Goal: Information Seeking & Learning: Learn about a topic

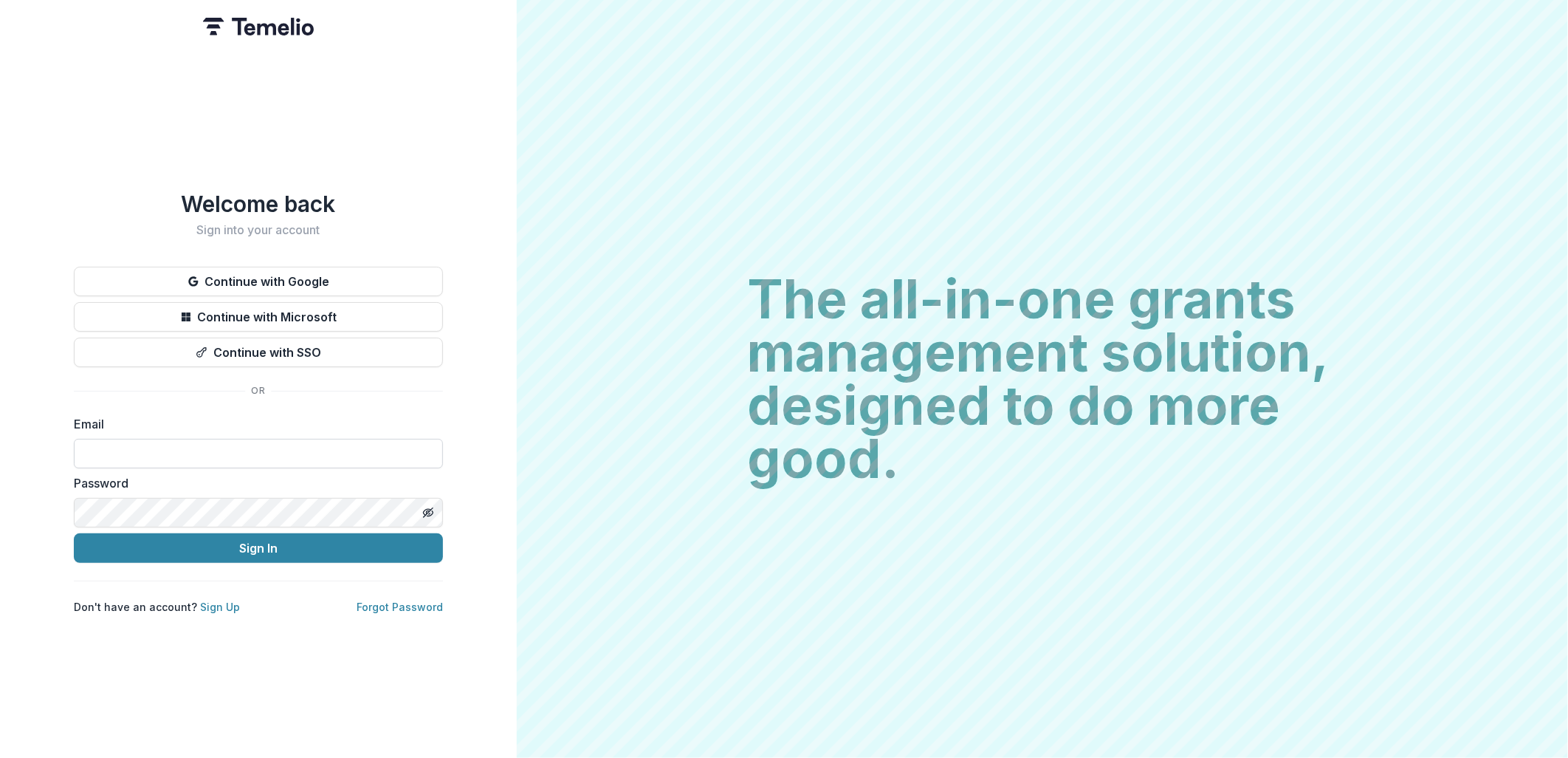
click at [118, 448] on input at bounding box center [258, 453] width 369 height 30
type input "**********"
click at [251, 541] on button "Sign In" at bounding box center [258, 548] width 369 height 30
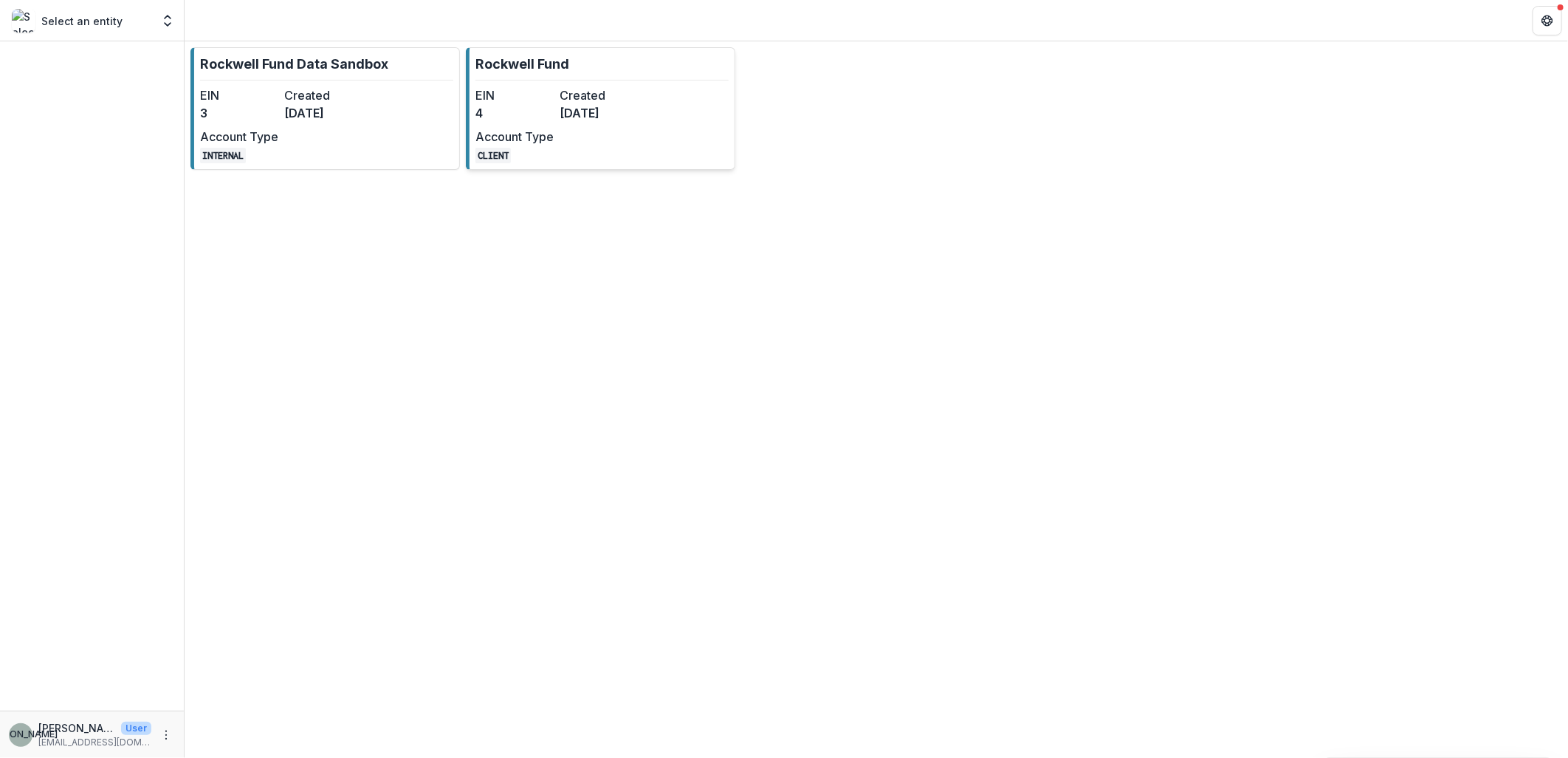
click at [544, 134] on dt "Account Type" at bounding box center [514, 136] width 78 height 18
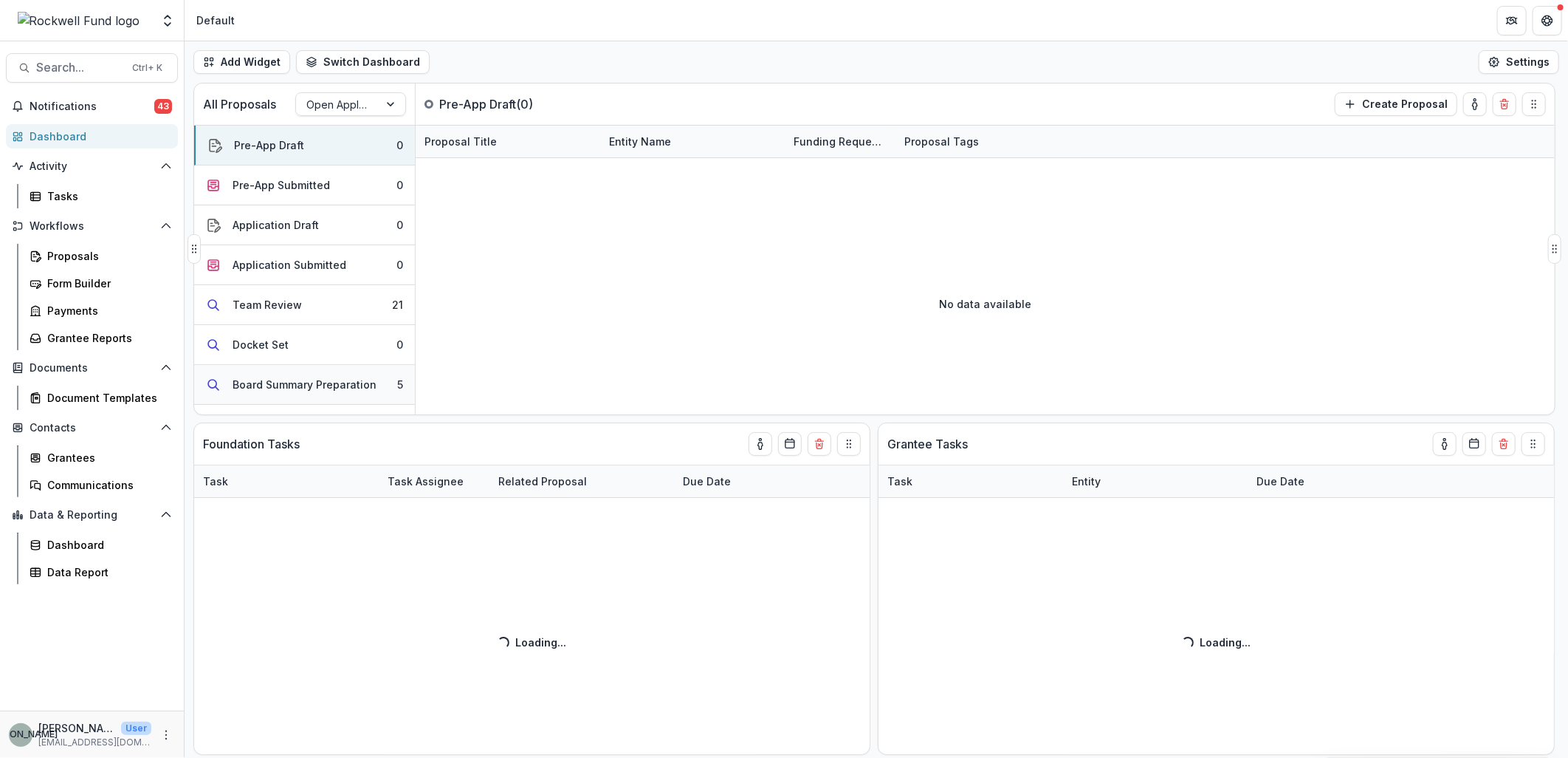
click at [358, 377] on div "Board Summary Preparation" at bounding box center [305, 384] width 144 height 16
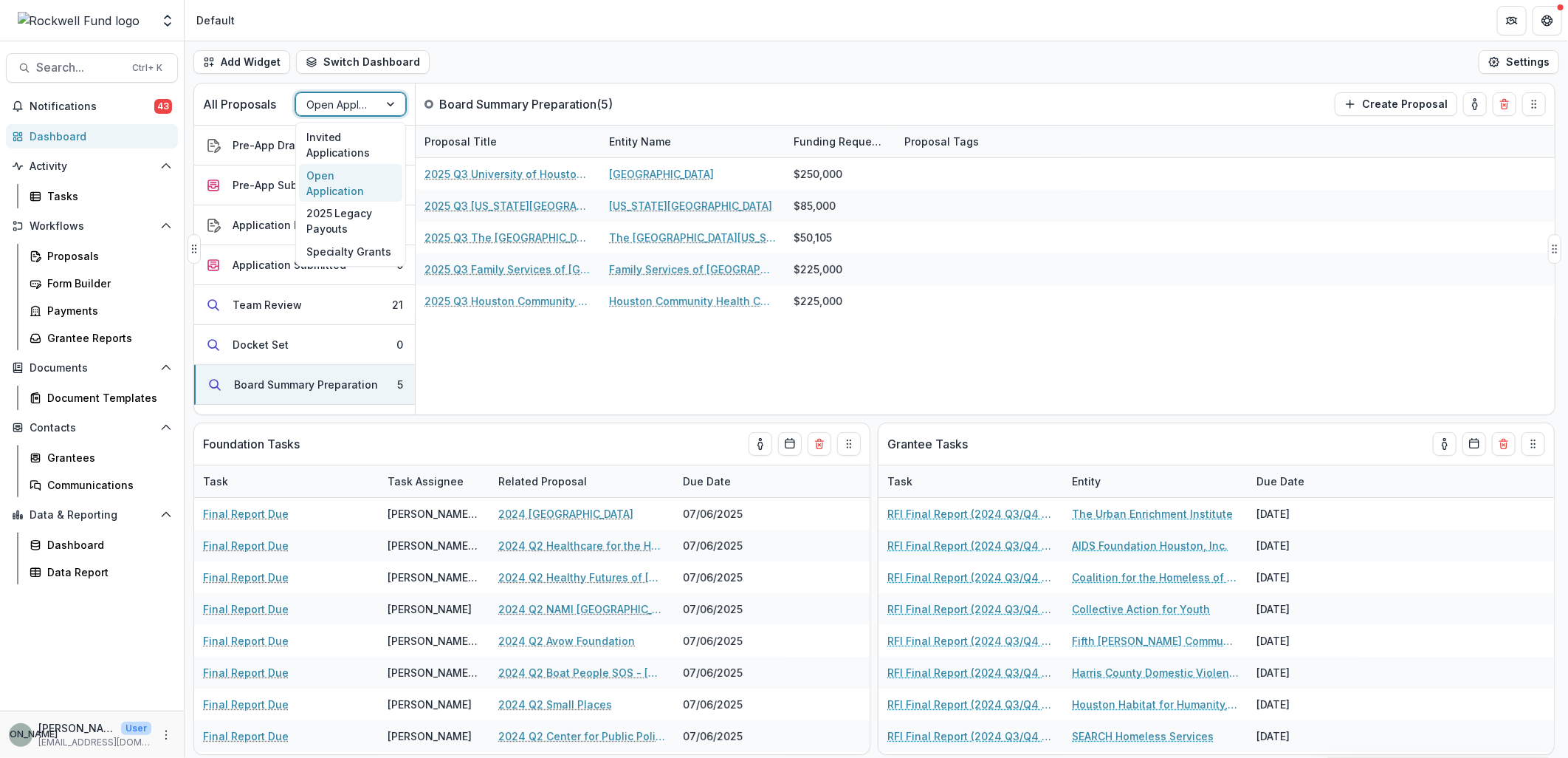
click at [377, 105] on div "Open Application" at bounding box center [337, 104] width 83 height 21
click at [366, 132] on div "Invited Applications" at bounding box center [351, 144] width 103 height 38
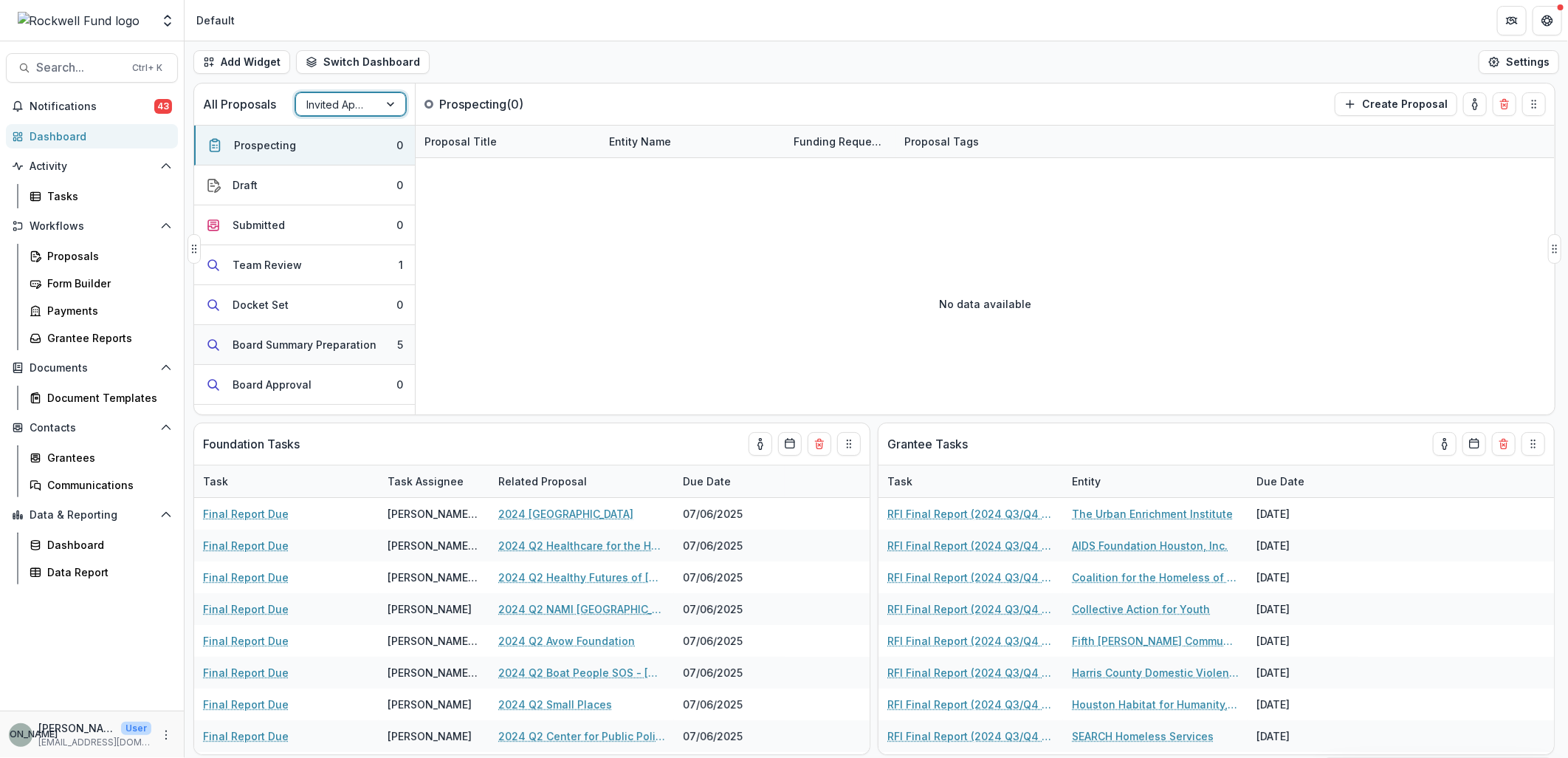
click at [344, 338] on div "Board Summary Preparation" at bounding box center [305, 345] width 144 height 16
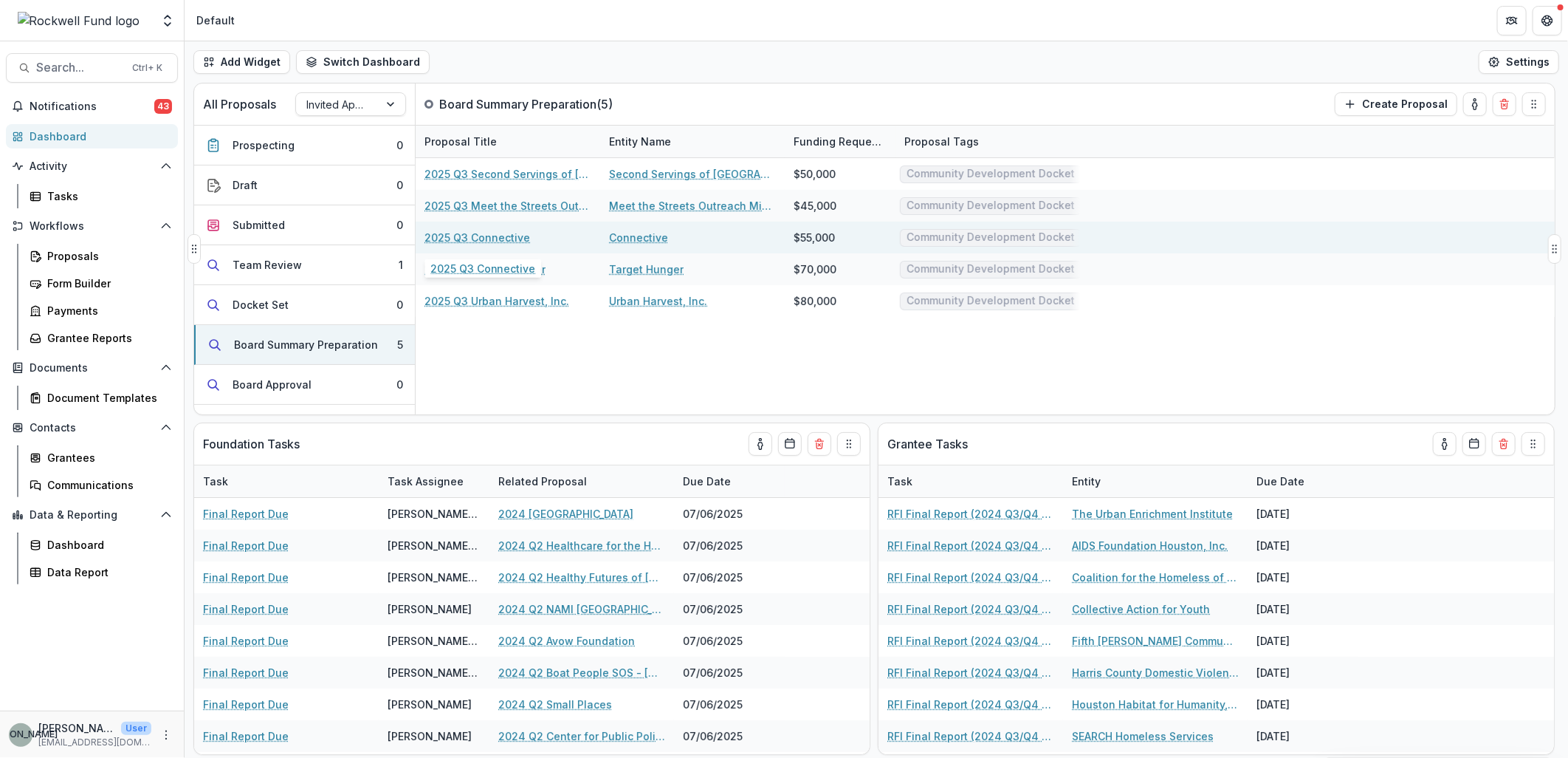
click at [499, 233] on link "2025 Q3 Connective" at bounding box center [477, 237] width 106 height 16
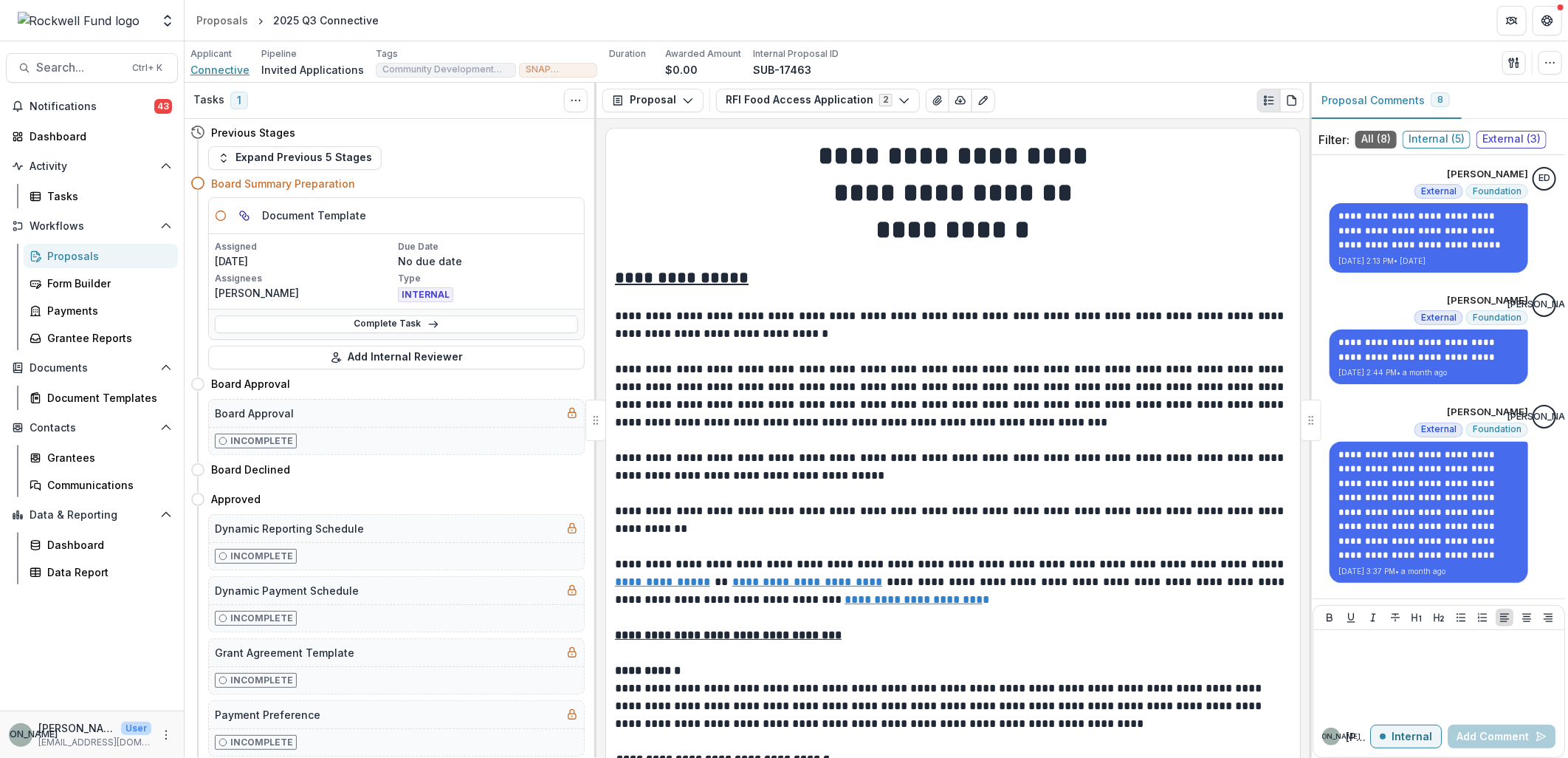
click at [212, 64] on span "Connective" at bounding box center [219, 70] width 59 height 16
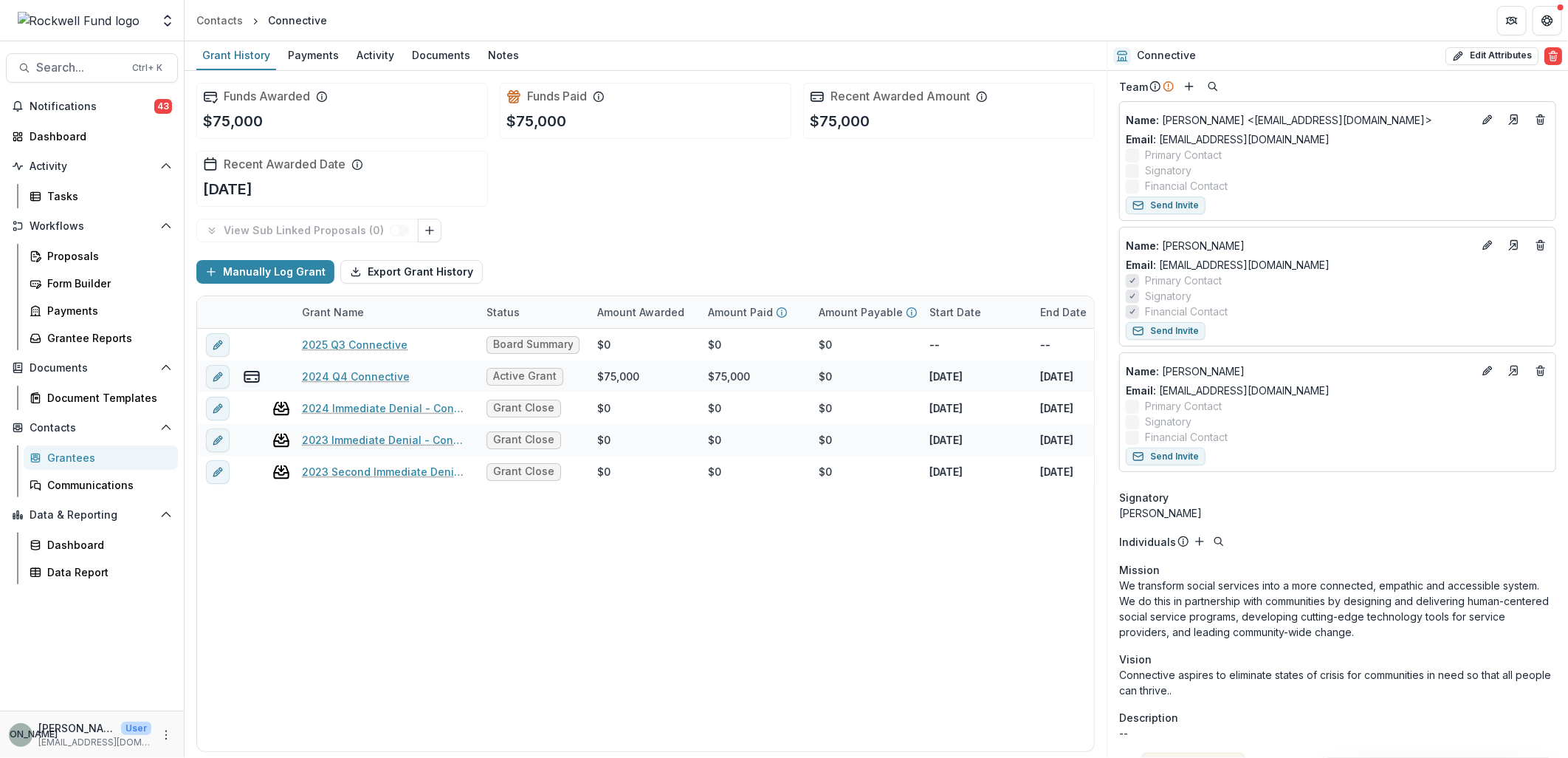
scroll to position [164, 0]
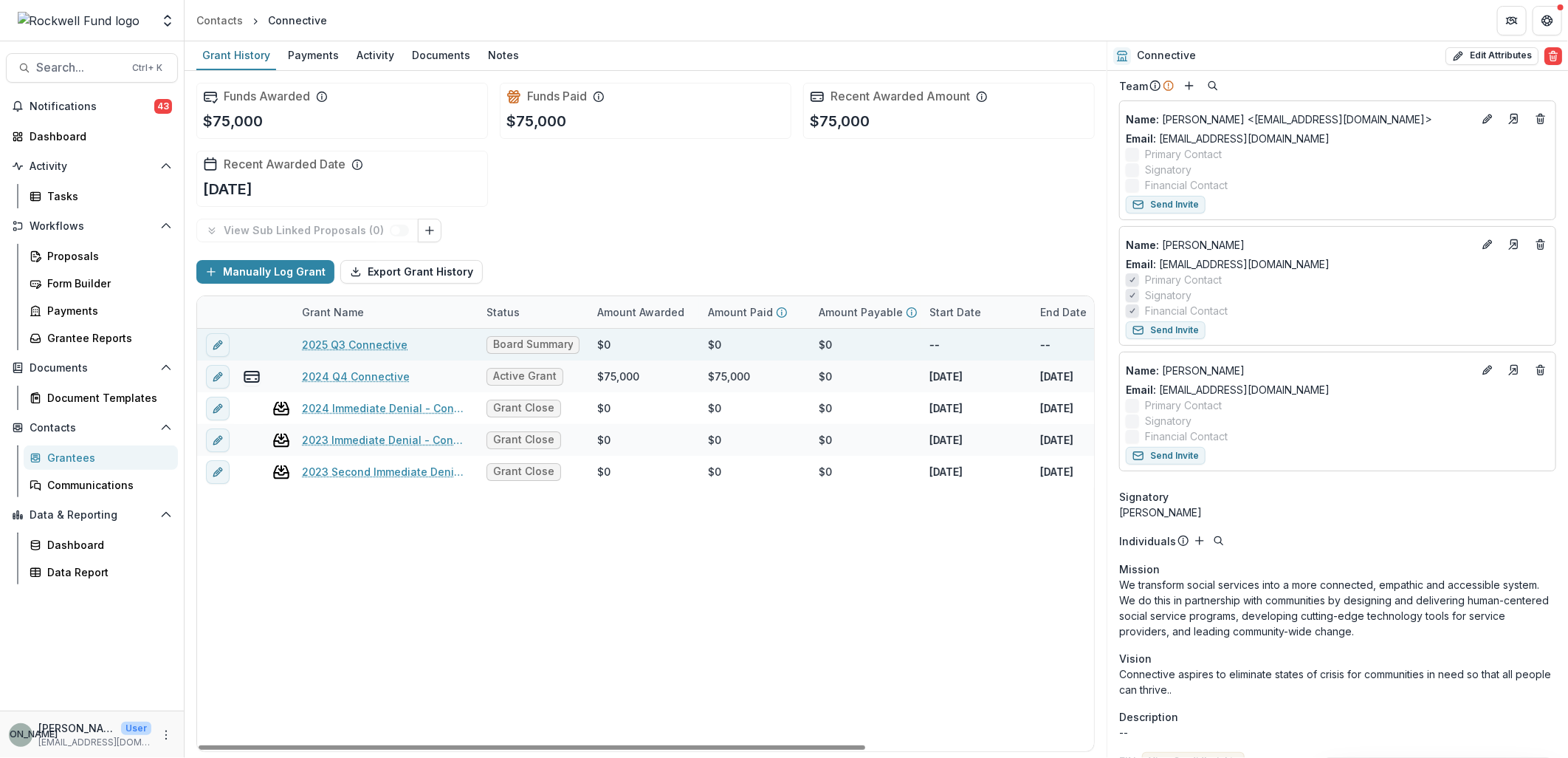
click at [371, 342] on link "2025 Q3 Connective" at bounding box center [355, 345] width 106 height 16
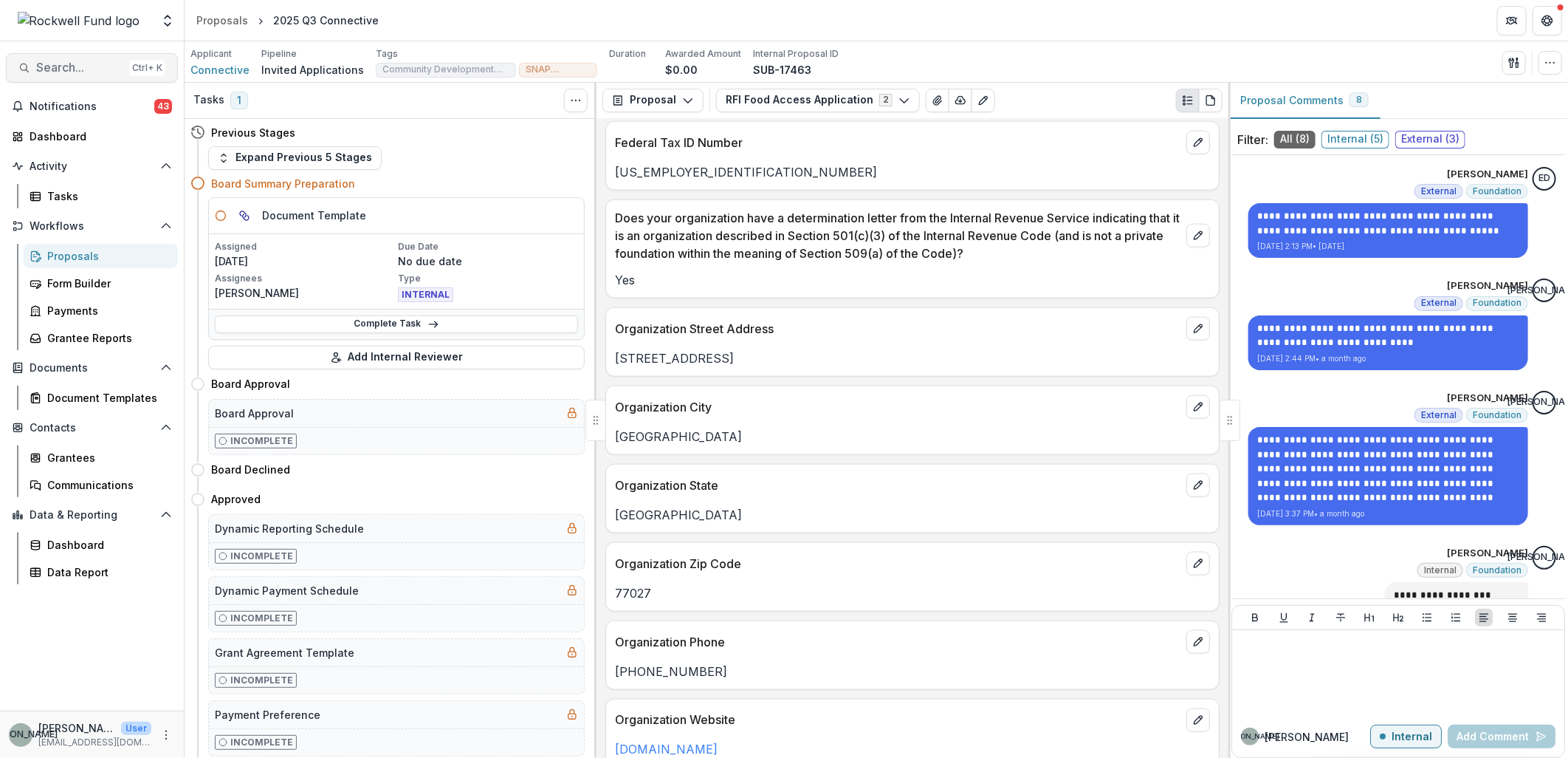
click at [45, 65] on span "Search..." at bounding box center [79, 67] width 87 height 14
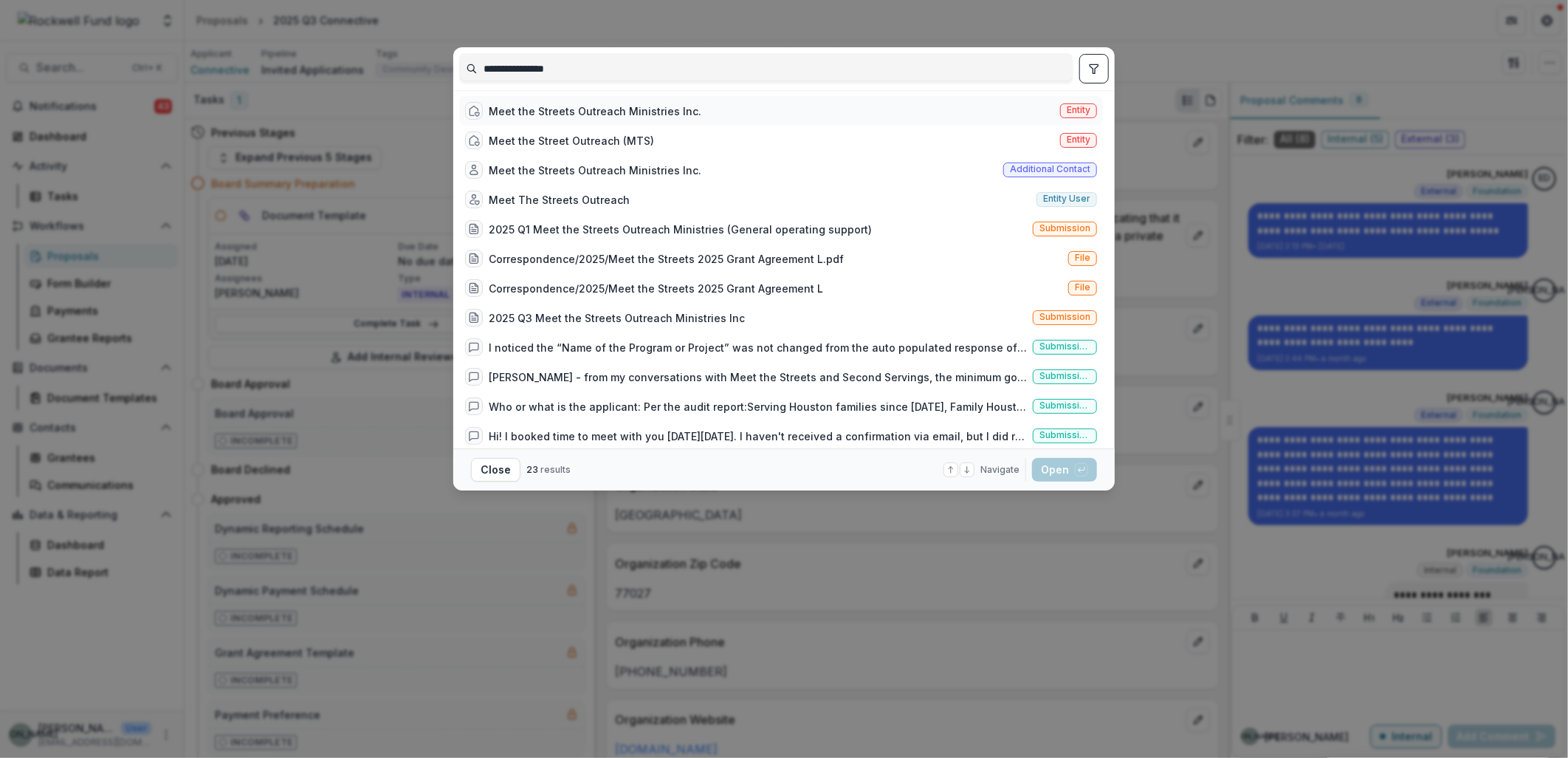
type input "**********"
click at [655, 105] on div "Meet the Streets Outreach Ministries Inc." at bounding box center [595, 111] width 213 height 16
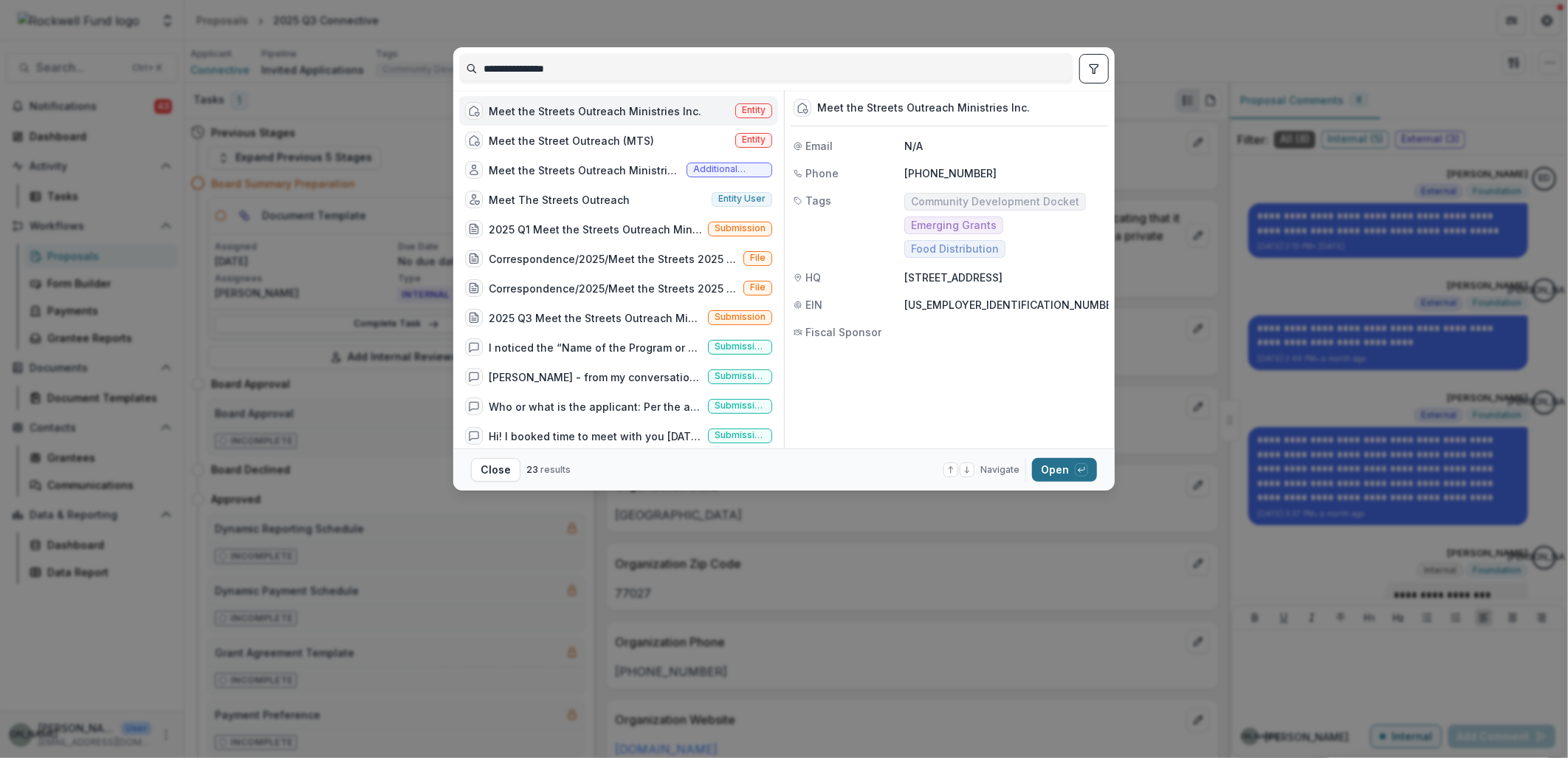
click at [1059, 462] on button "Open with enter key" at bounding box center [1064, 470] width 65 height 23
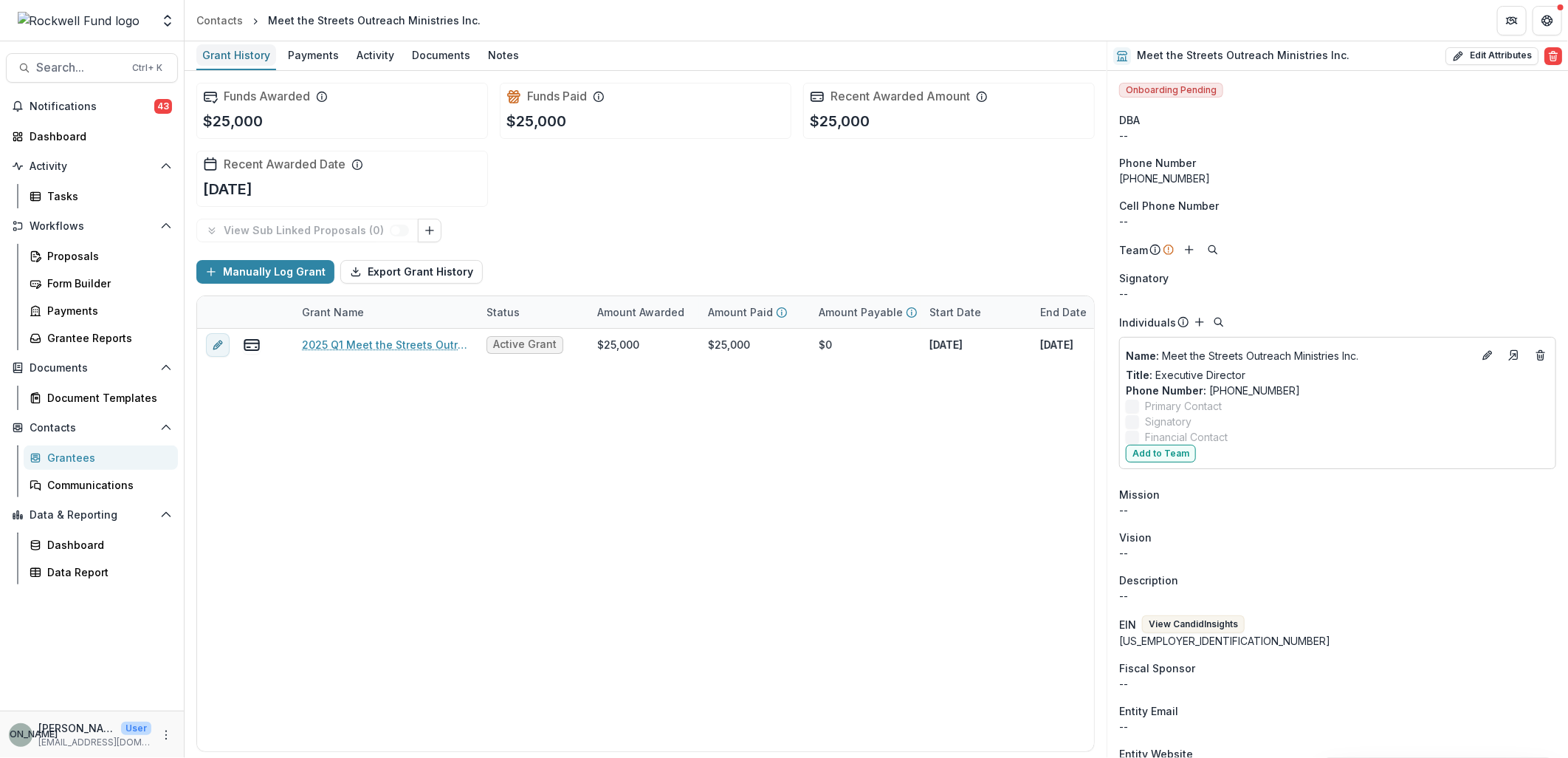
click at [232, 57] on div "Grant History" at bounding box center [236, 55] width 80 height 21
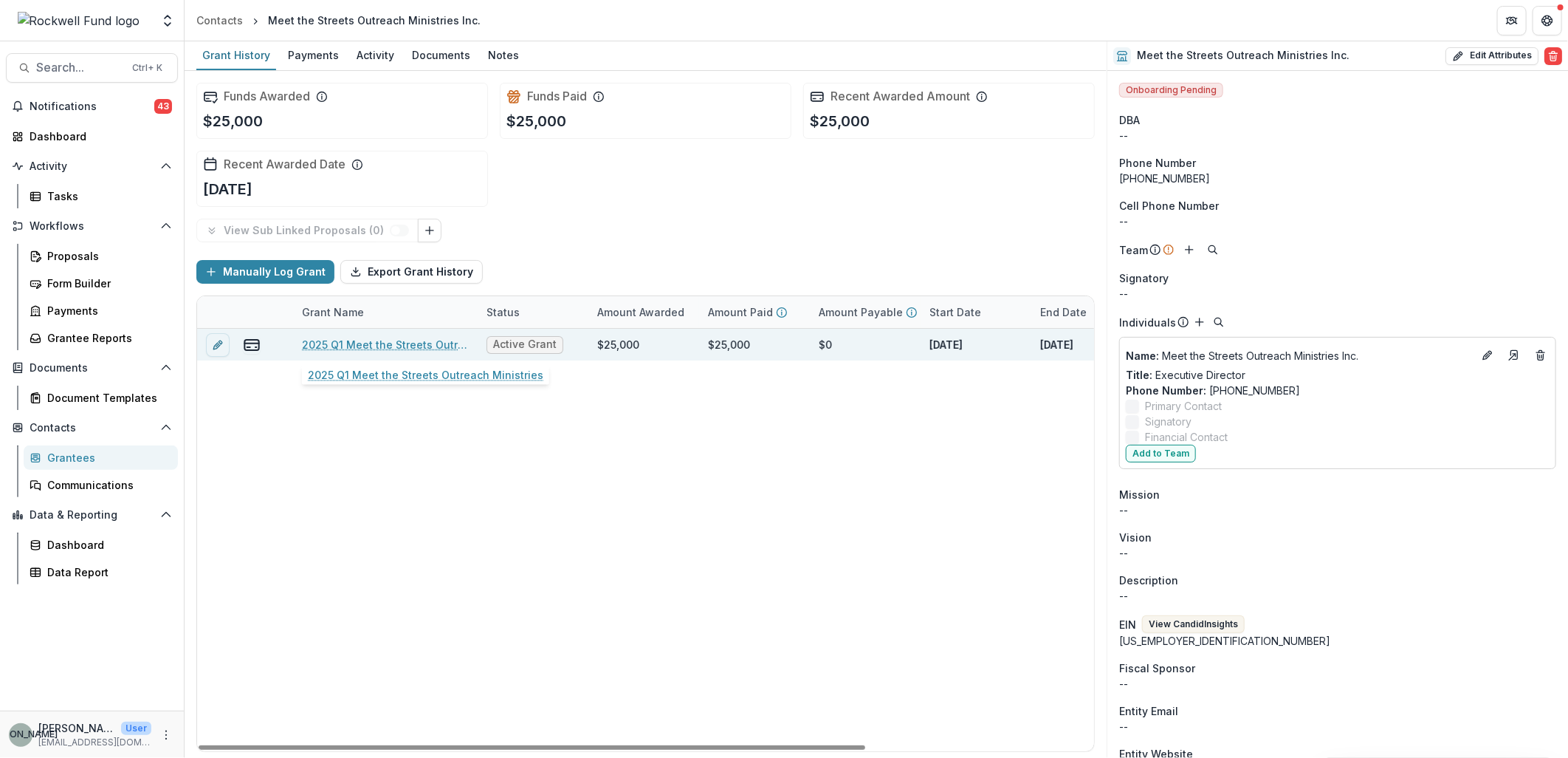
click at [426, 342] on link "2025 Q1 Meet the Streets Outreach Ministries" at bounding box center [385, 345] width 167 height 16
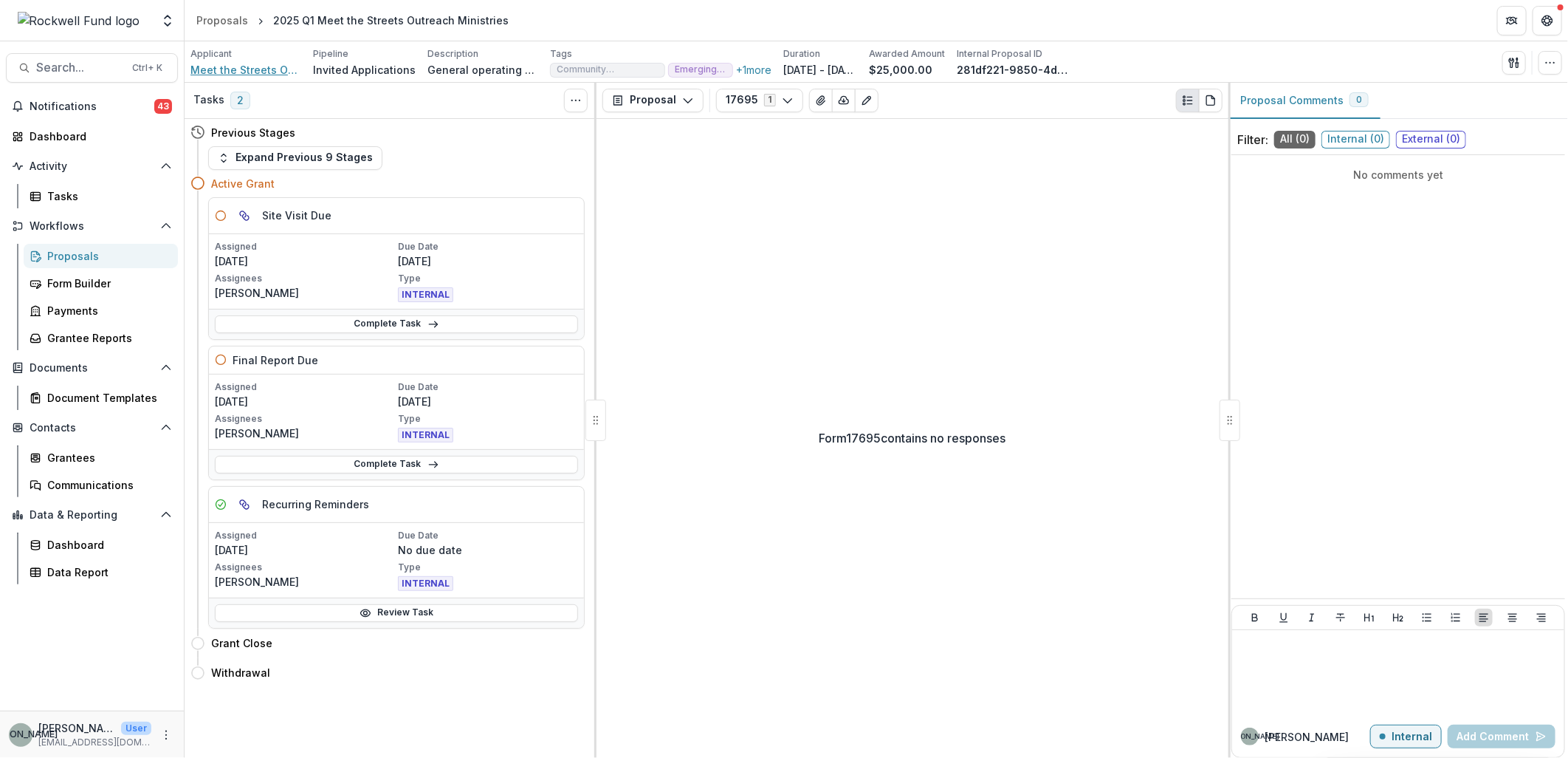
click at [244, 68] on span "Meet the Streets Outreach Ministries Inc." at bounding box center [245, 70] width 110 height 16
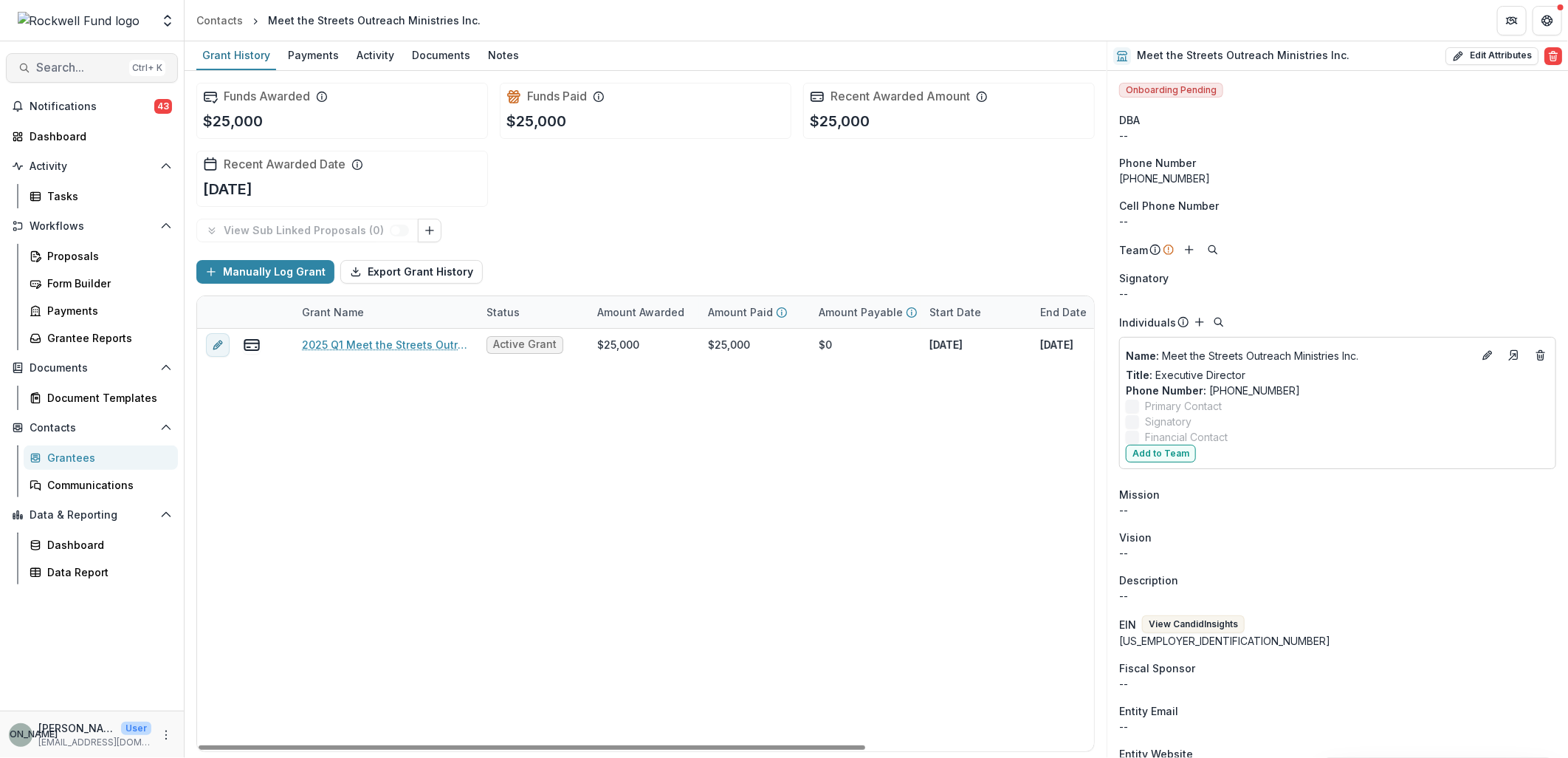
click at [67, 68] on span "Search..." at bounding box center [79, 67] width 87 height 14
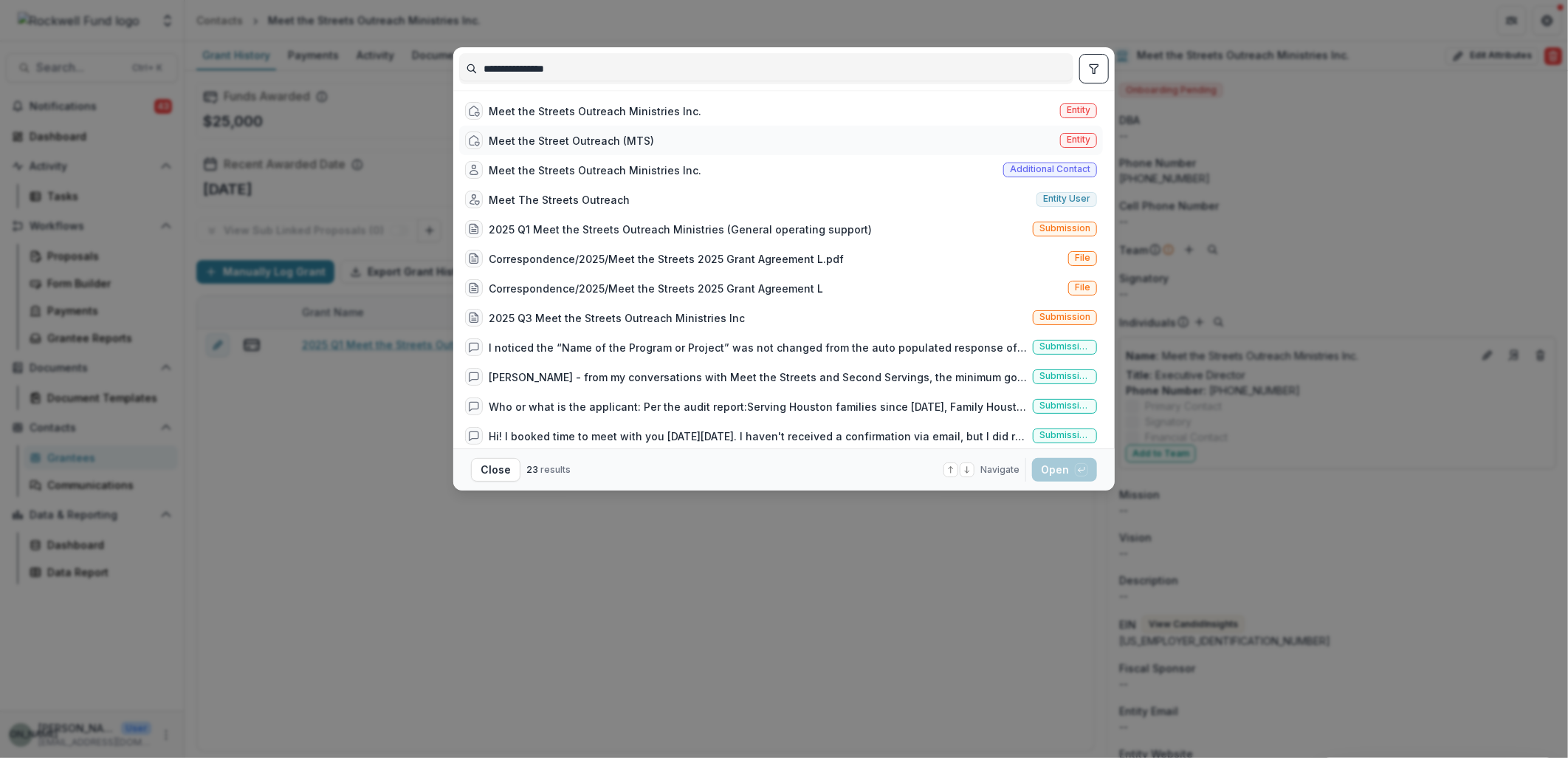
type input "**********"
click at [587, 137] on div "Meet the Street Outreach (MTS)" at bounding box center [571, 141] width 165 height 16
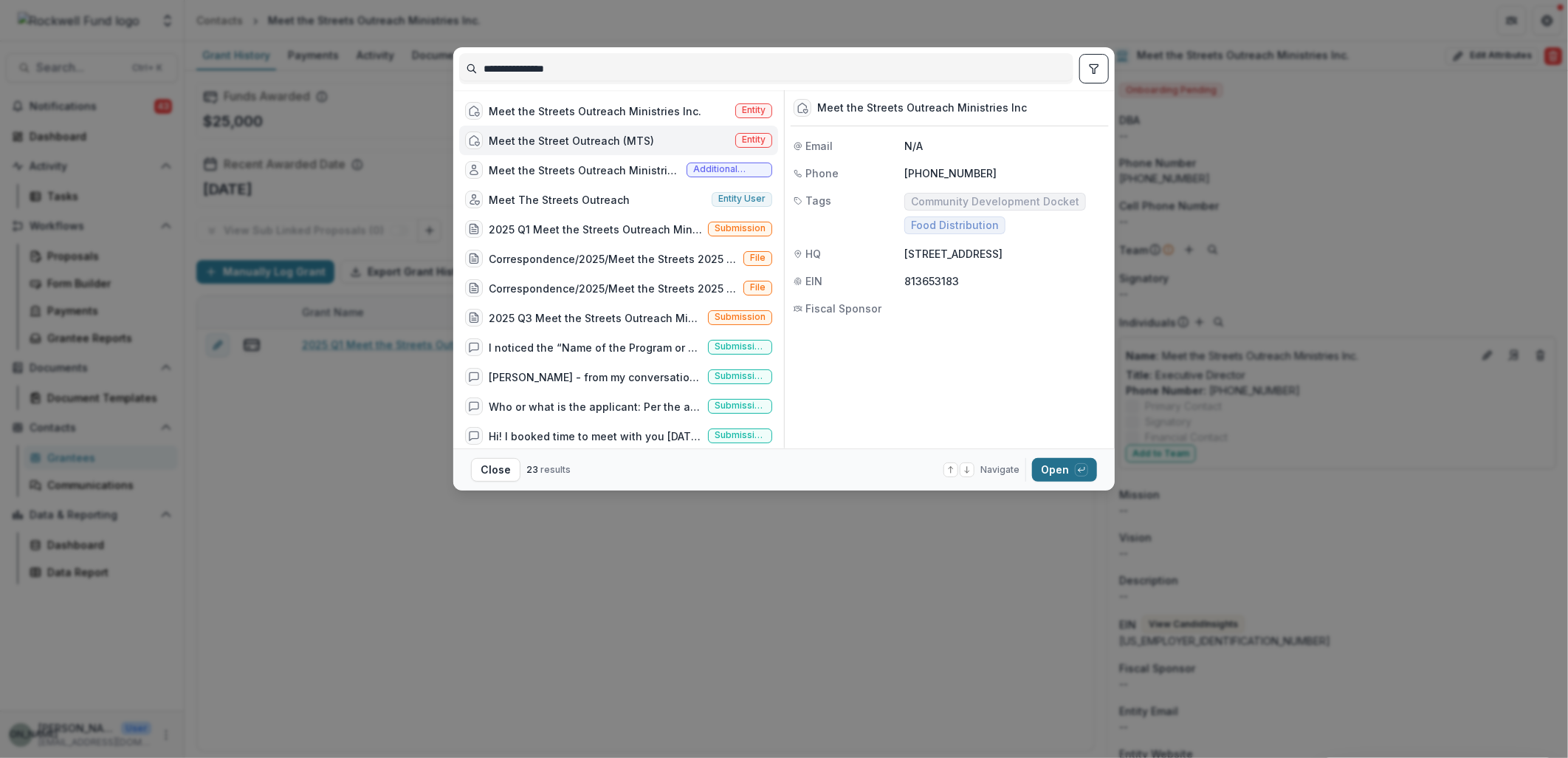
click at [1049, 471] on button "Open with enter key" at bounding box center [1064, 470] width 65 height 23
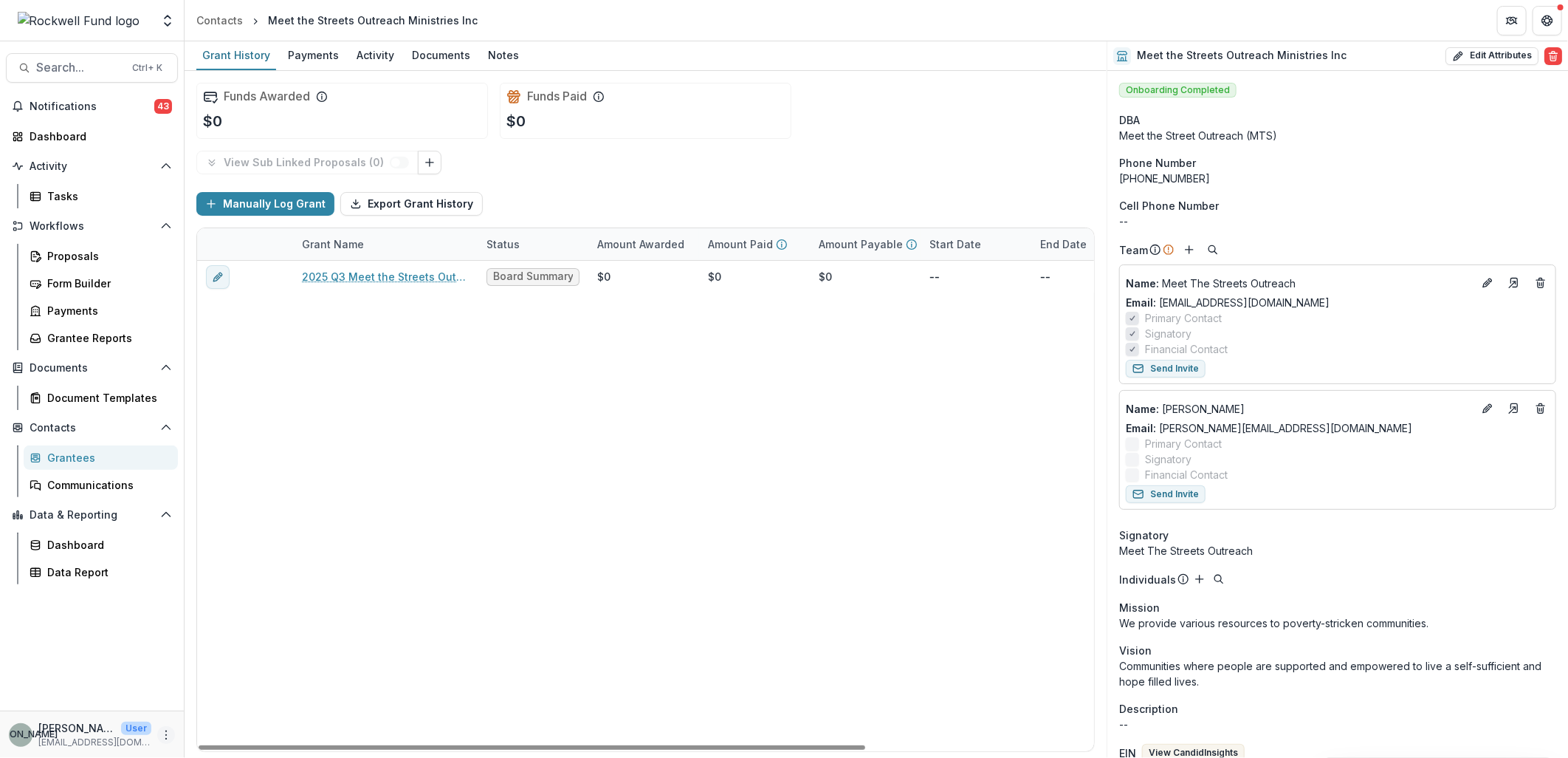
click at [164, 733] on icon "More" at bounding box center [166, 735] width 12 height 12
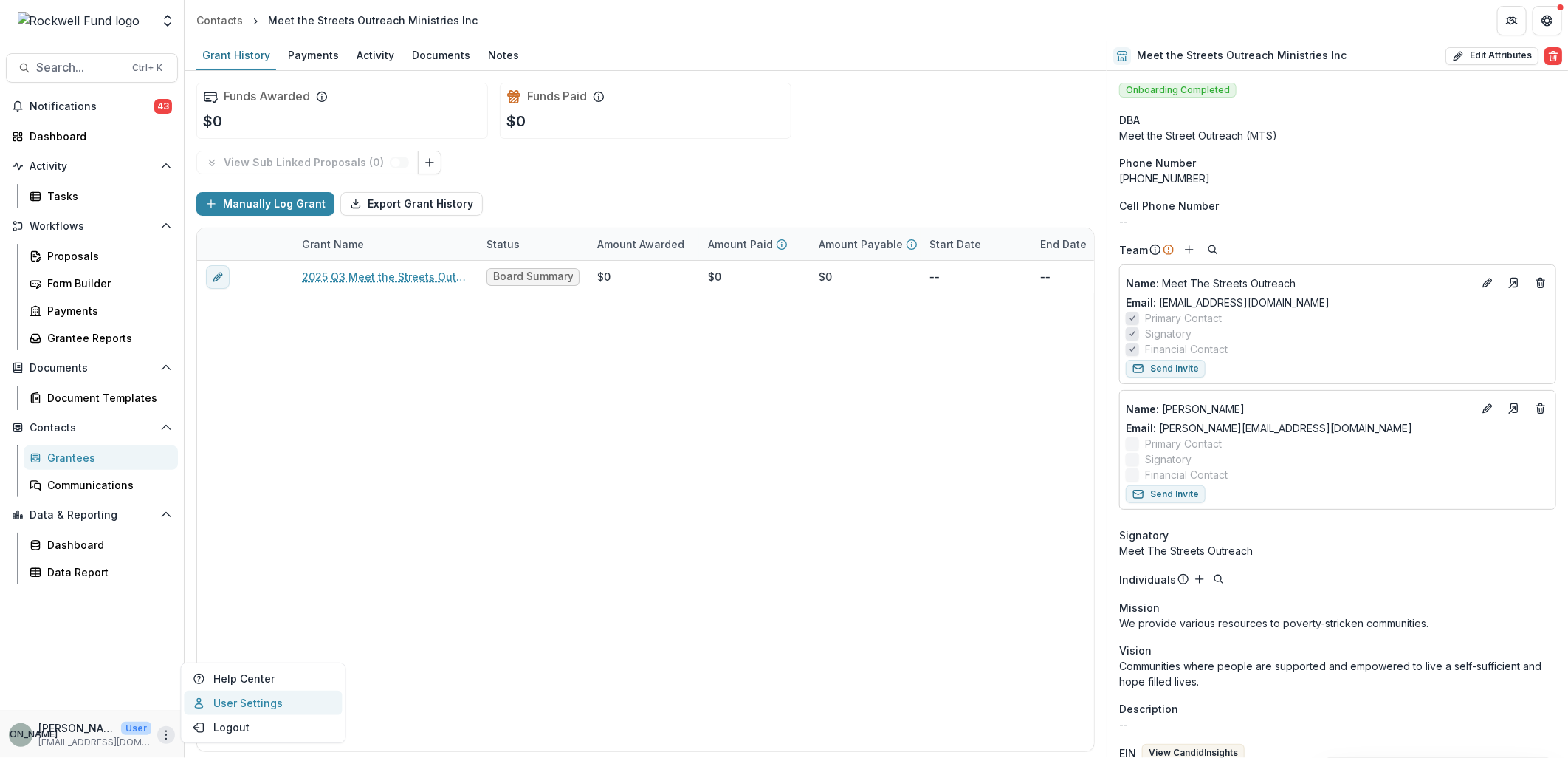
click at [256, 702] on link "User Settings" at bounding box center [263, 702] width 158 height 24
select select "**********"
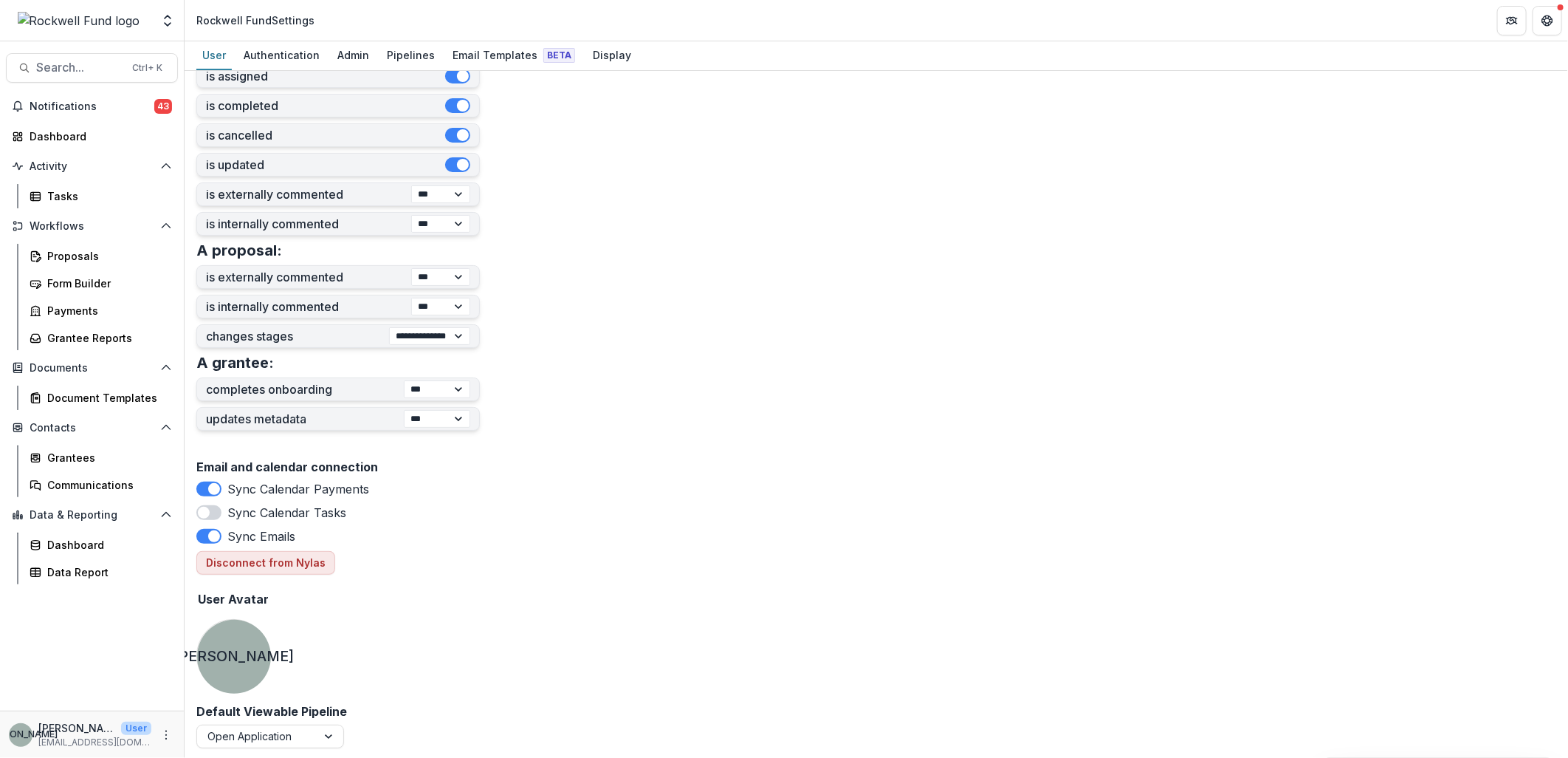
scroll to position [414, 0]
click at [344, 53] on div "Admin" at bounding box center [353, 55] width 44 height 21
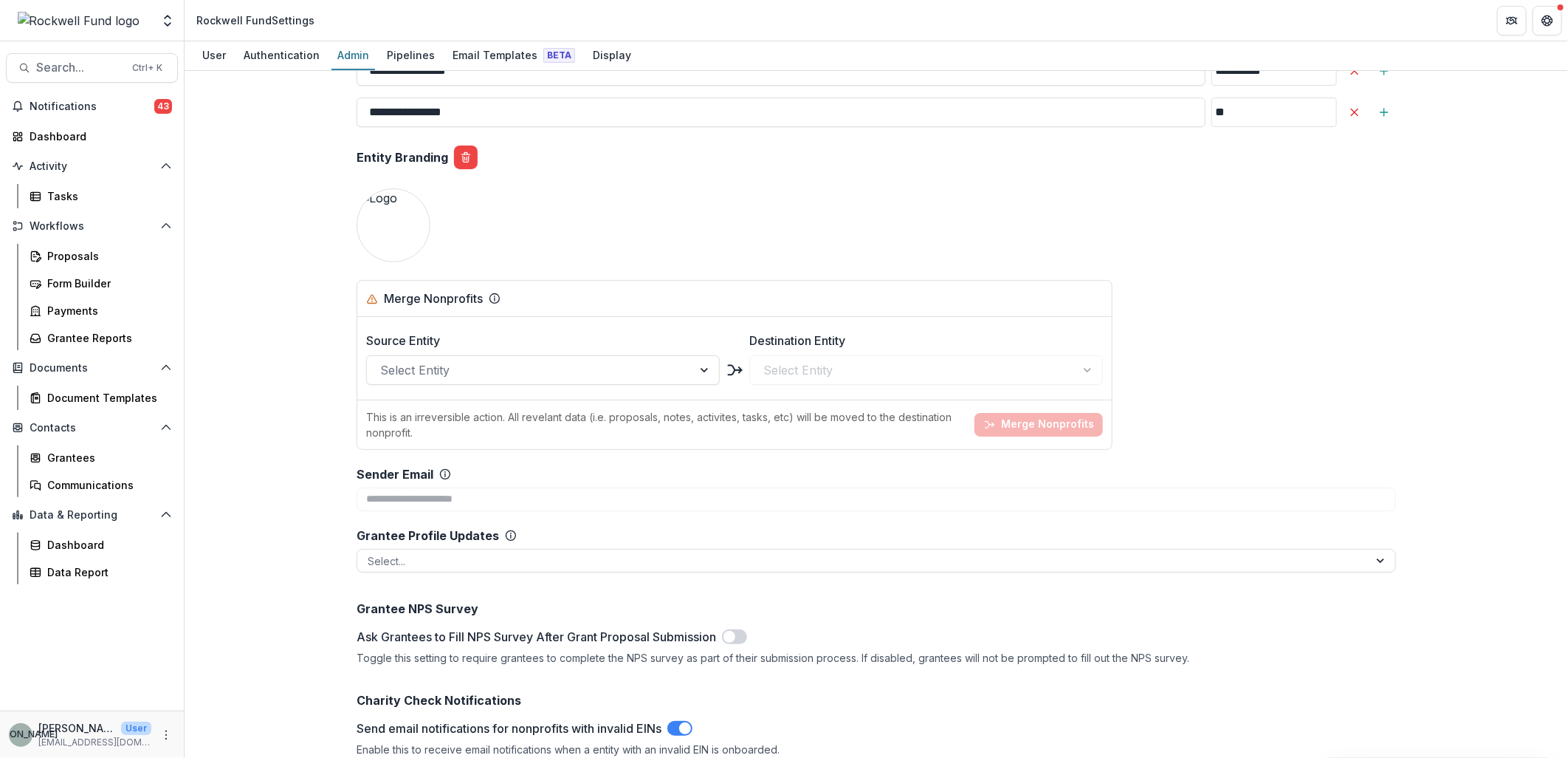
scroll to position [1696, 0]
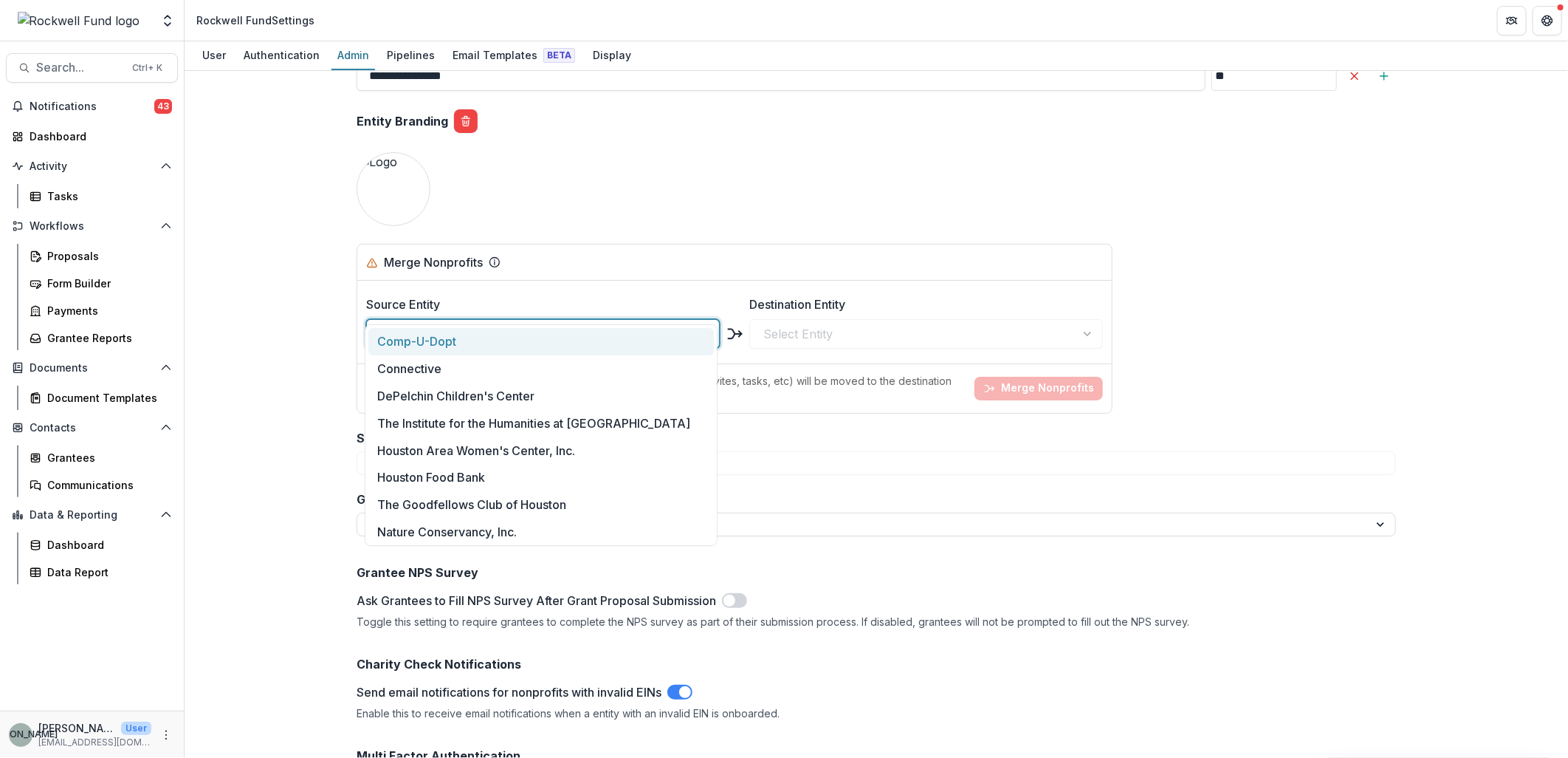
click at [482, 323] on div at bounding box center [530, 334] width 299 height 20
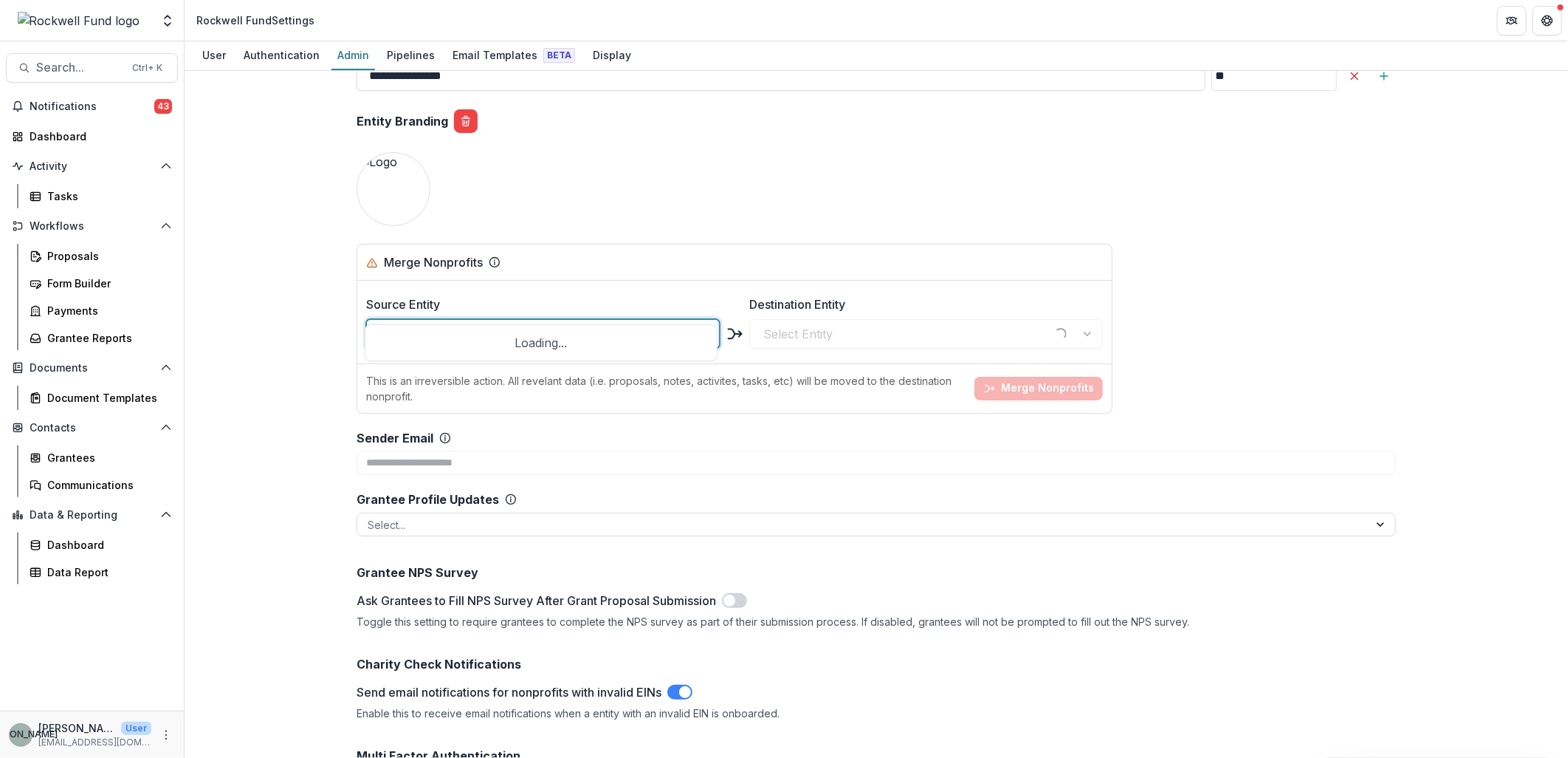
type input "****"
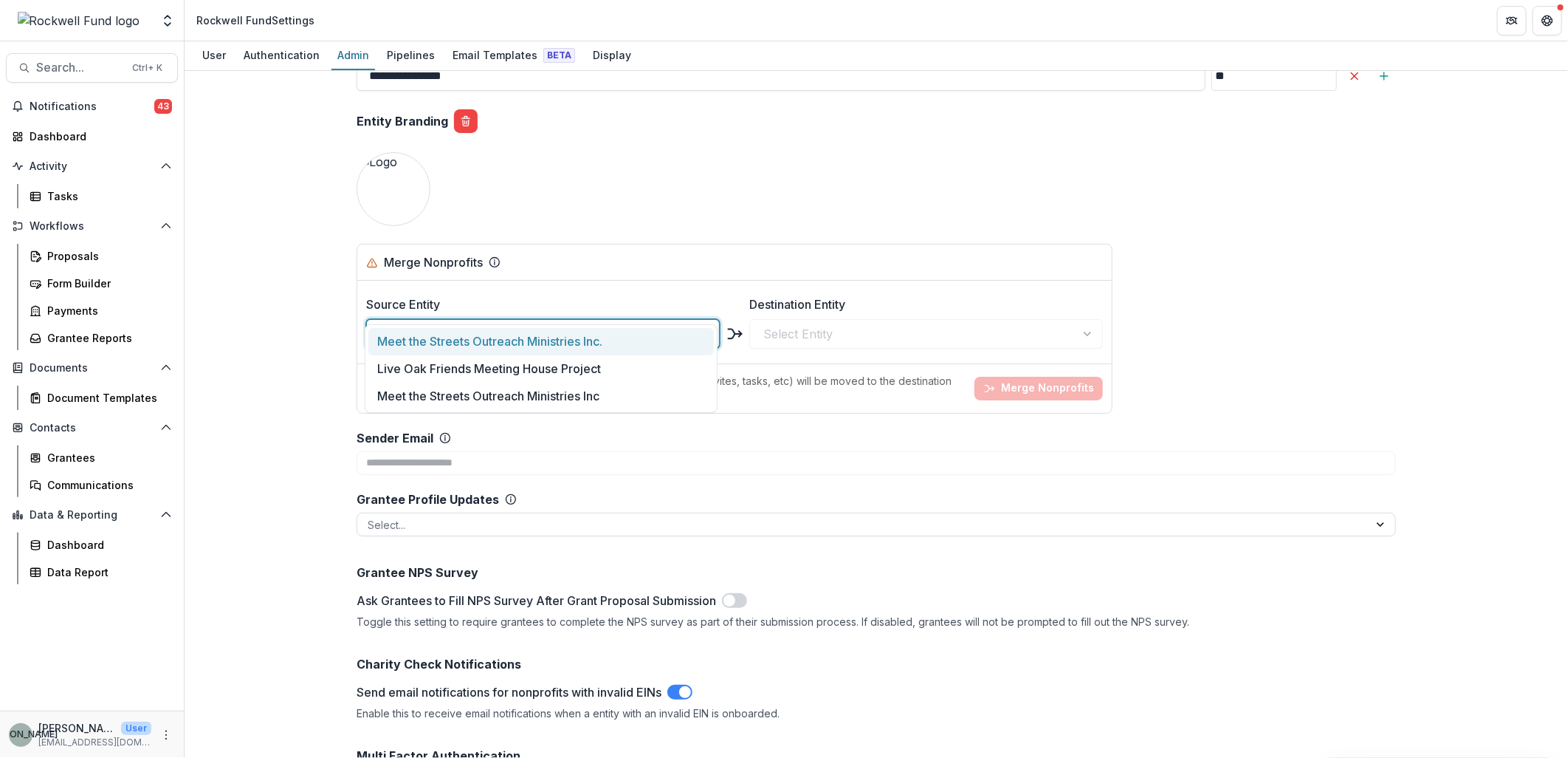
click at [489, 337] on div "Meet the Streets Outreach Ministries Inc." at bounding box center [542, 341] width 346 height 27
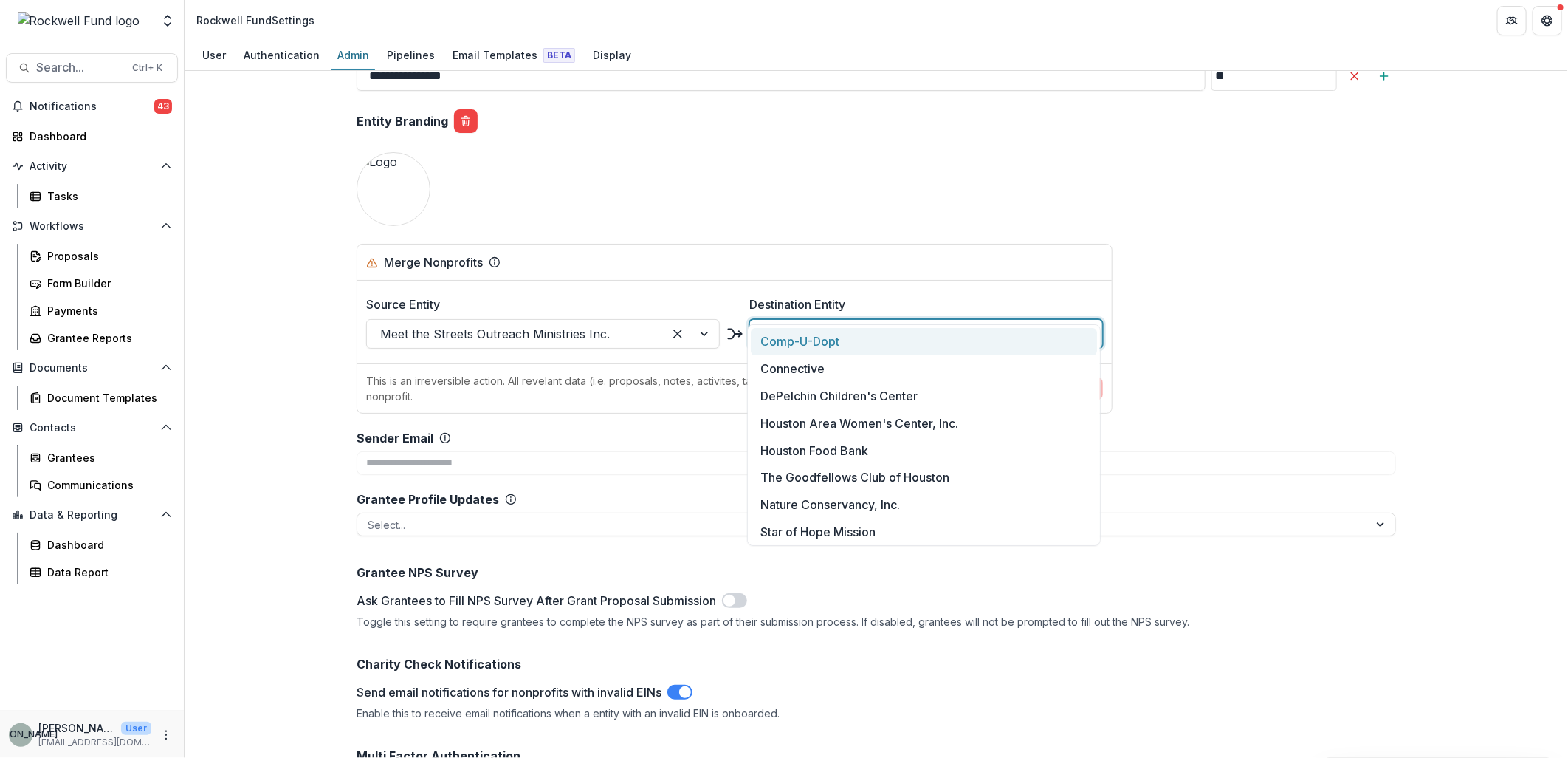
click at [794, 323] on div at bounding box center [913, 334] width 299 height 20
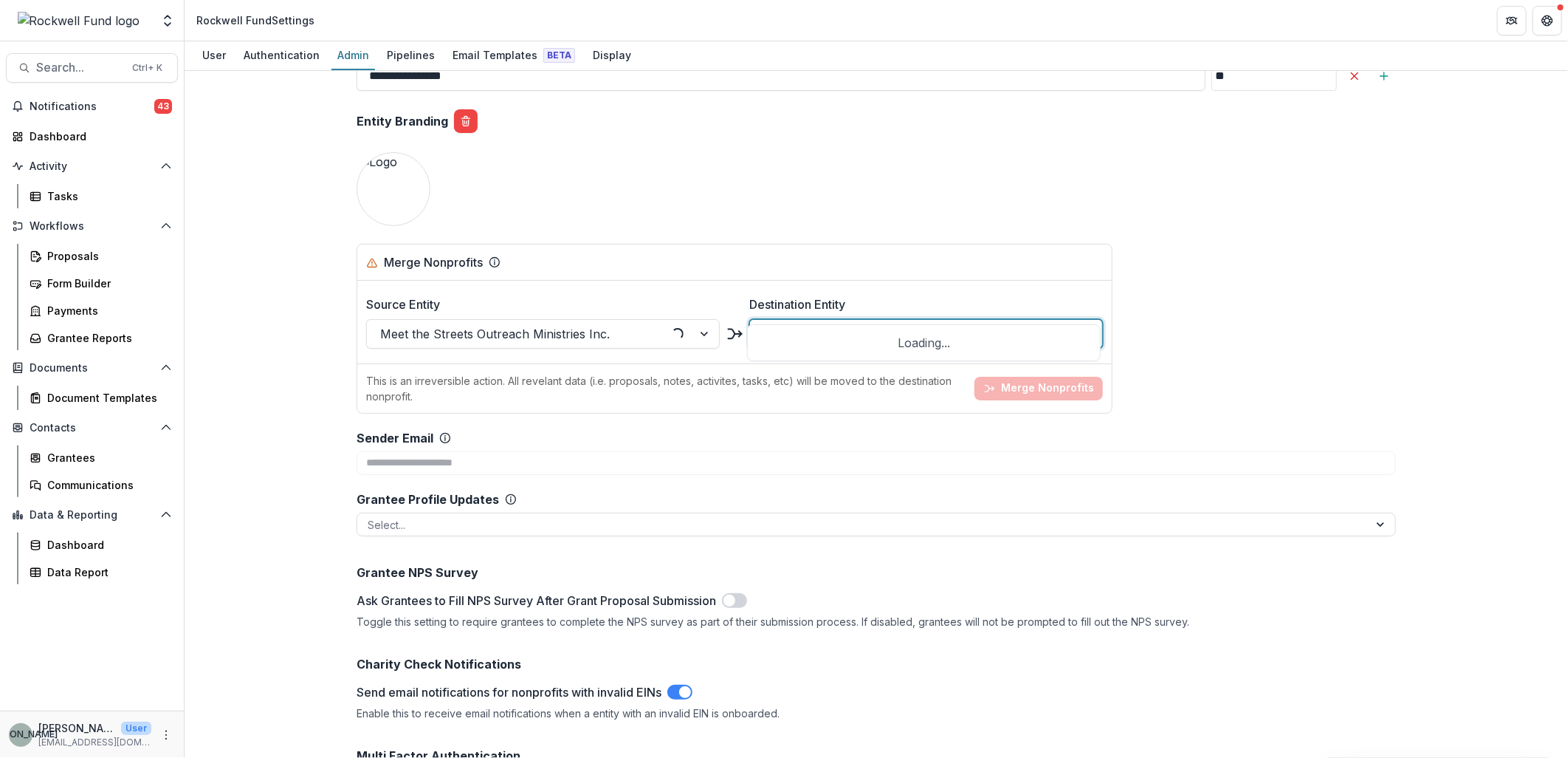
type input "**********"
click at [1076, 319] on div at bounding box center [1089, 334] width 27 height 28
click at [1083, 319] on div at bounding box center [1089, 334] width 27 height 28
click at [857, 323] on div at bounding box center [913, 334] width 299 height 20
click at [41, 135] on div "Dashboard" at bounding box center [98, 136] width 136 height 16
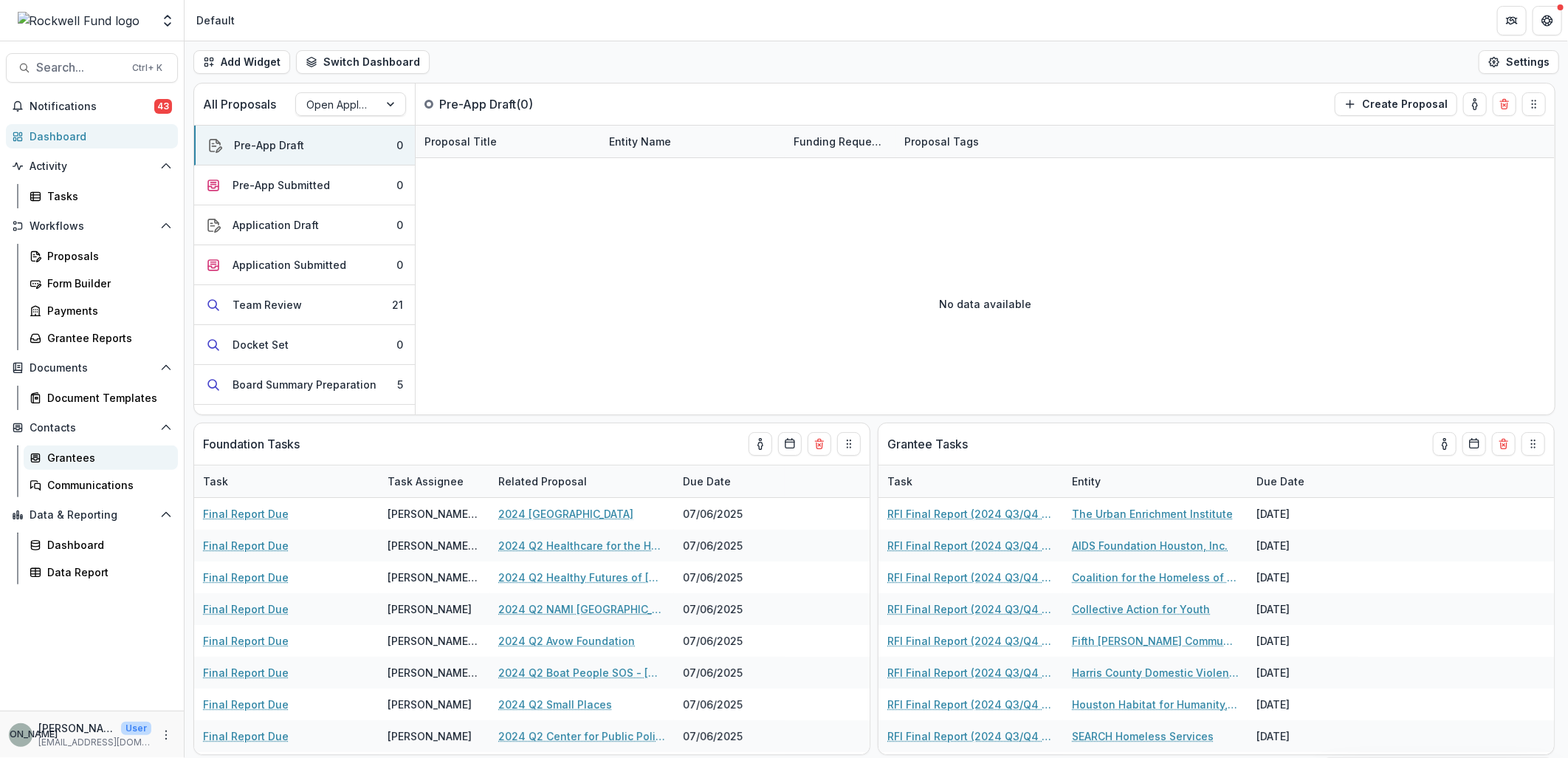
click at [70, 458] on div "Grantees" at bounding box center [106, 457] width 119 height 16
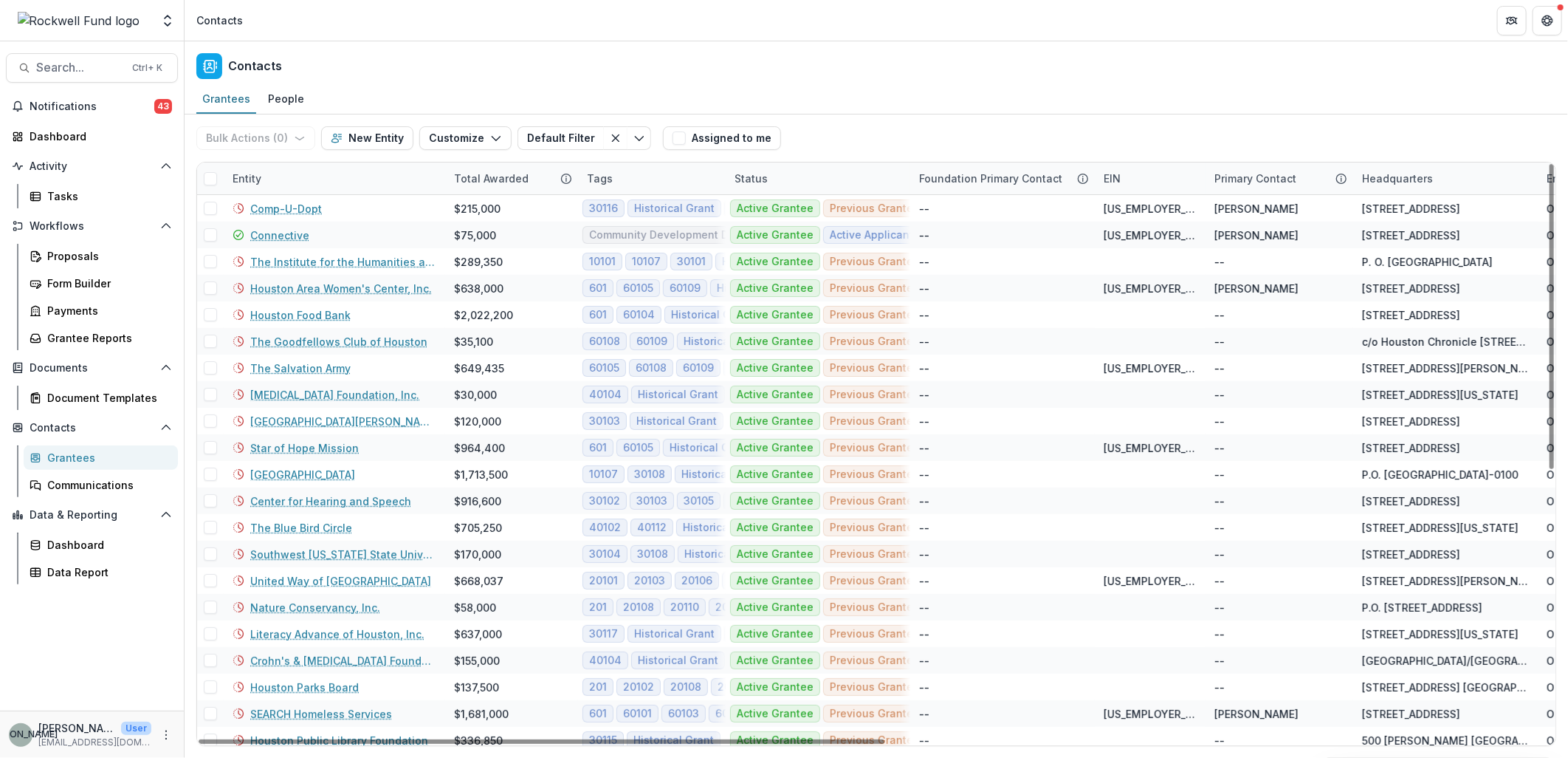
click at [209, 177] on span at bounding box center [210, 179] width 13 height 13
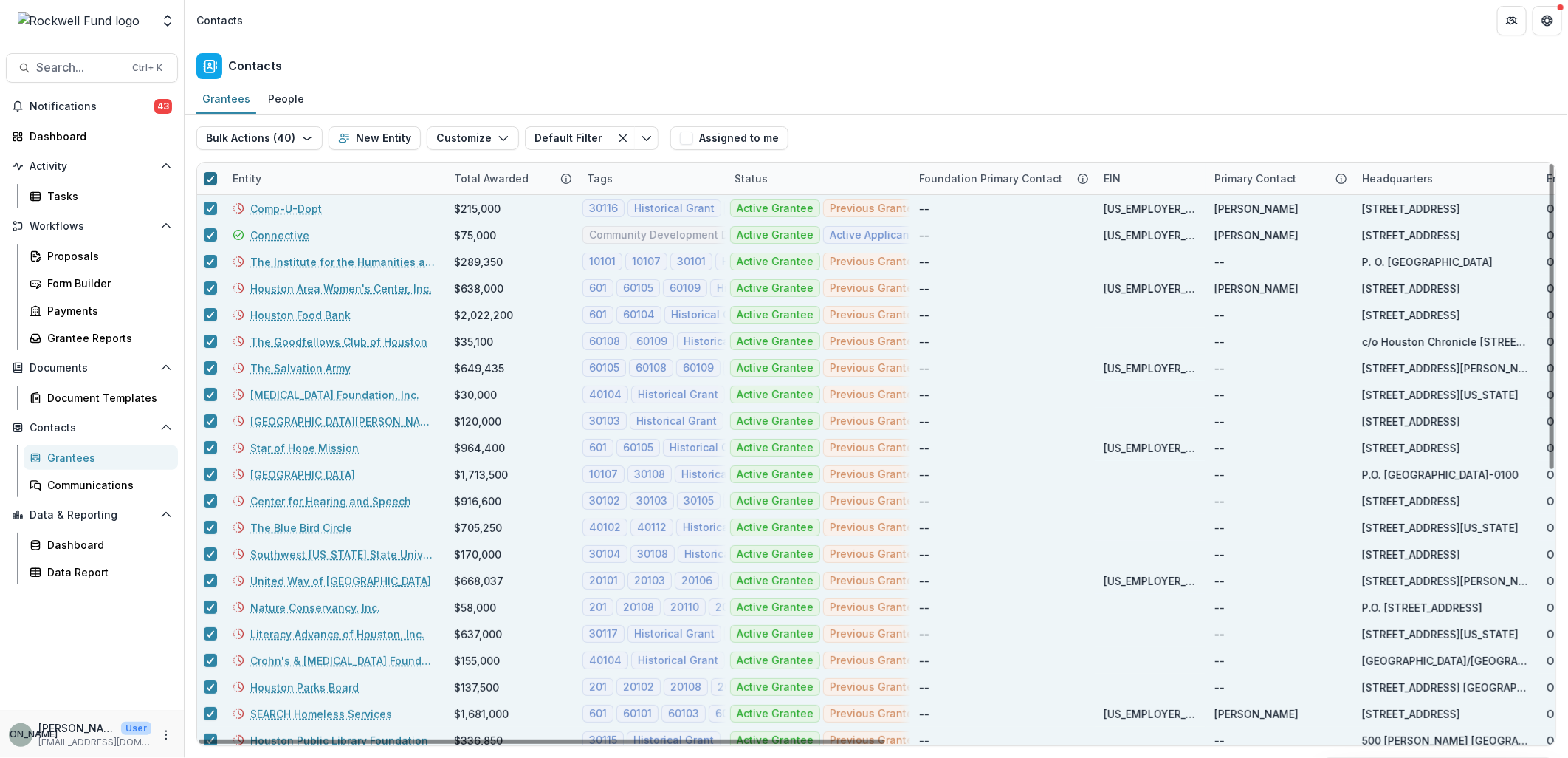
click at [209, 177] on icon at bounding box center [210, 179] width 9 height 7
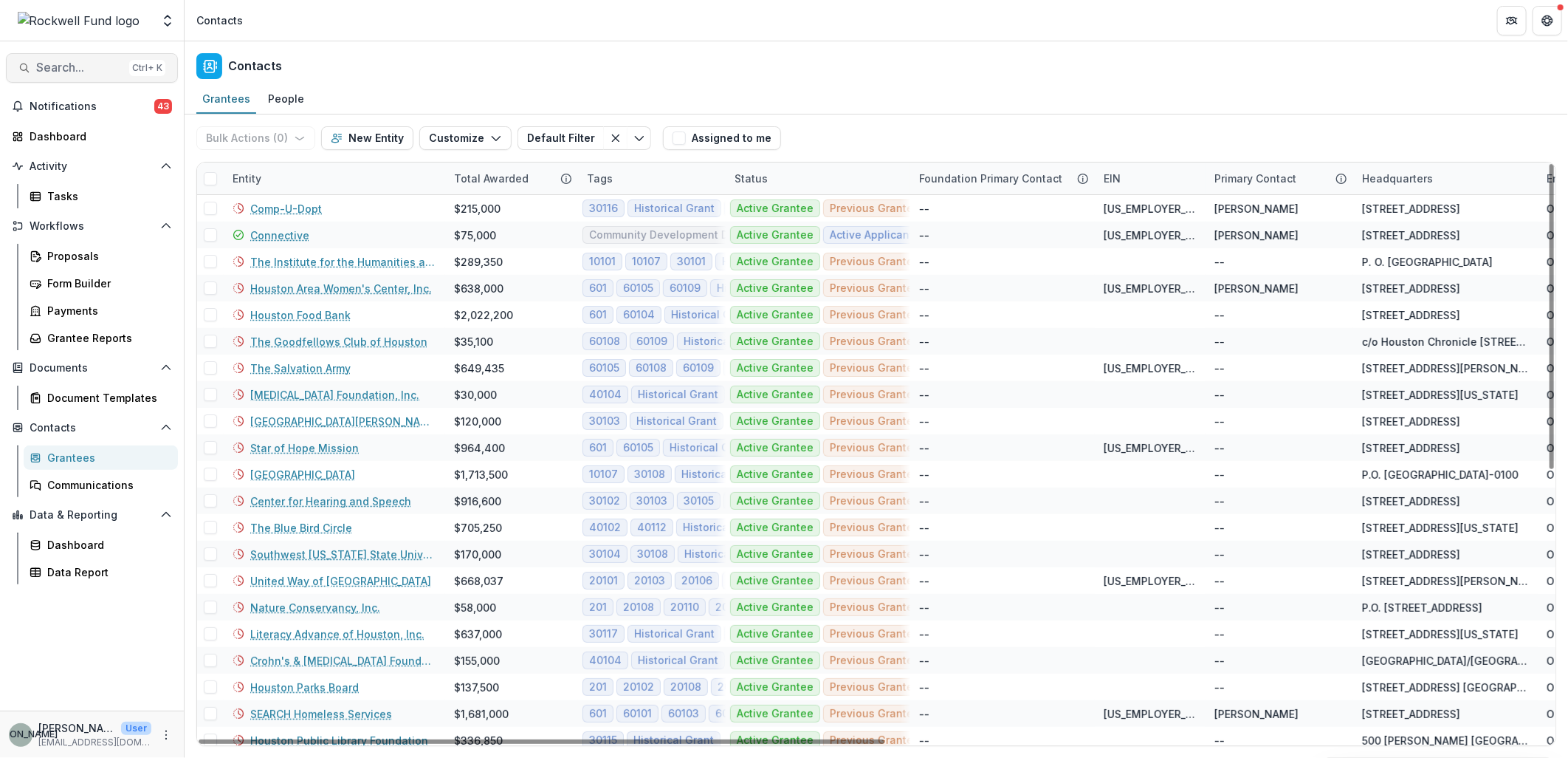
click at [47, 72] on span "Search..." at bounding box center [79, 67] width 87 height 14
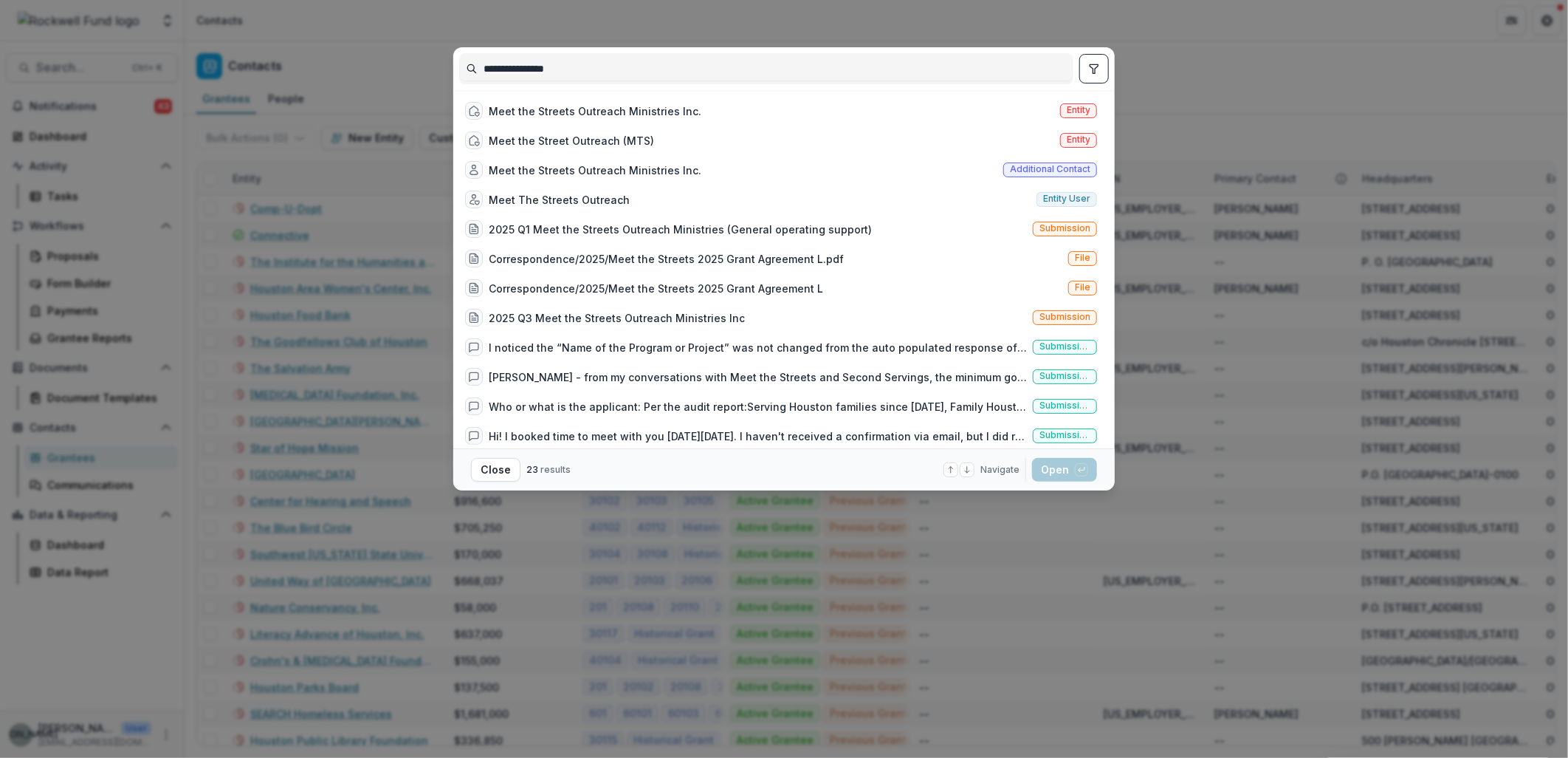
type input "**********"
click at [1259, 78] on div "**********" at bounding box center [784, 379] width 1568 height 758
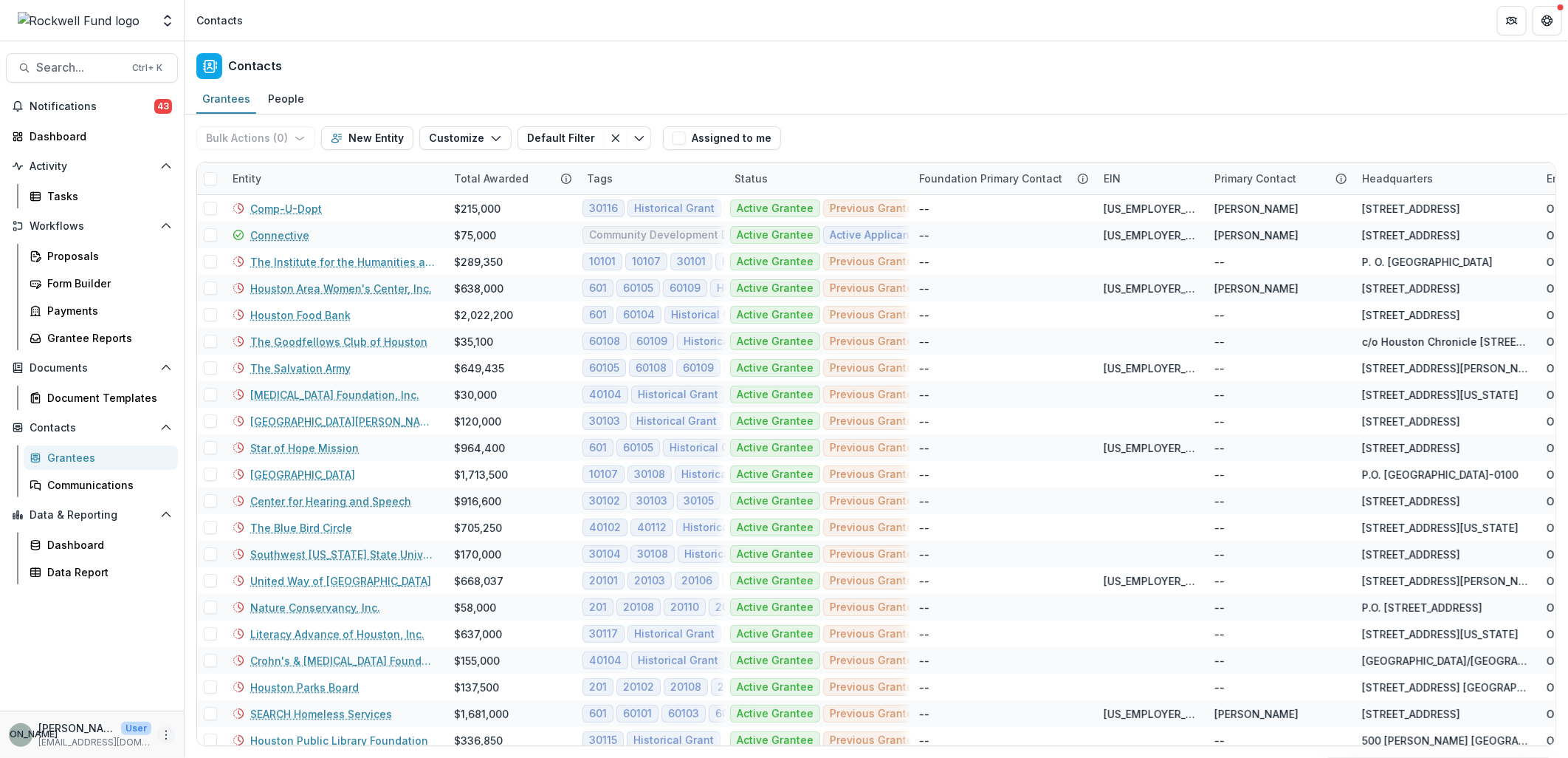
click at [164, 737] on icon "More" at bounding box center [166, 735] width 12 height 12
click at [236, 702] on link "User Settings" at bounding box center [263, 702] width 158 height 24
select select "**********"
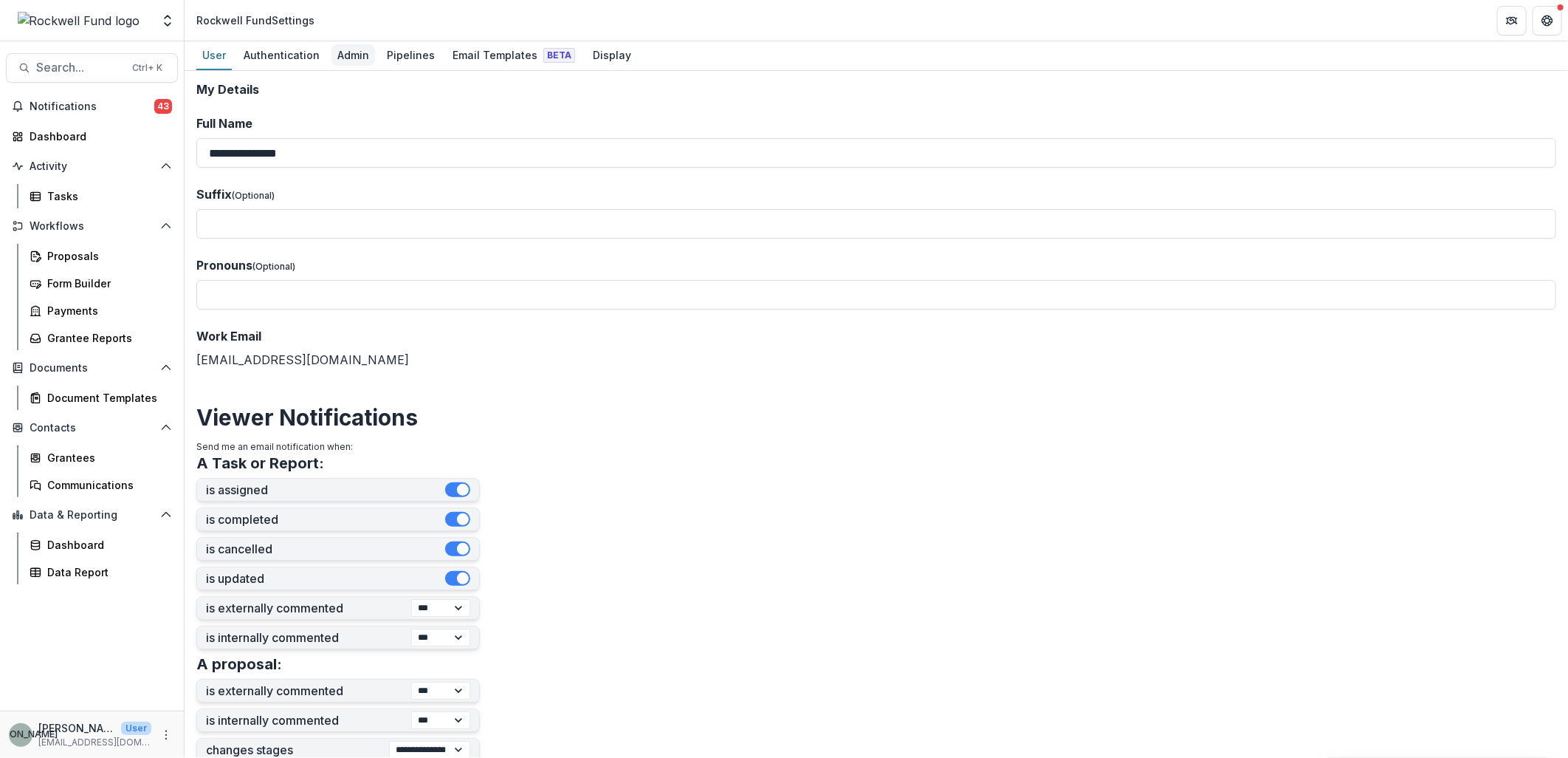
click at [348, 60] on div "Admin" at bounding box center [353, 55] width 44 height 21
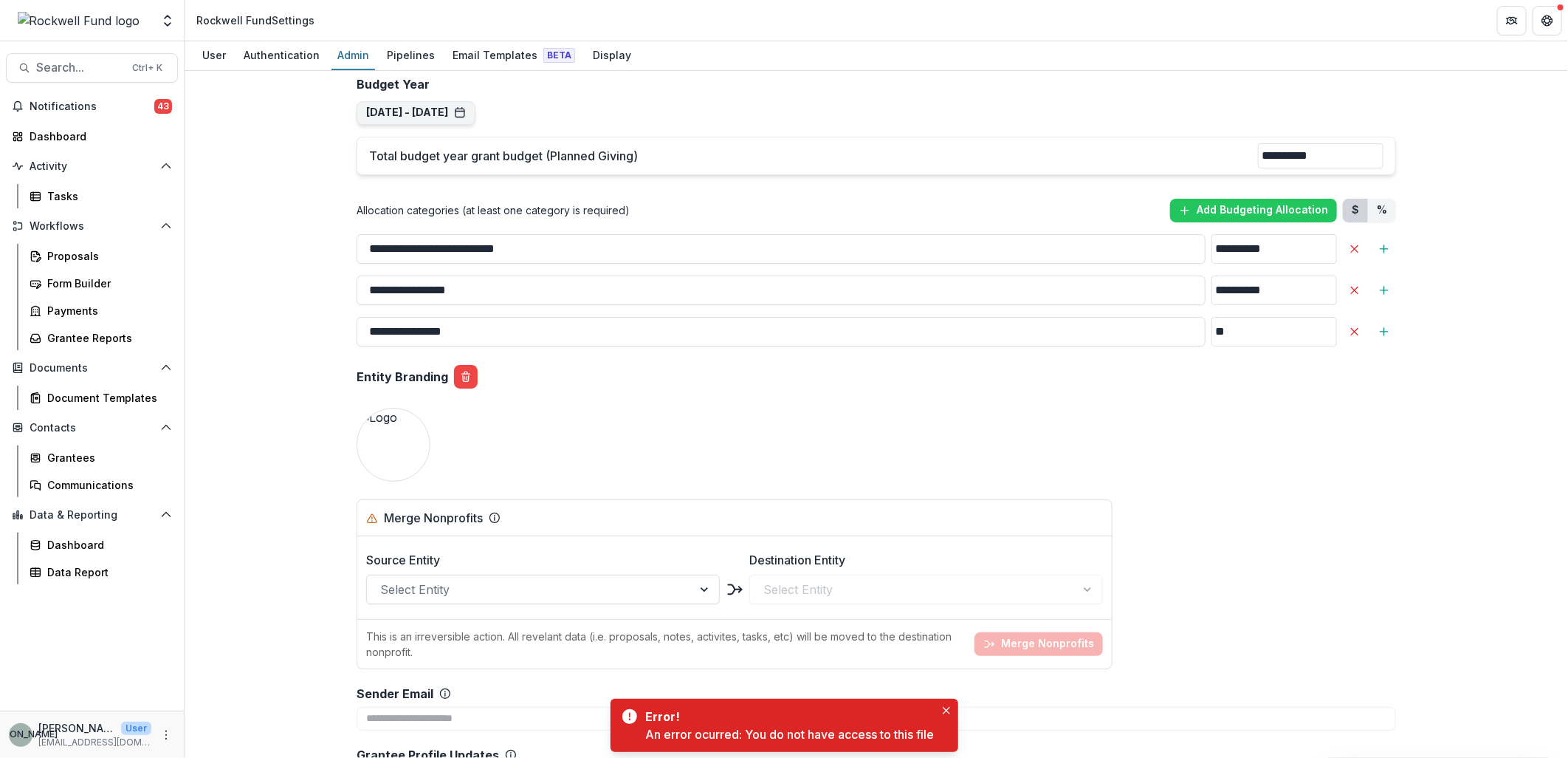
scroll to position [1477, 0]
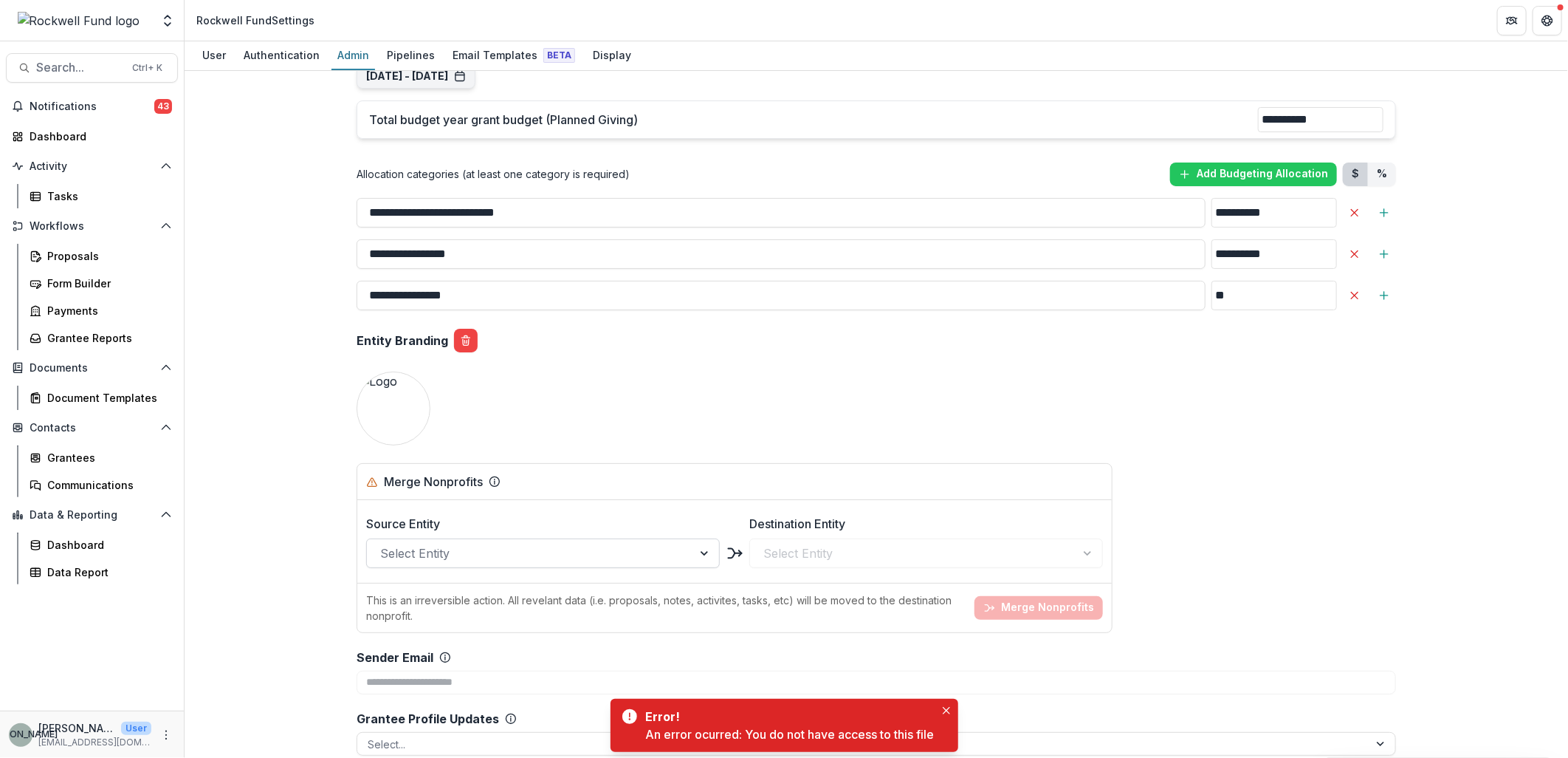
click at [410, 543] on div at bounding box center [530, 553] width 299 height 20
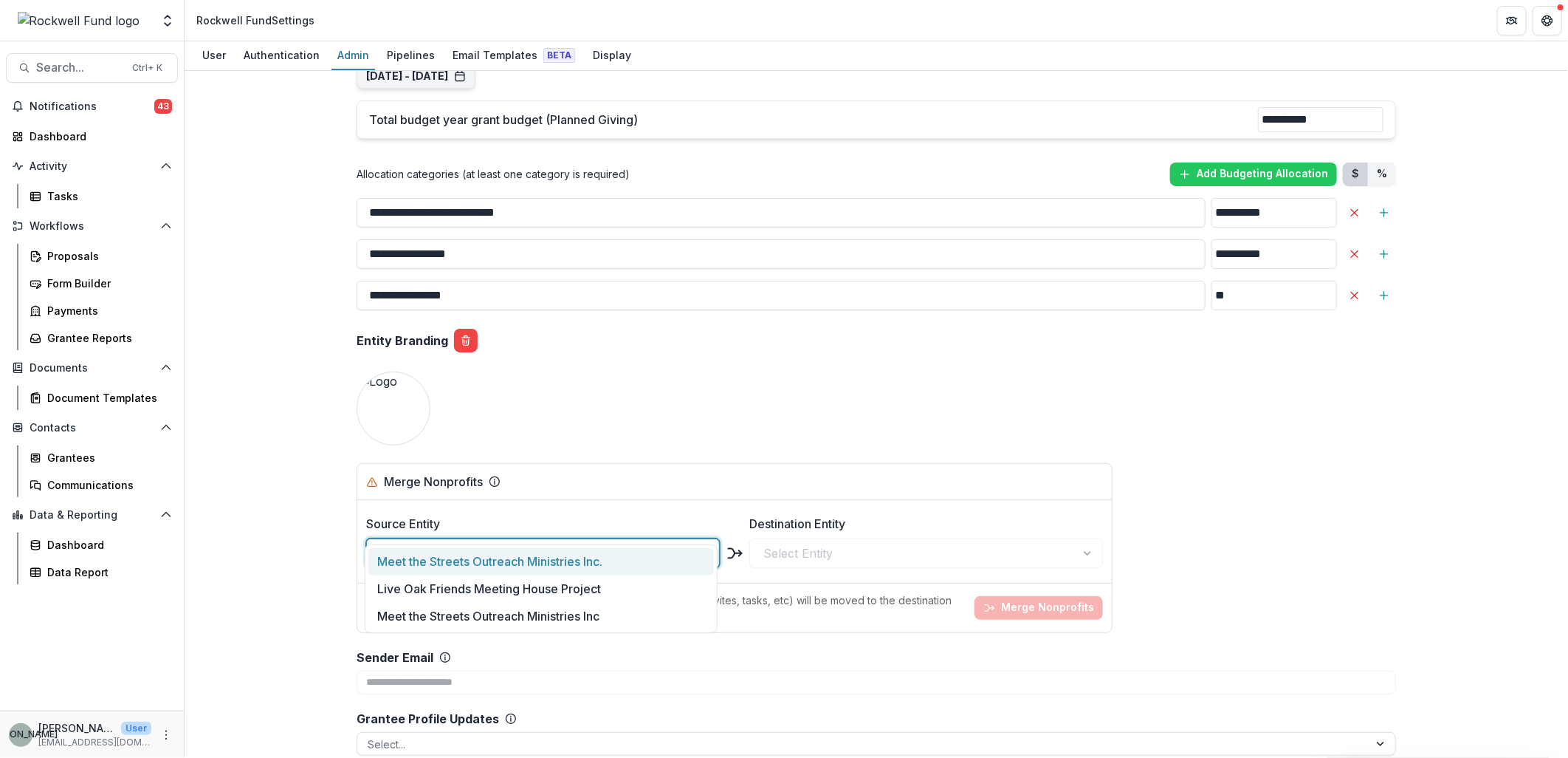
type input "*"
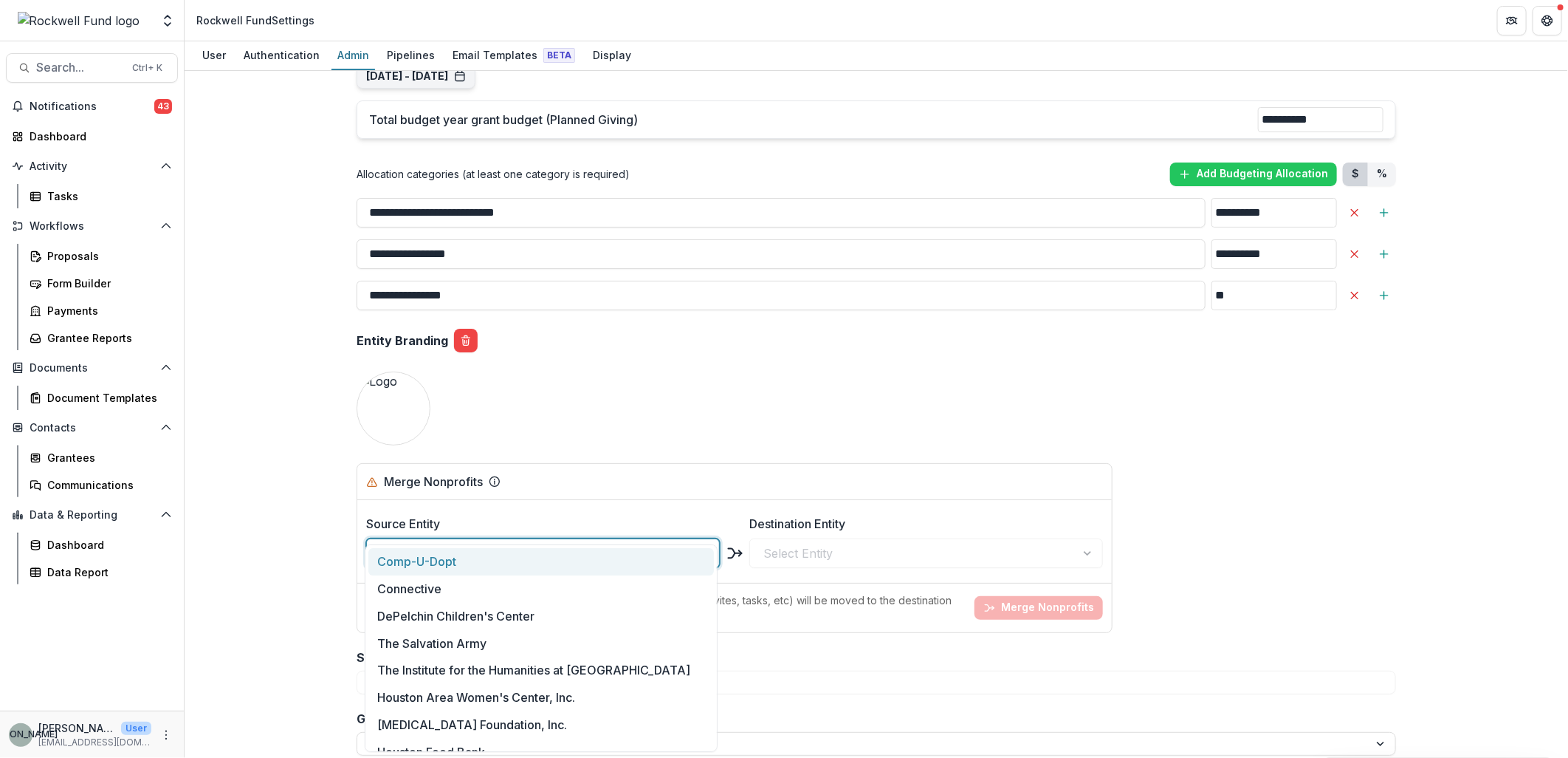
click at [266, 389] on div "**********" at bounding box center [876, 414] width 1383 height 687
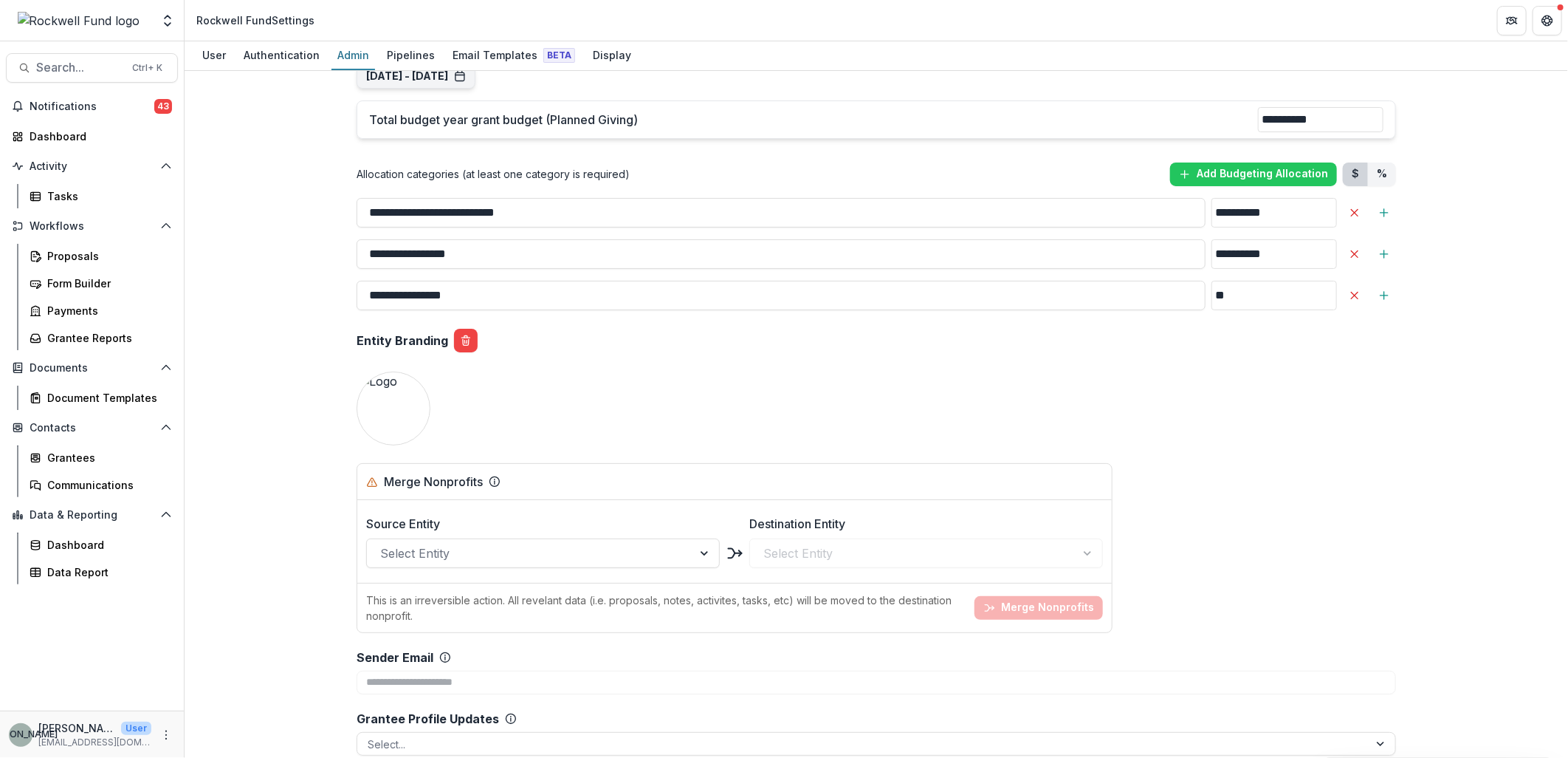
click at [255, 364] on div "**********" at bounding box center [876, 414] width 1383 height 687
click at [65, 70] on span "Search..." at bounding box center [79, 67] width 87 height 14
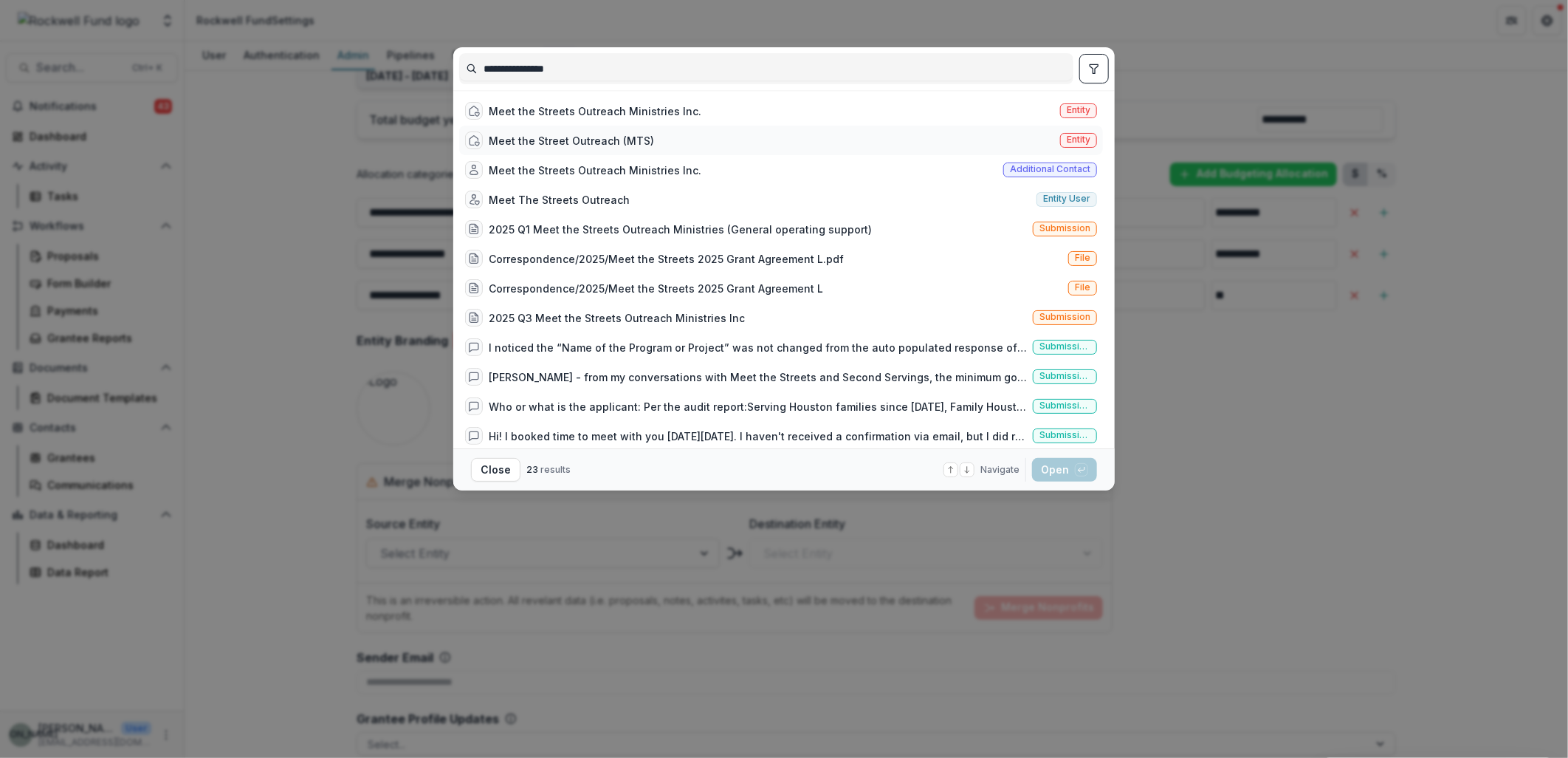
click at [625, 140] on div "Meet the Street Outreach (MTS)" at bounding box center [571, 141] width 165 height 16
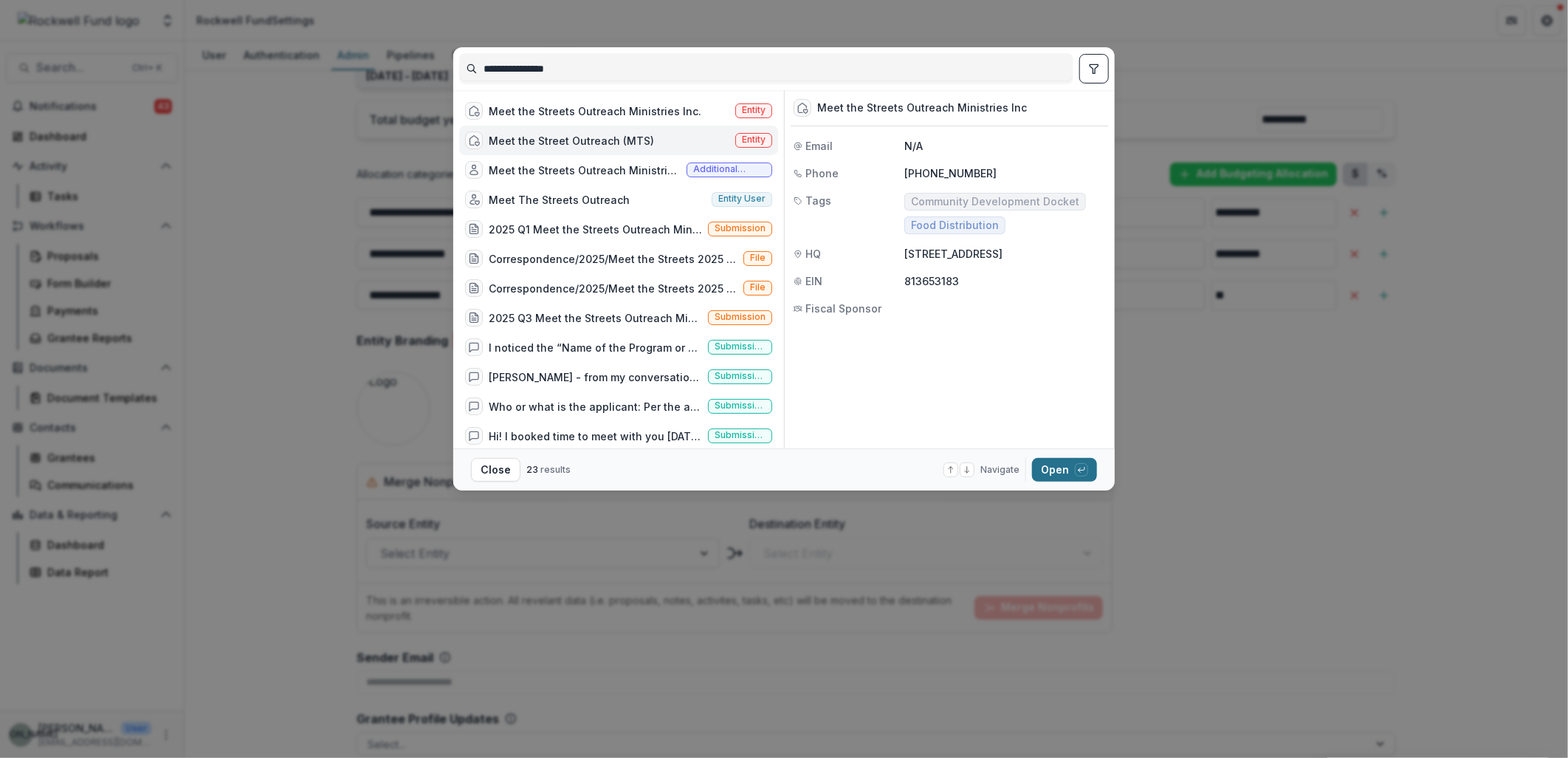
click at [1063, 474] on button "Open with enter key" at bounding box center [1064, 470] width 65 height 23
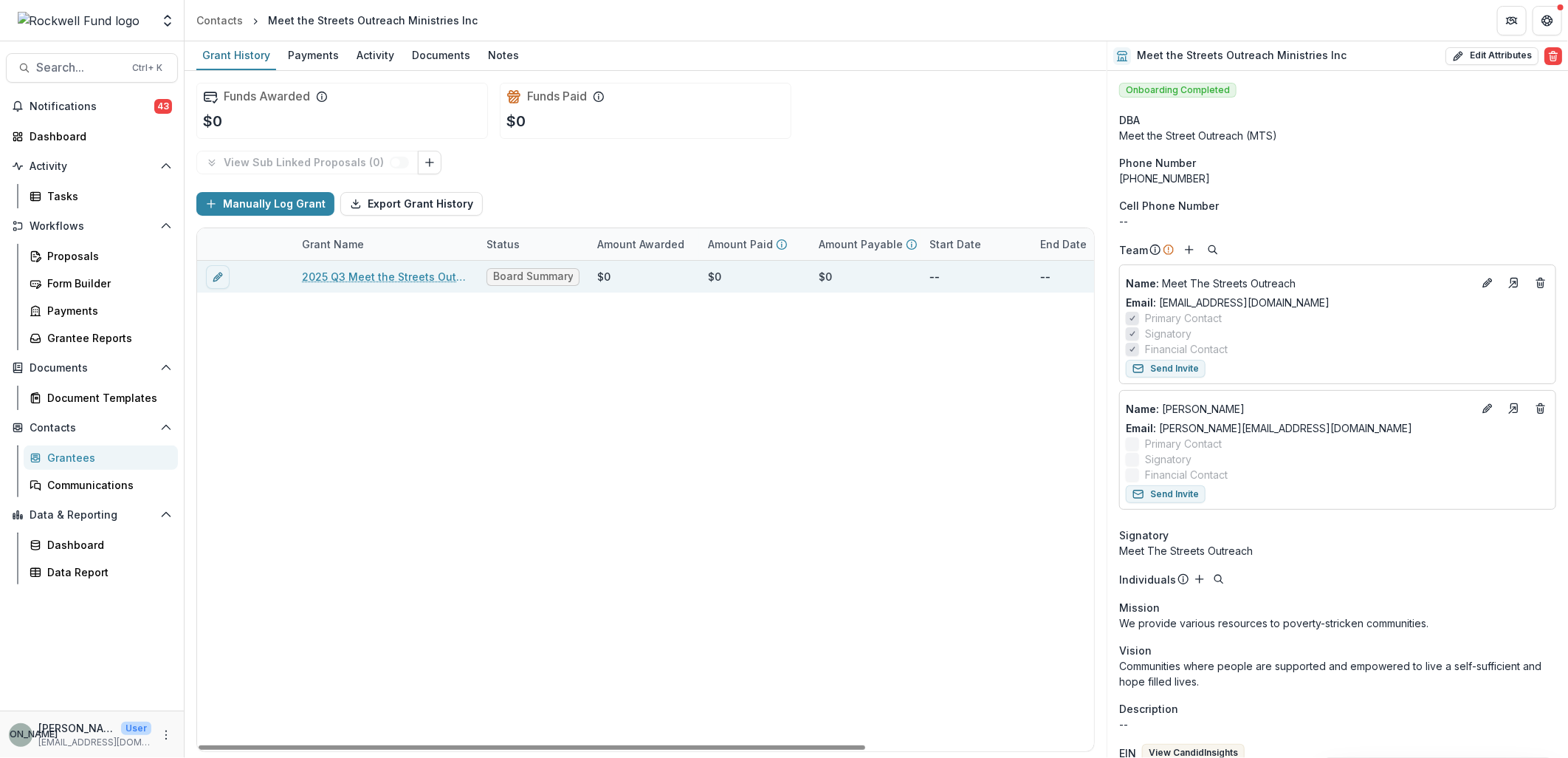
click at [403, 274] on link "2025 Q3 Meet the Streets Outreach Ministries Inc" at bounding box center [385, 276] width 167 height 16
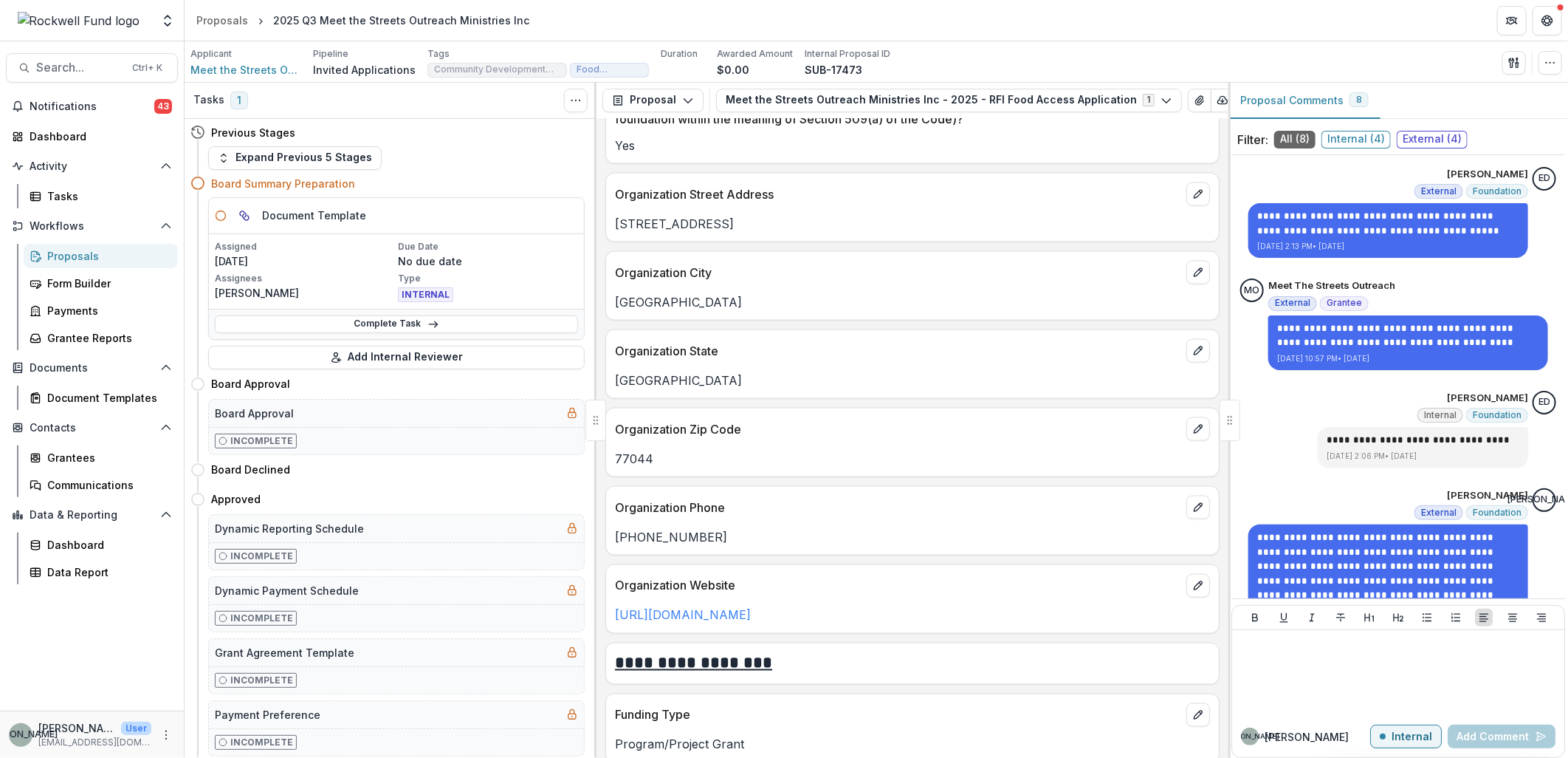
scroll to position [1230, 0]
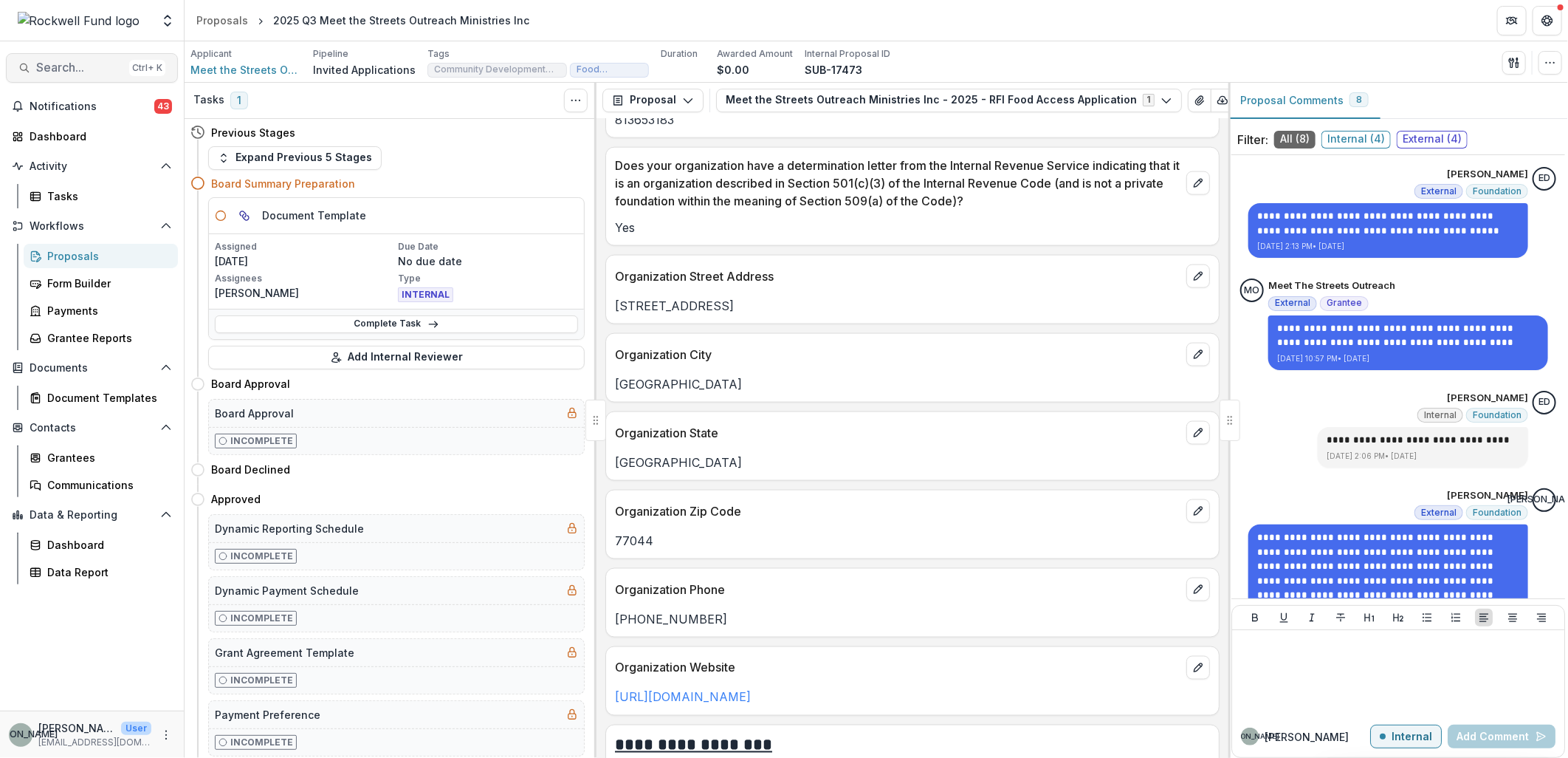
click at [45, 72] on span "Search..." at bounding box center [79, 67] width 87 height 14
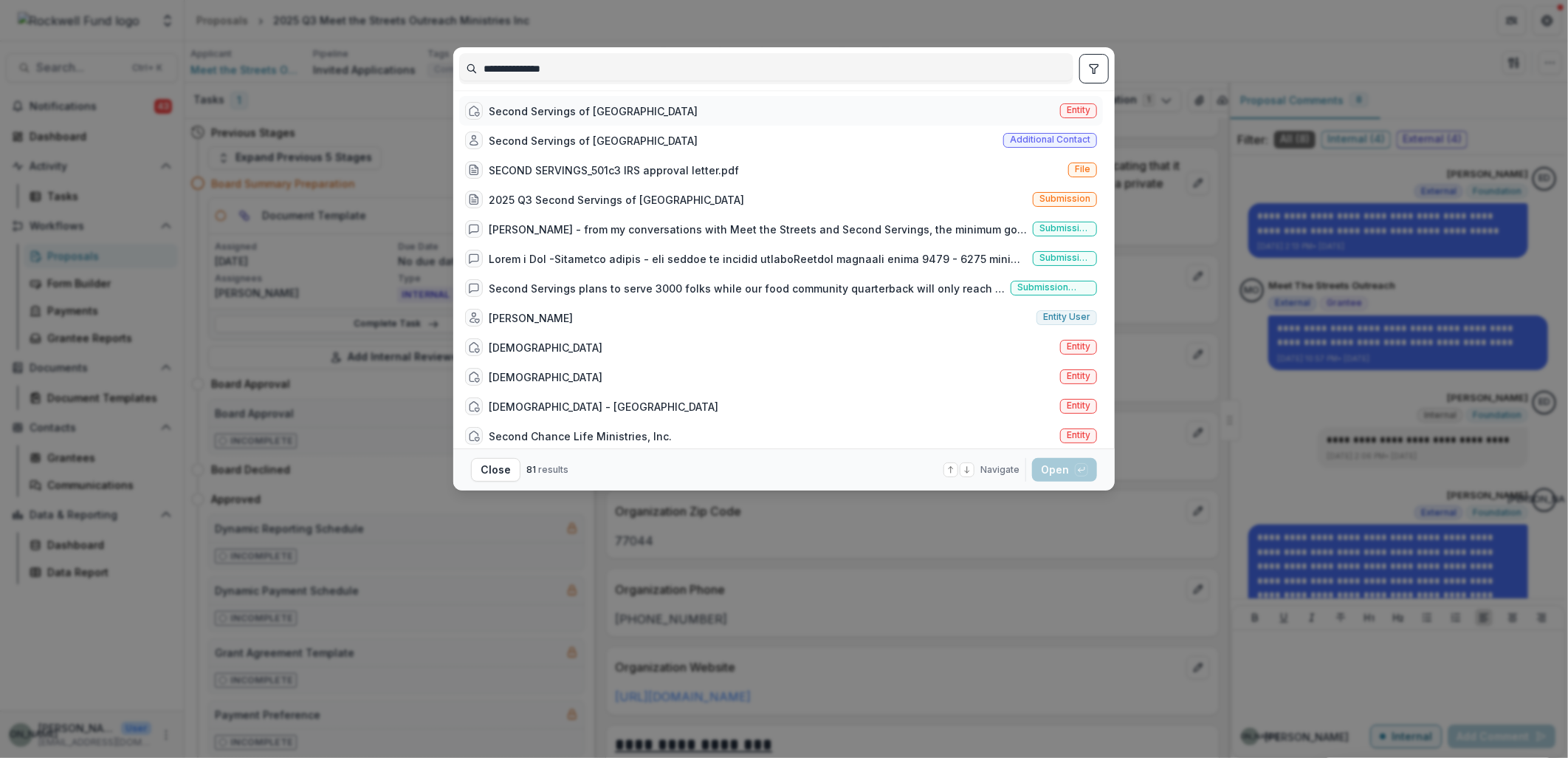
type input "**********"
click at [613, 108] on div "Second Servings of [GEOGRAPHIC_DATA]" at bounding box center [593, 111] width 209 height 16
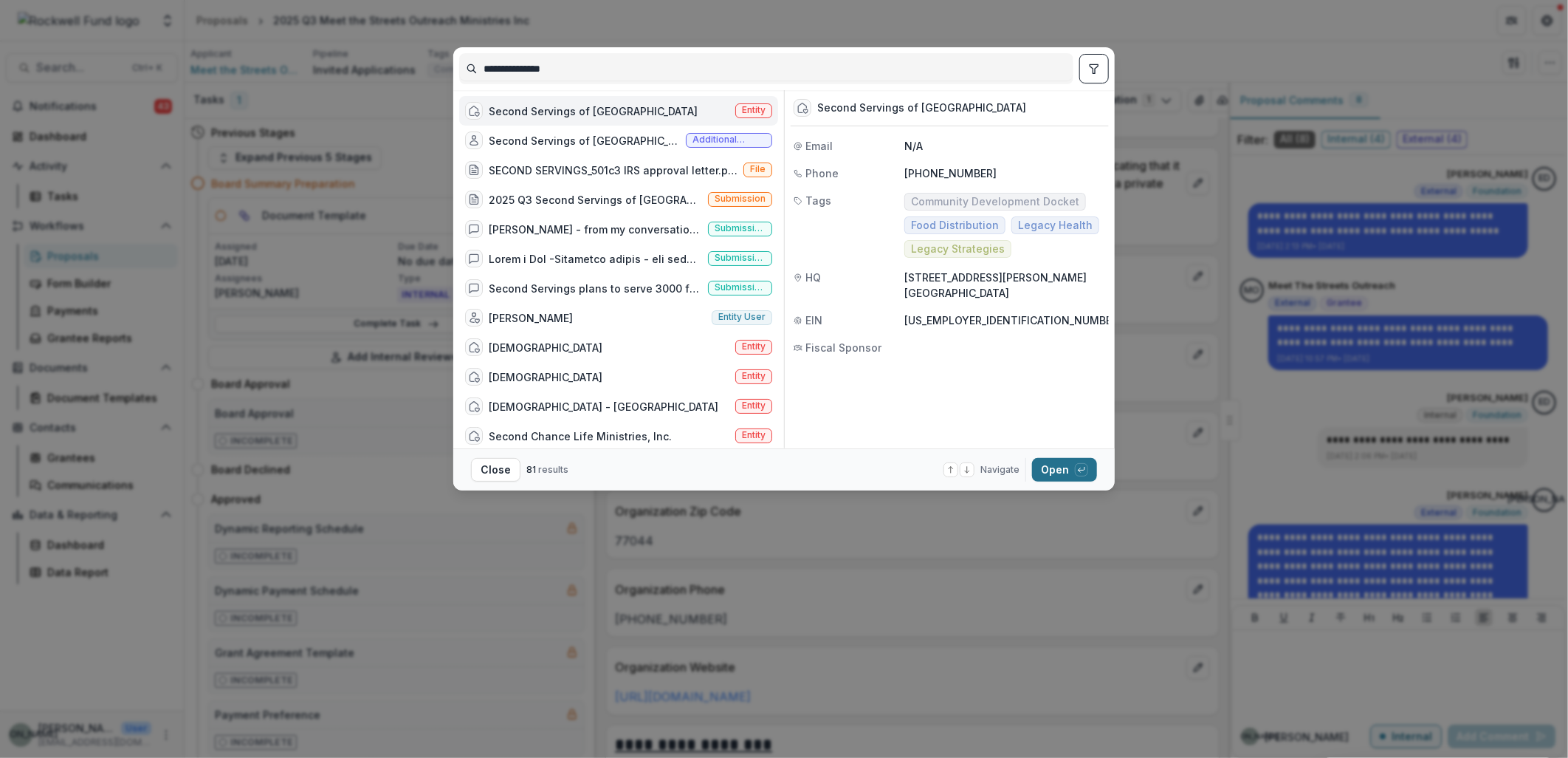
click at [1051, 473] on button "Open with enter key" at bounding box center [1064, 470] width 65 height 23
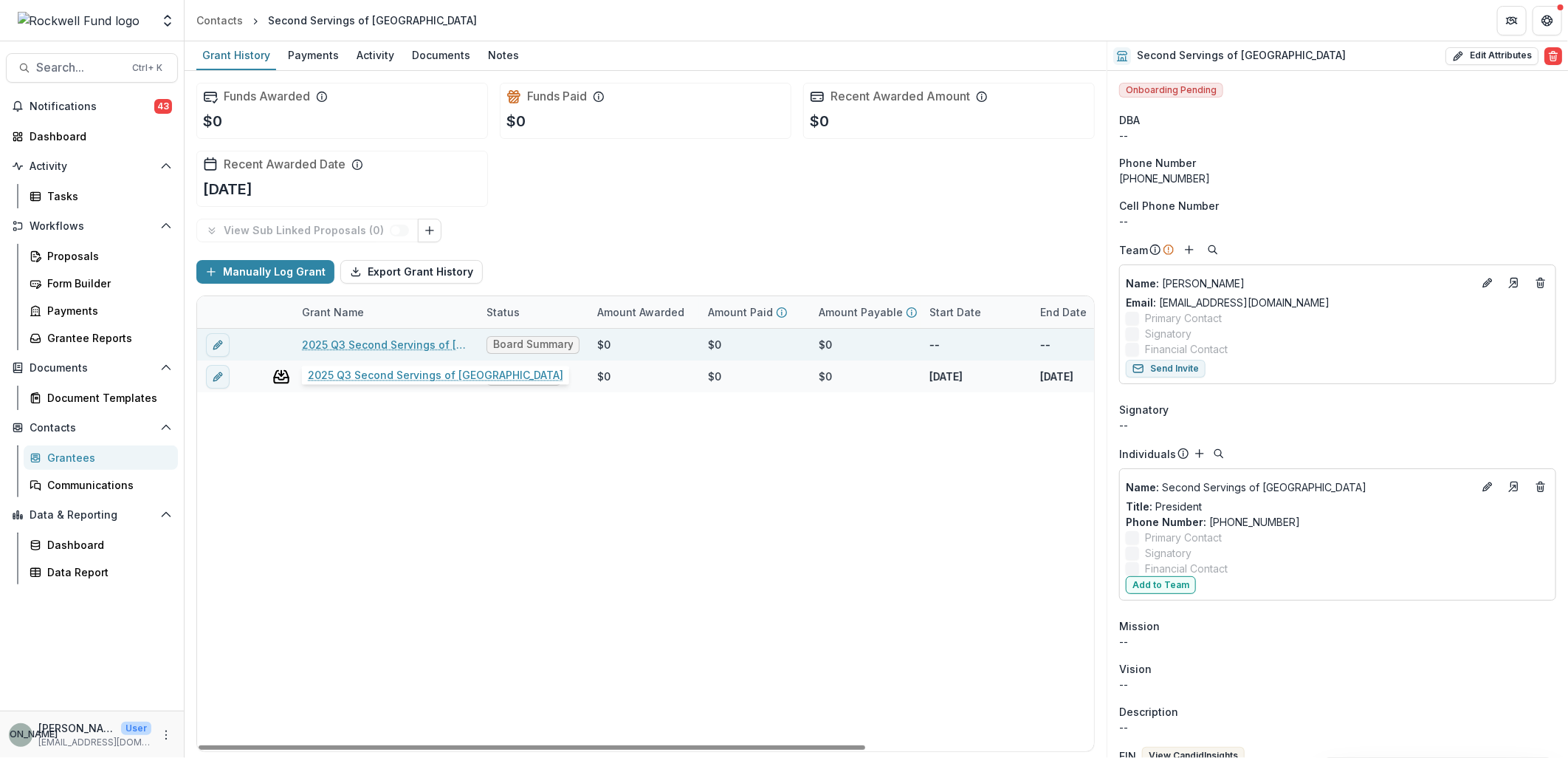
click at [370, 340] on link "2025 Q3 Second Servings of [GEOGRAPHIC_DATA]" at bounding box center [385, 345] width 167 height 16
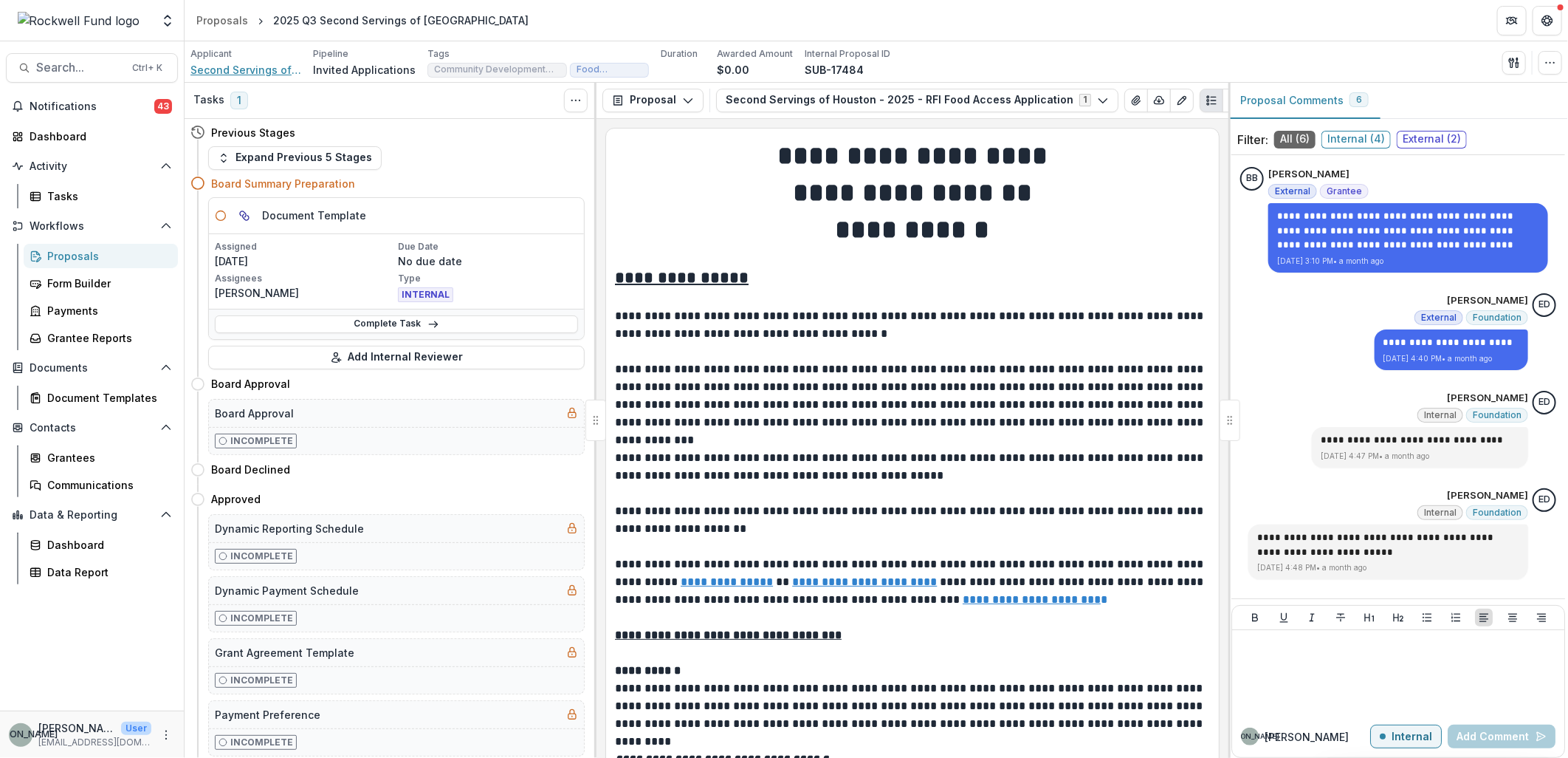
click at [264, 67] on span "Second Servings of [GEOGRAPHIC_DATA]" at bounding box center [245, 70] width 110 height 16
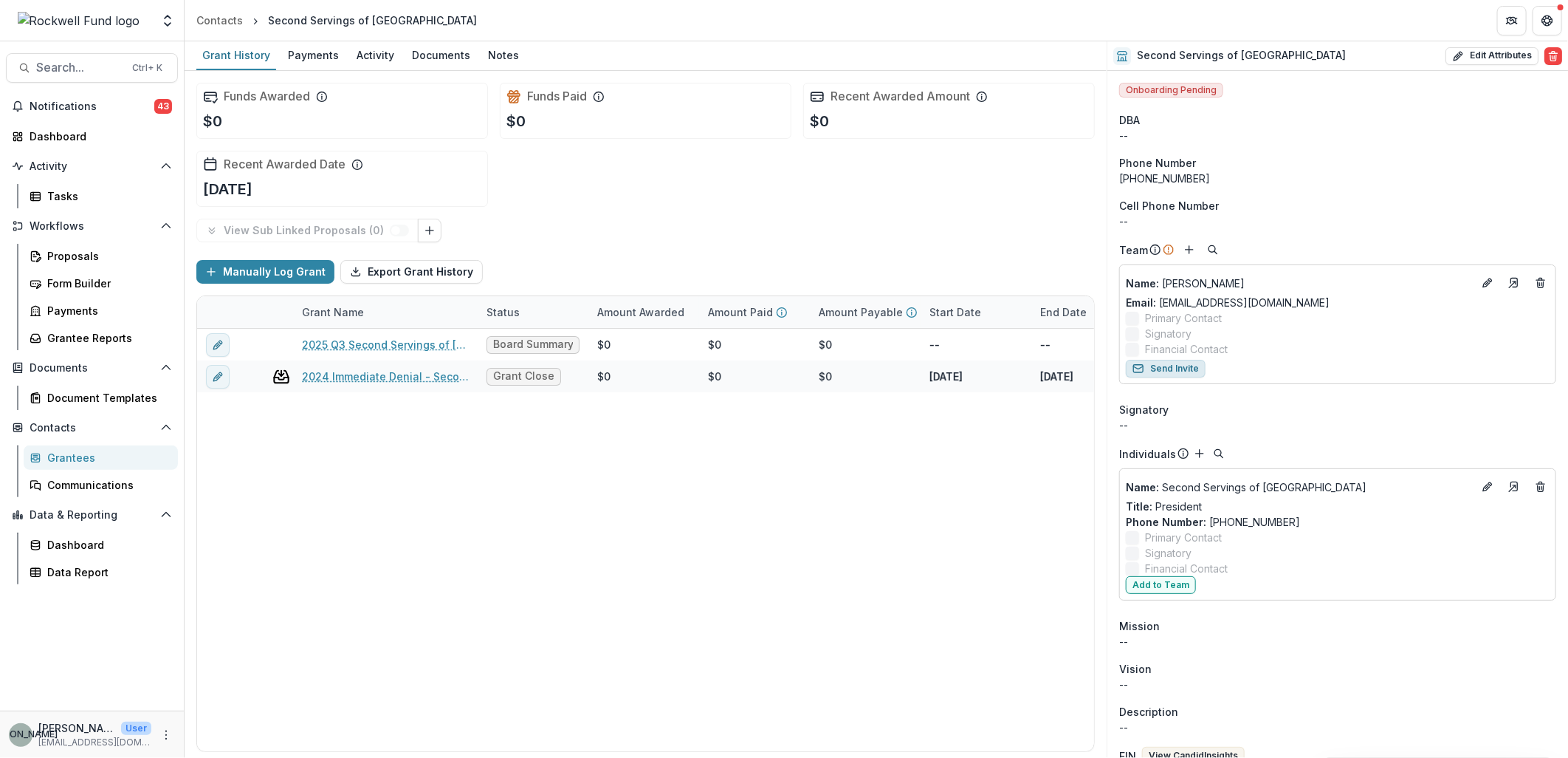
click at [1179, 368] on button "Send Invite" at bounding box center [1166, 368] width 80 height 18
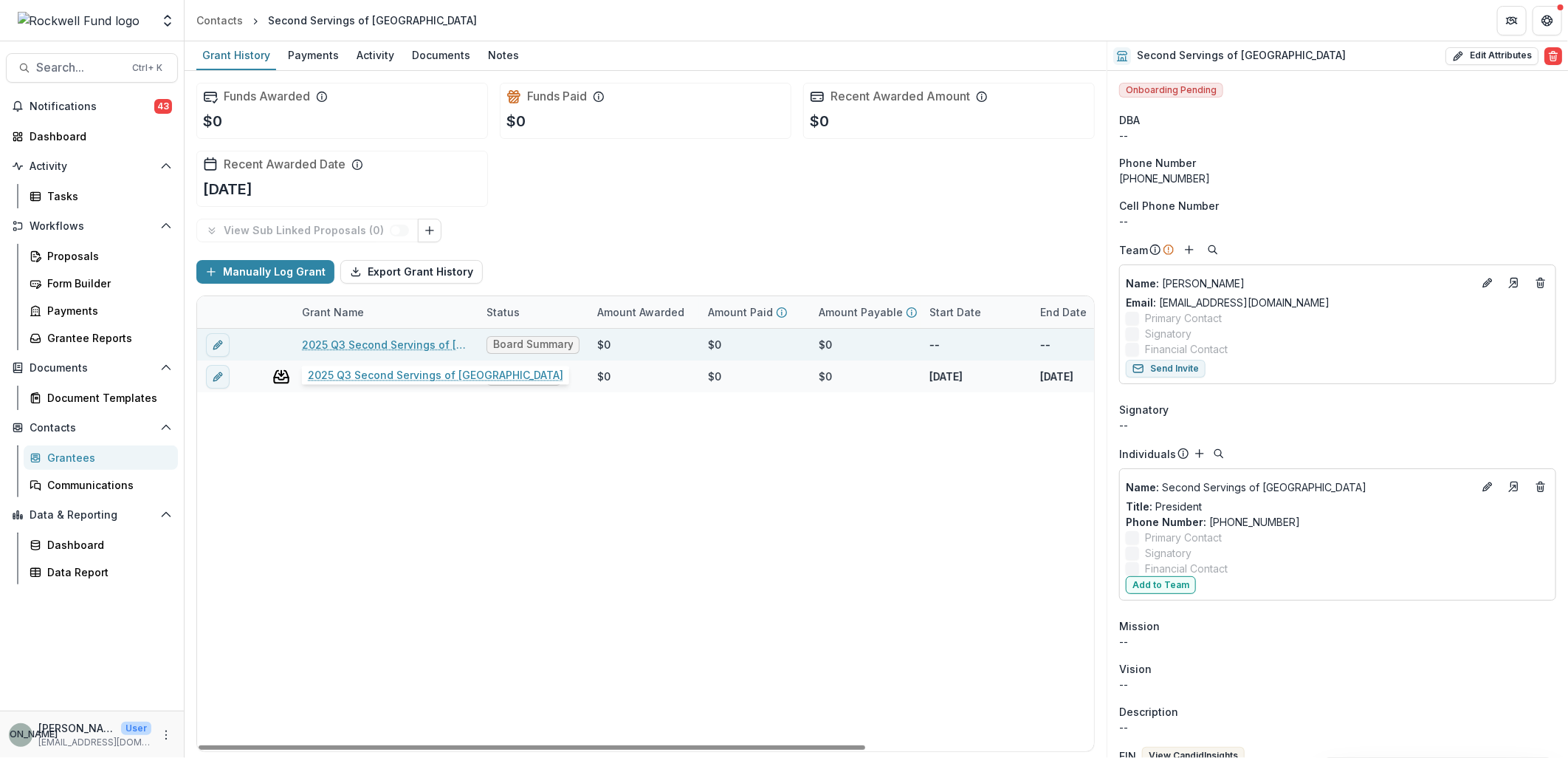
click at [400, 341] on link "2025 Q3 Second Servings of [GEOGRAPHIC_DATA]" at bounding box center [385, 345] width 167 height 16
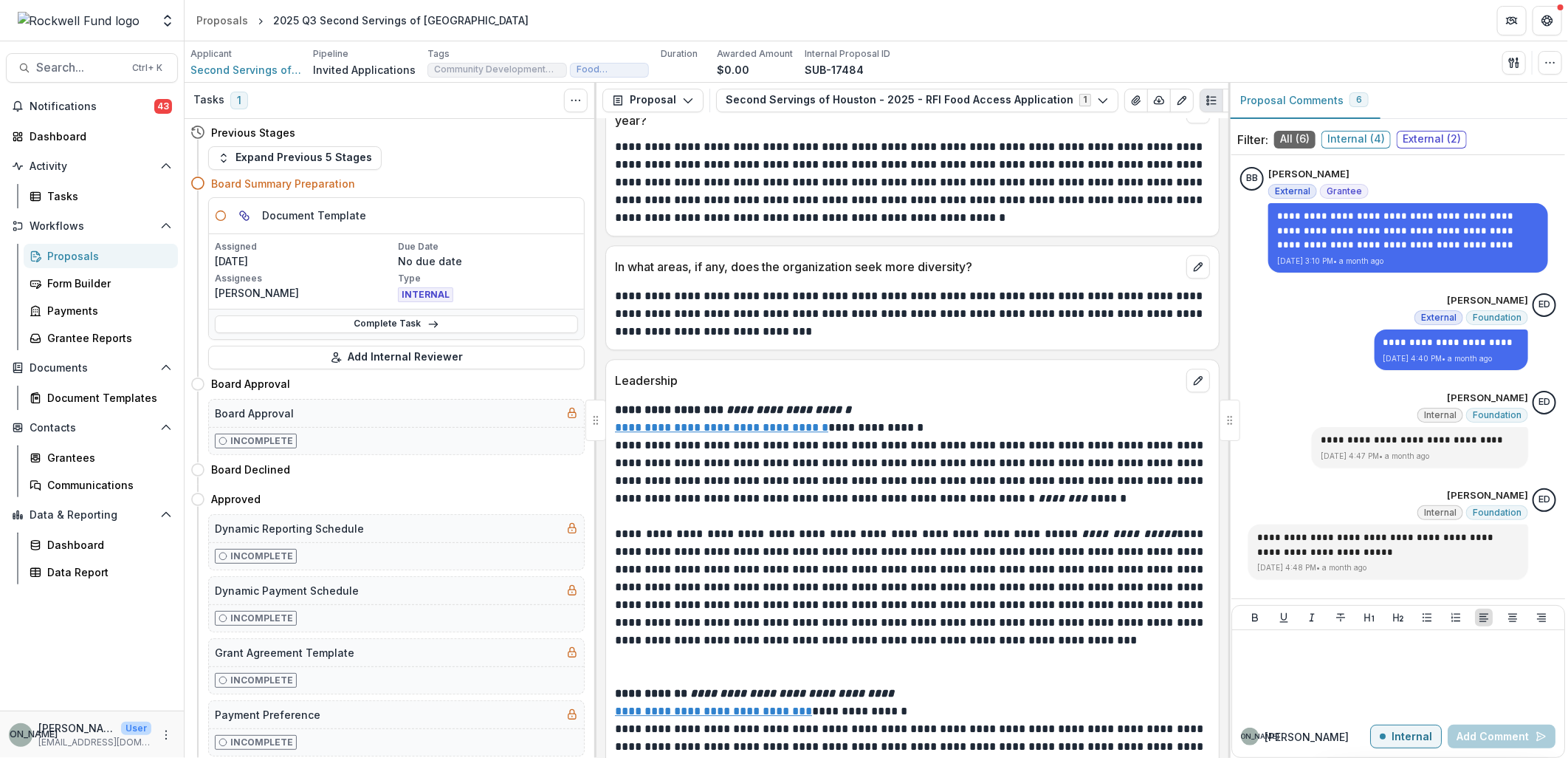
scroll to position [5943, 0]
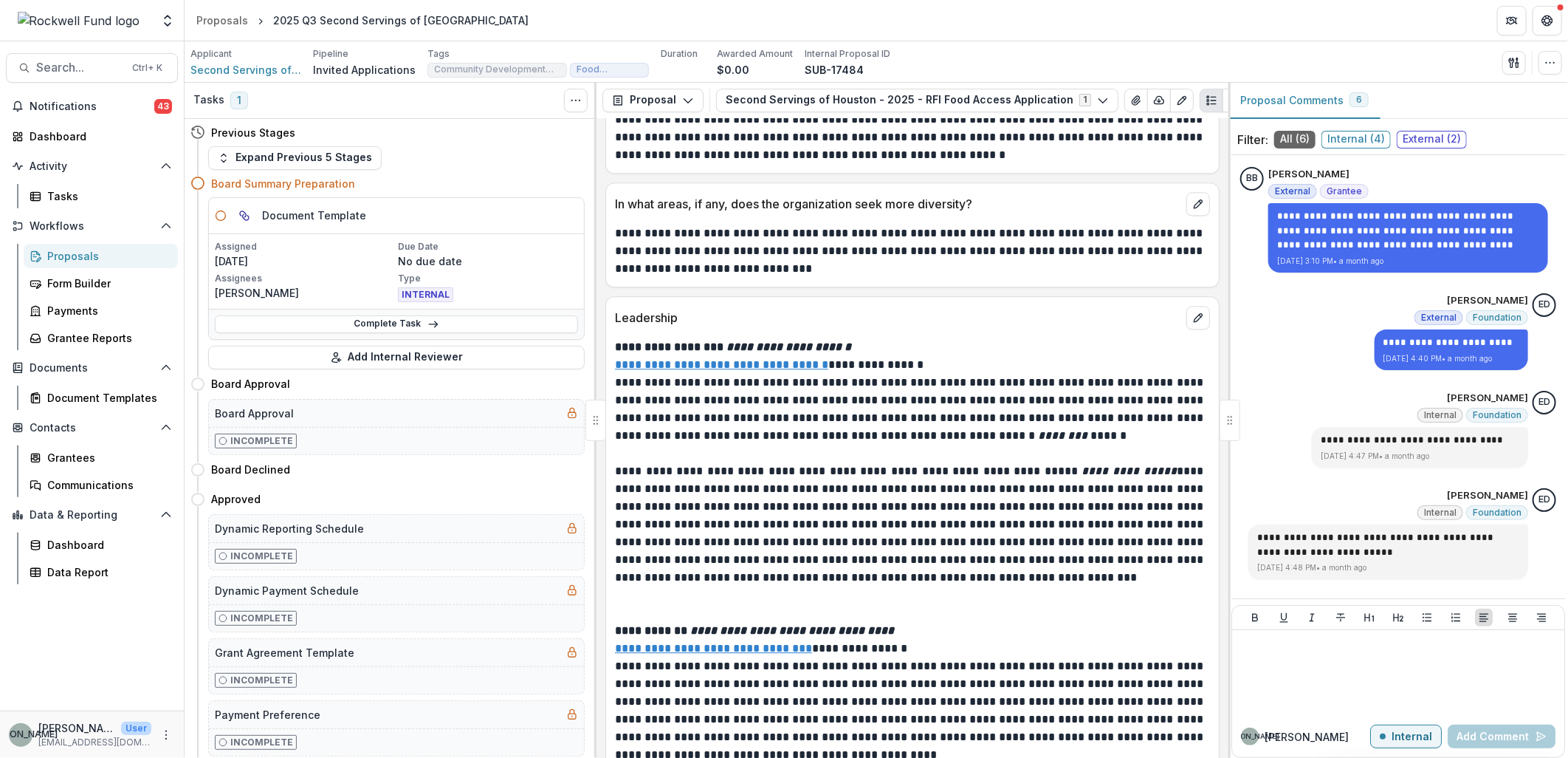
click at [1214, 529] on div "**********" at bounding box center [912, 439] width 632 height 639
click at [1214, 529] on div "**********" at bounding box center [912, 648] width 613 height 620
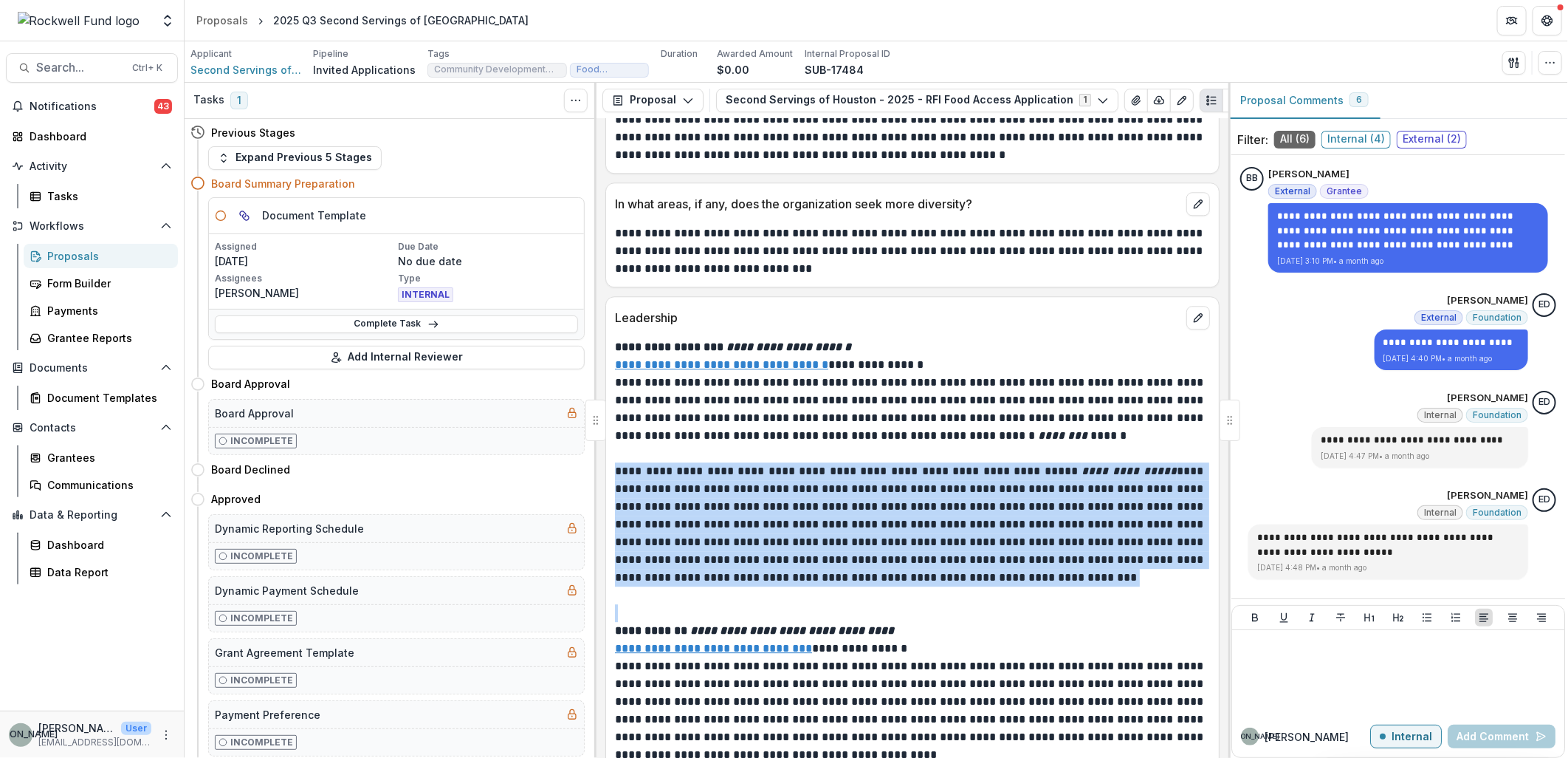
drag, startPoint x: 1214, startPoint y: 529, endPoint x: 1213, endPoint y: 540, distance: 11.0
click at [1213, 540] on div "**********" at bounding box center [912, 648] width 613 height 620
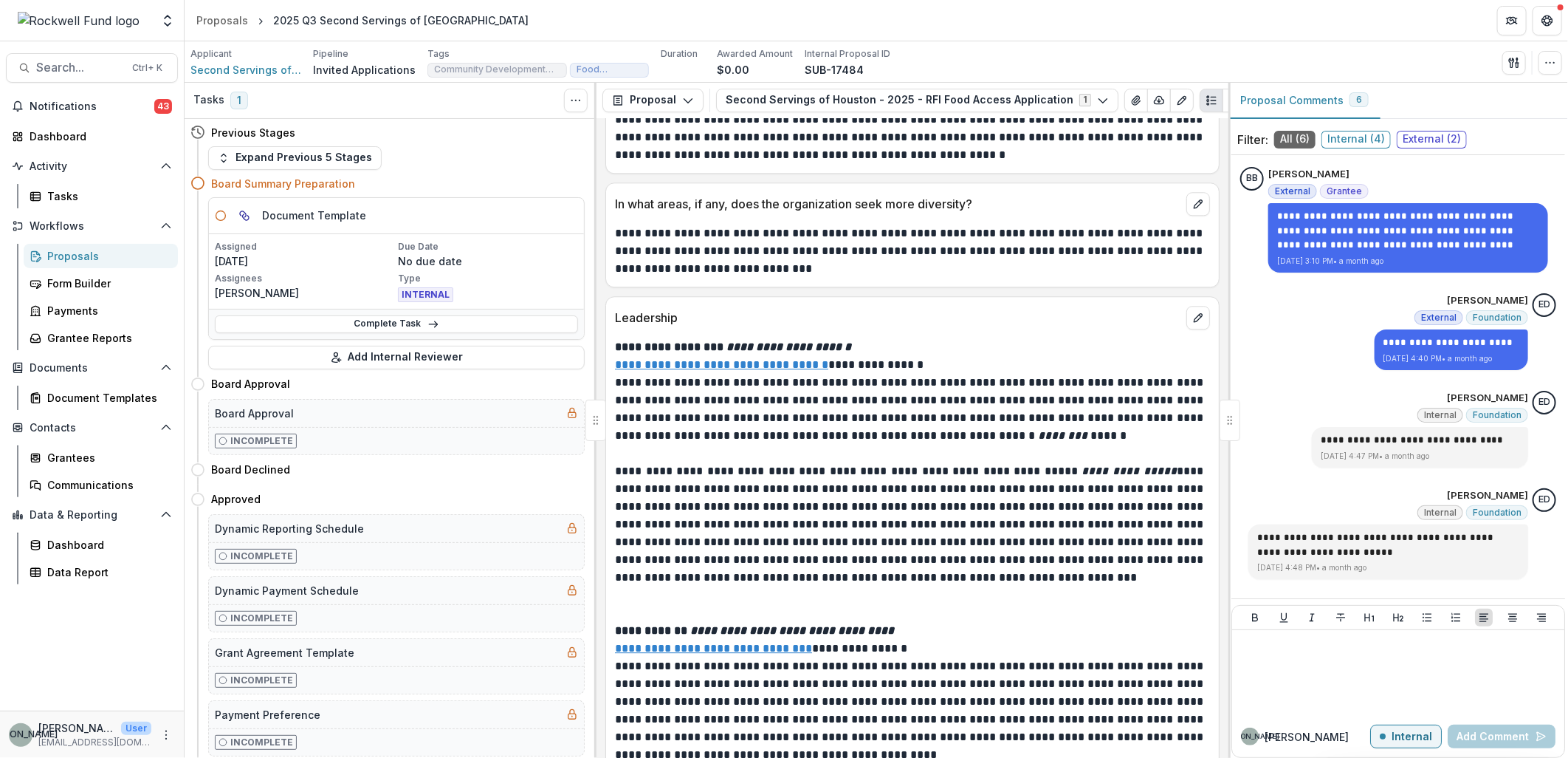
click at [986, 327] on p "Leadership" at bounding box center [898, 317] width 565 height 18
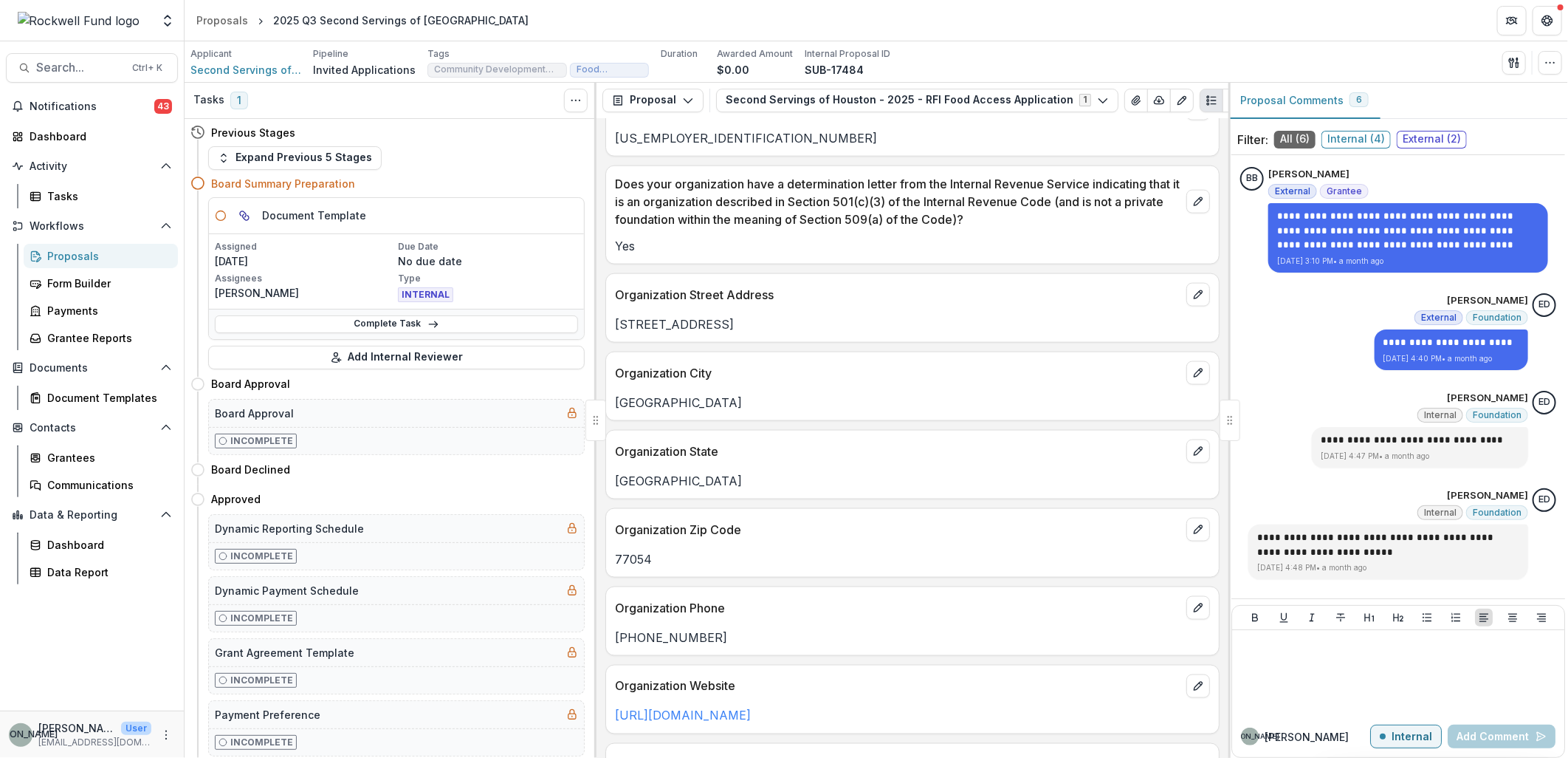
scroll to position [1185, 0]
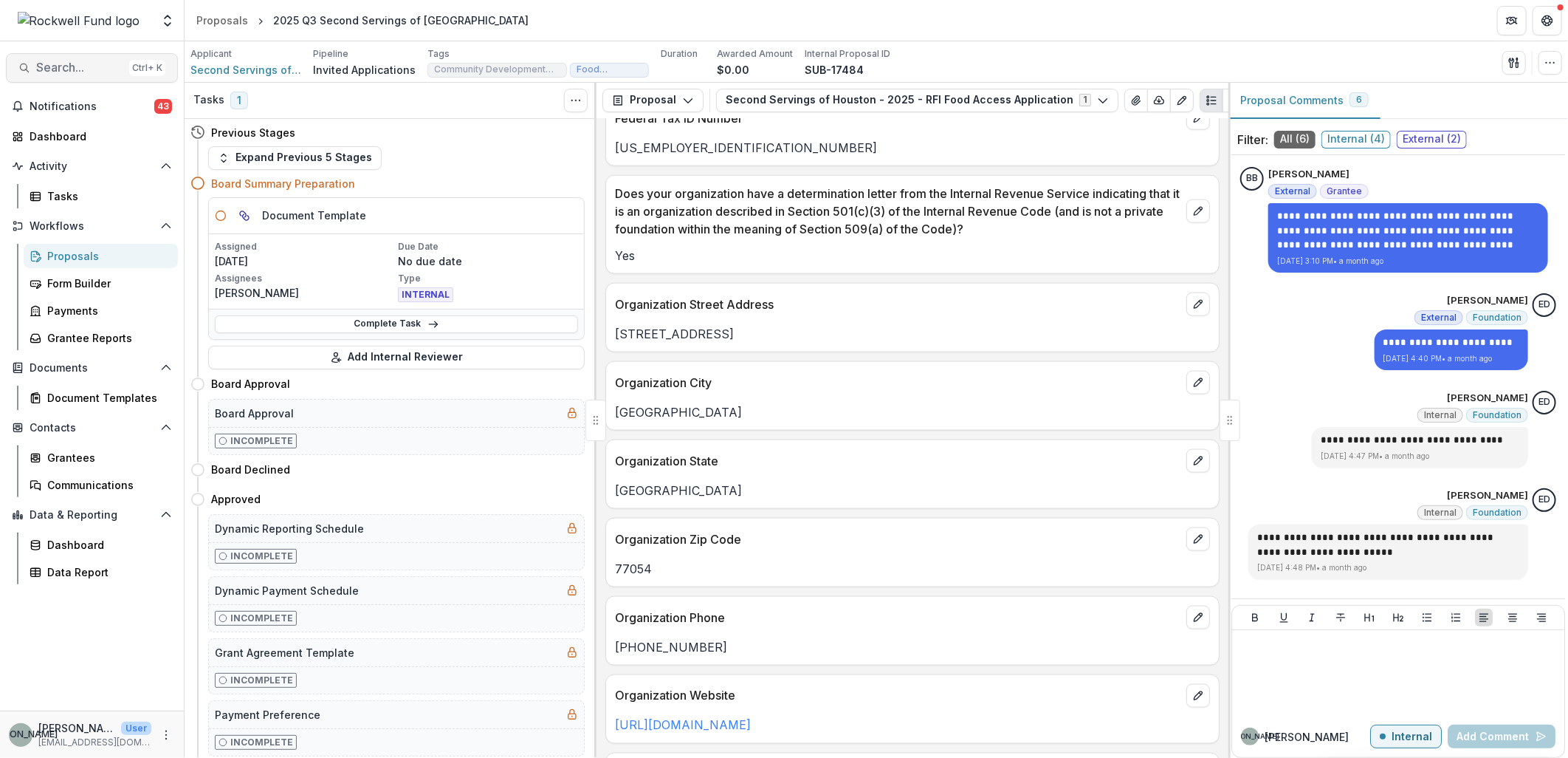
click at [63, 70] on span "Search..." at bounding box center [79, 67] width 87 height 14
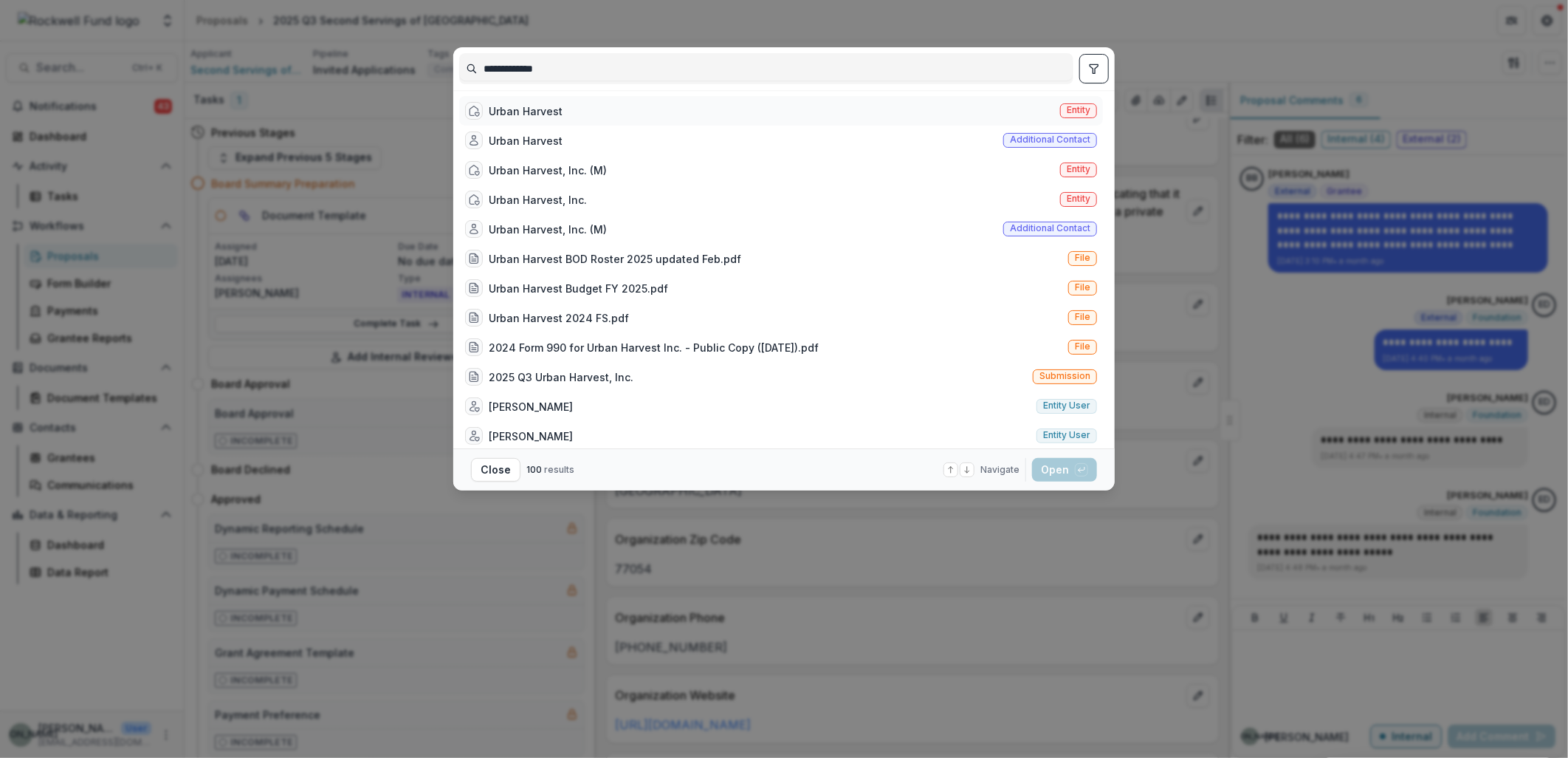
type input "**********"
click at [551, 110] on div "Urban Harvest" at bounding box center [525, 111] width 74 height 16
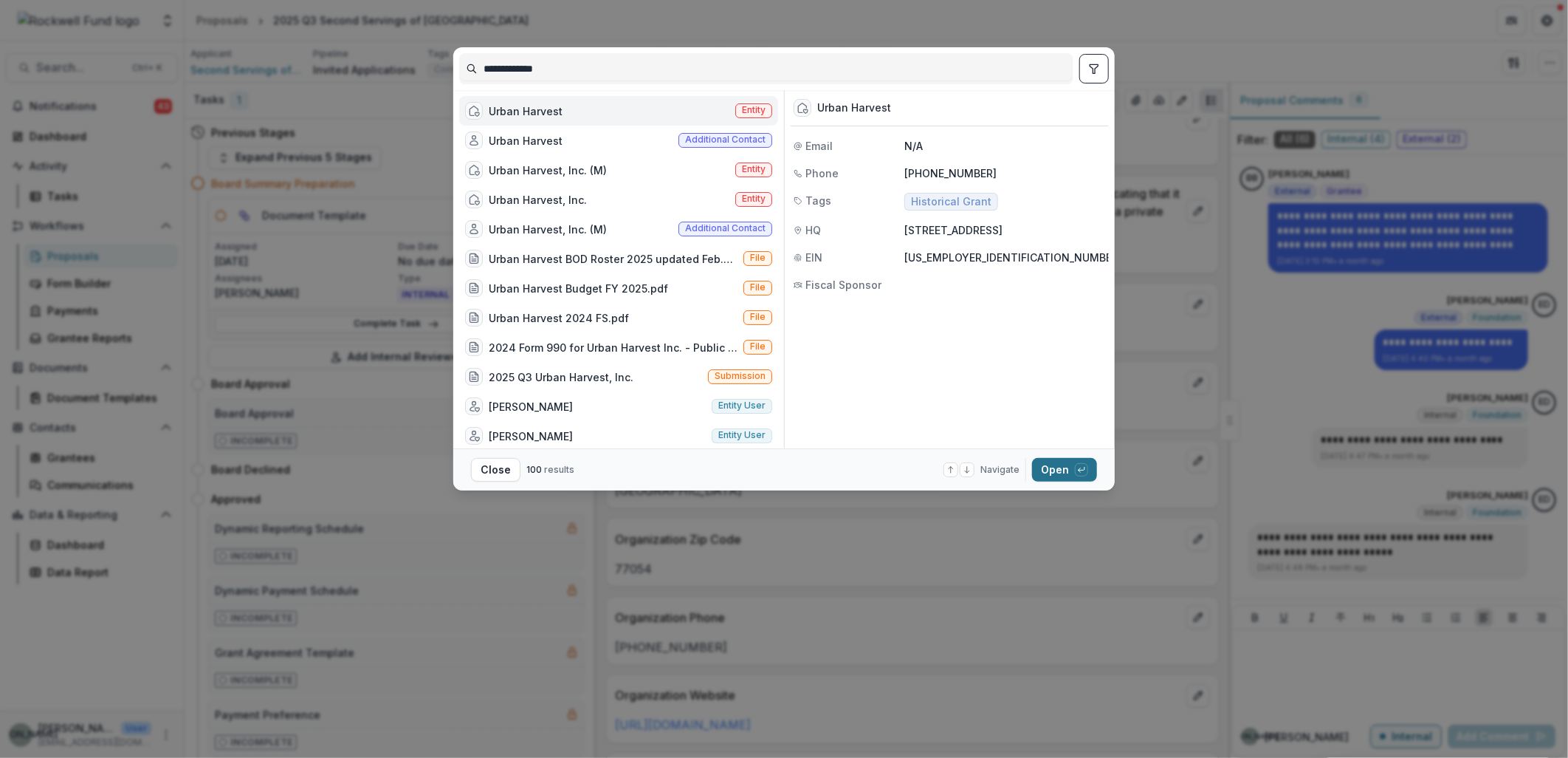
click at [1059, 473] on button "Open with enter key" at bounding box center [1064, 470] width 65 height 23
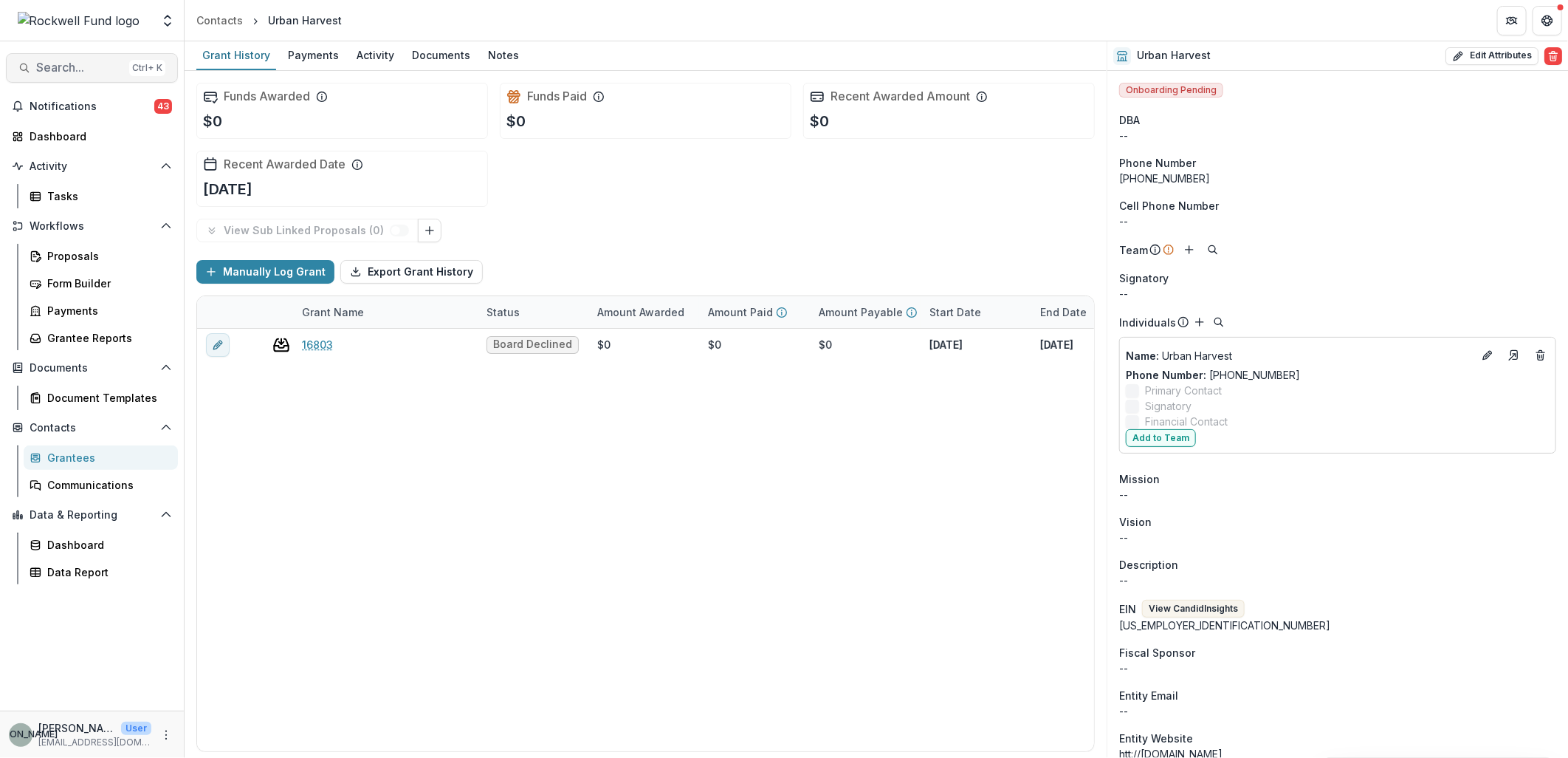
click at [71, 74] on span "Search..." at bounding box center [79, 67] width 87 height 14
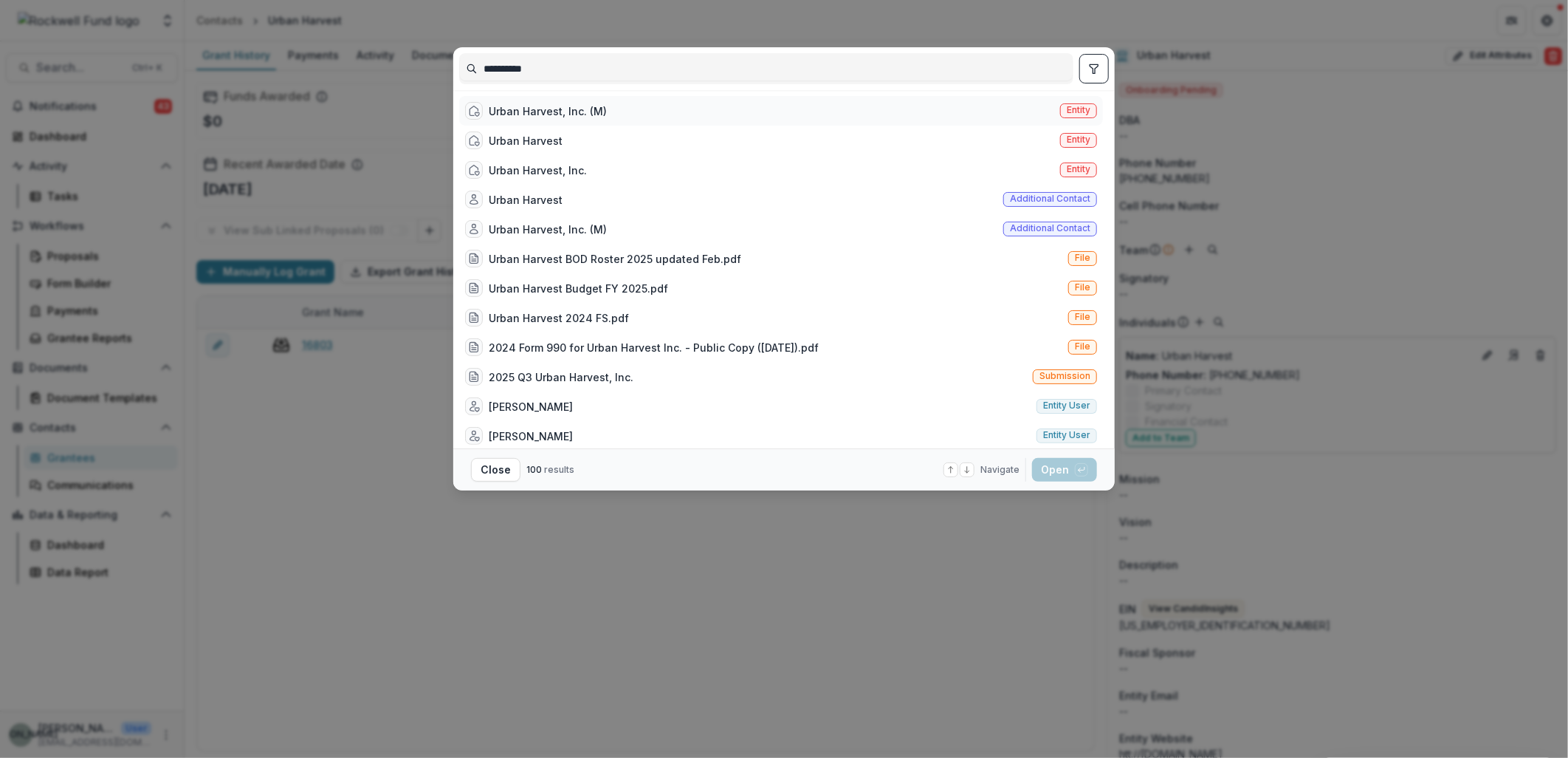
type input "**********"
click at [533, 99] on div "Urban Harvest, Inc. (M) Entity" at bounding box center [781, 111] width 643 height 30
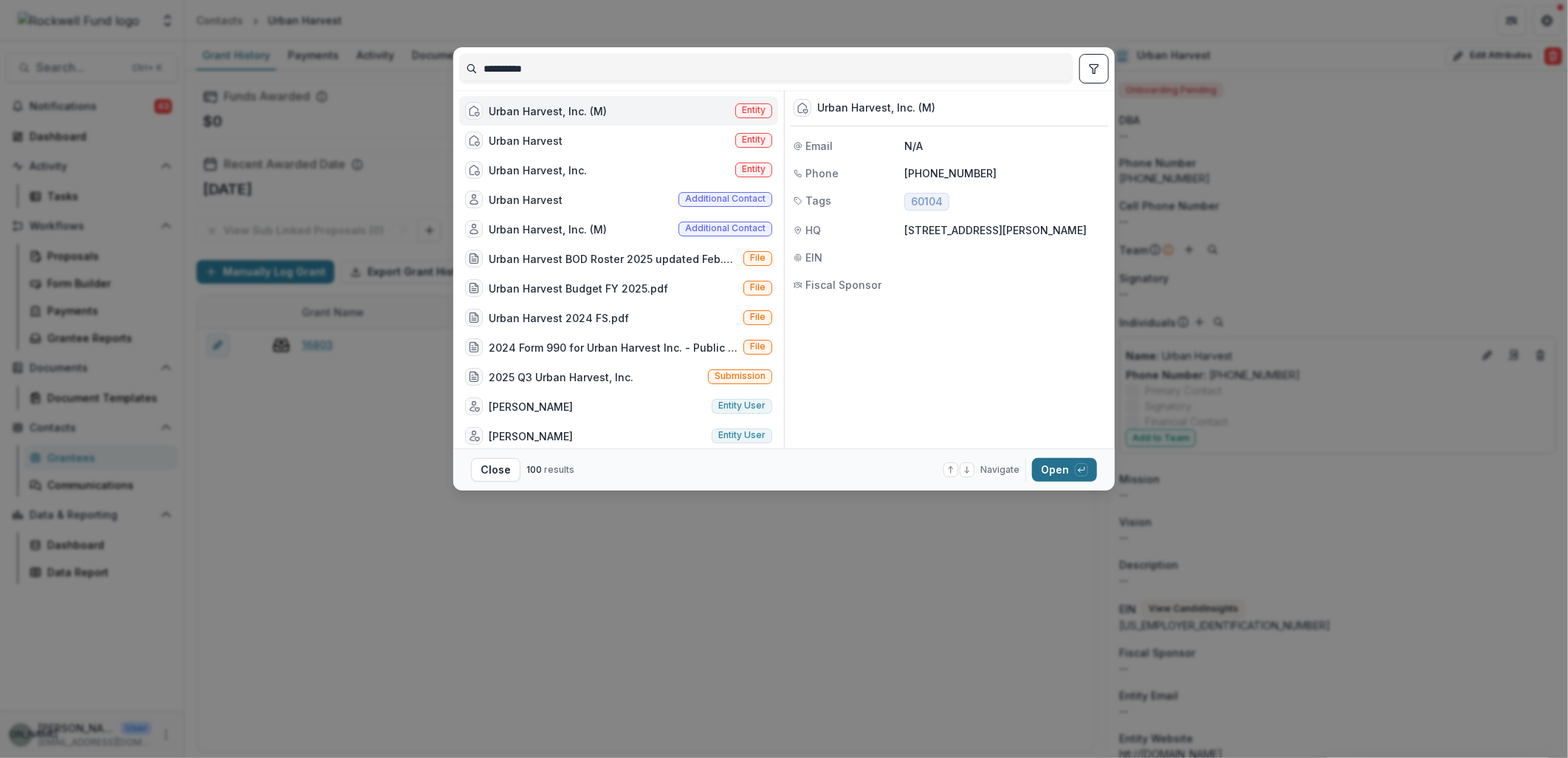
click at [1047, 470] on button "Open with enter key" at bounding box center [1064, 470] width 65 height 23
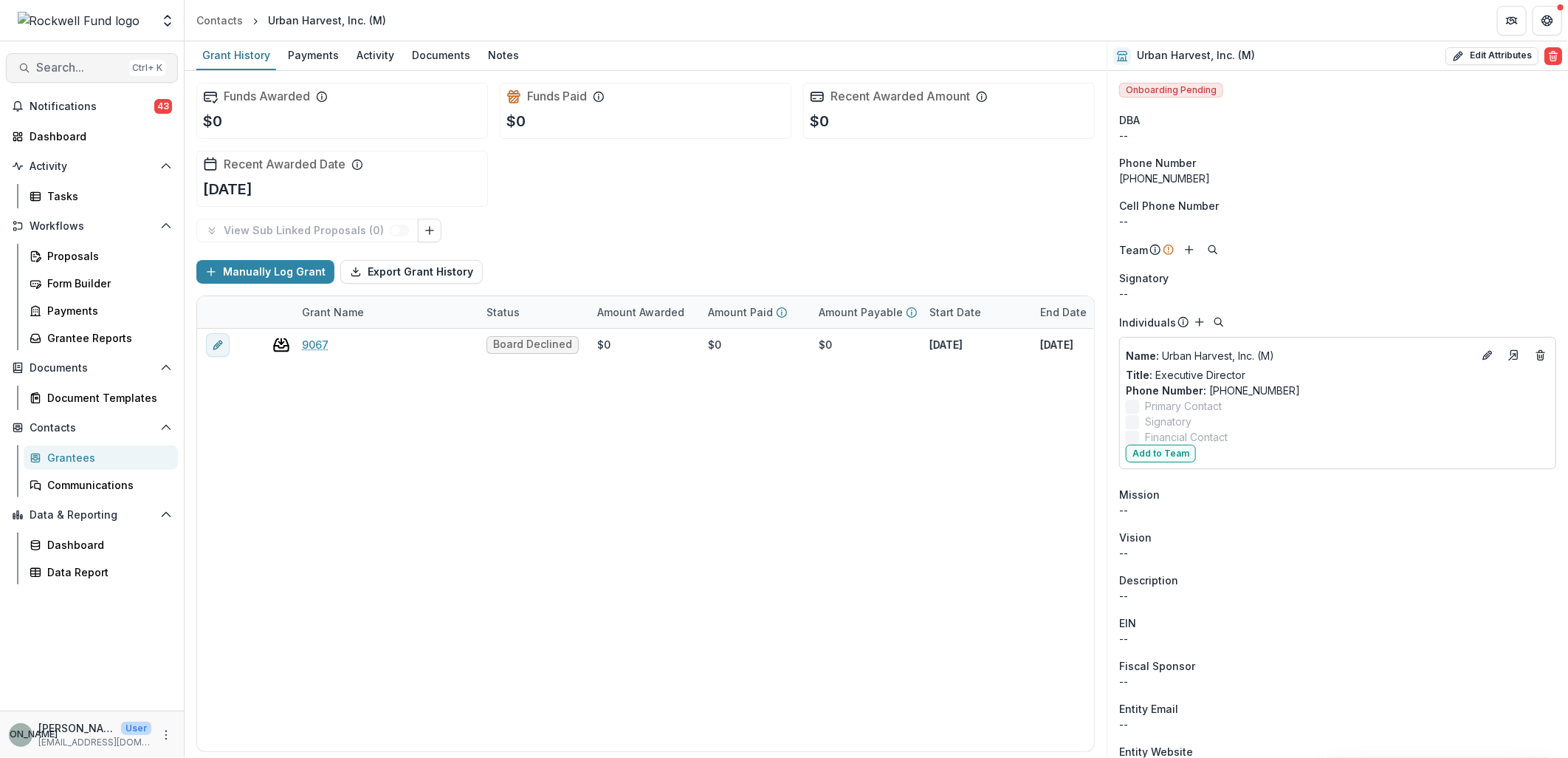
click at [74, 59] on button "Search... Ctrl + K" at bounding box center [92, 68] width 172 height 30
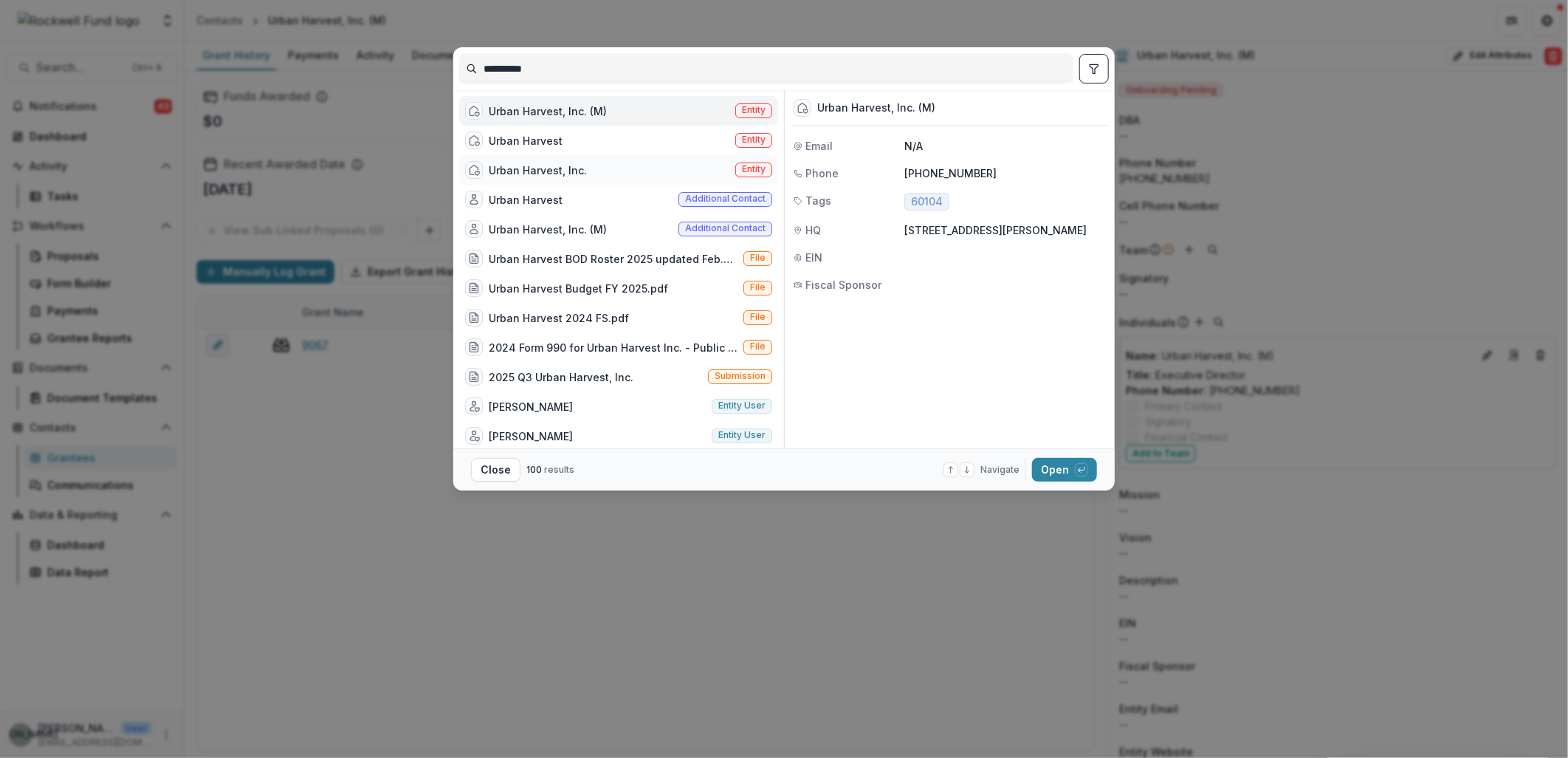
click at [578, 161] on div "Urban Harvest, Inc." at bounding box center [526, 170] width 122 height 18
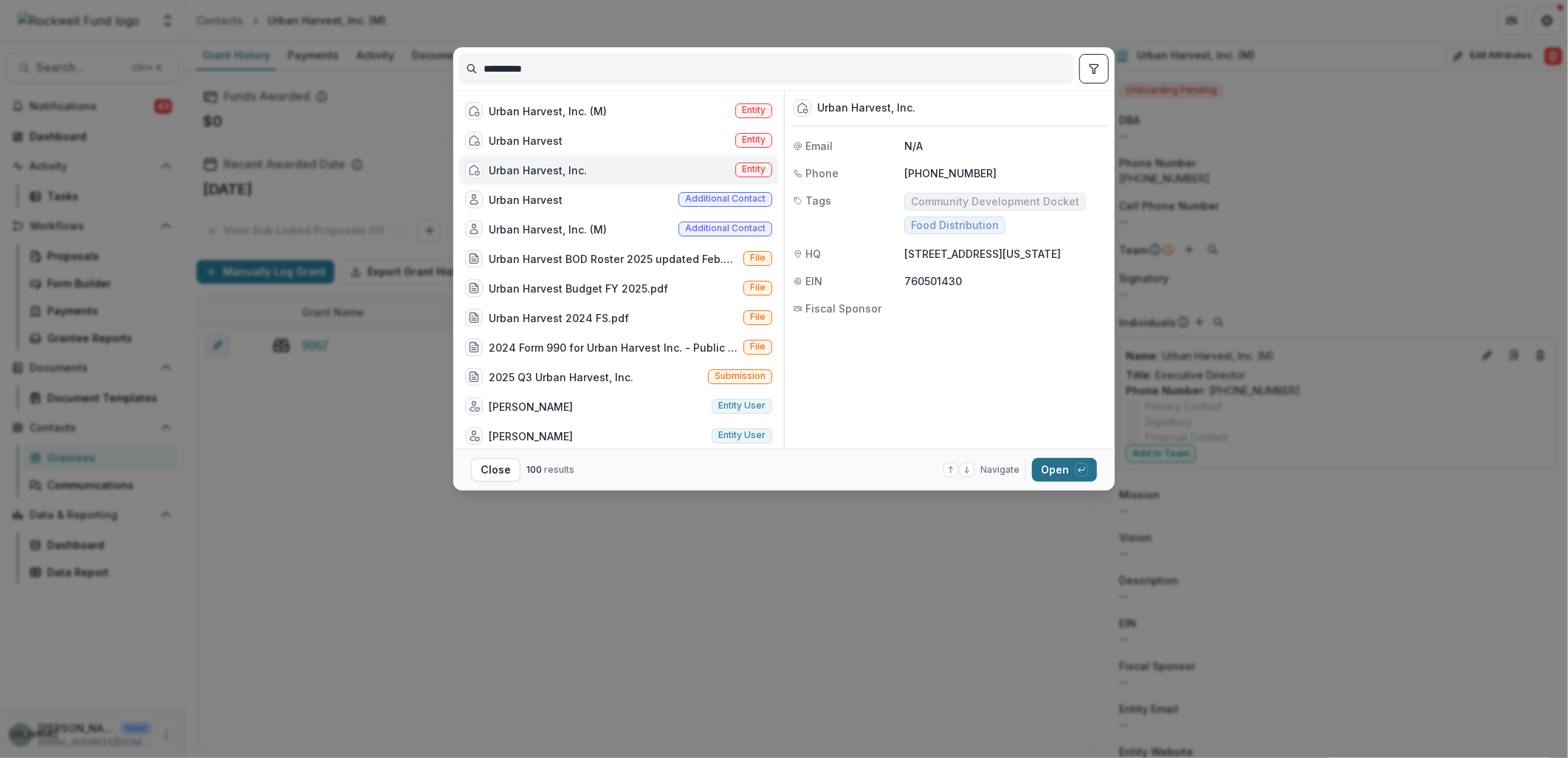
click at [1051, 467] on button "Open with enter key" at bounding box center [1064, 470] width 65 height 23
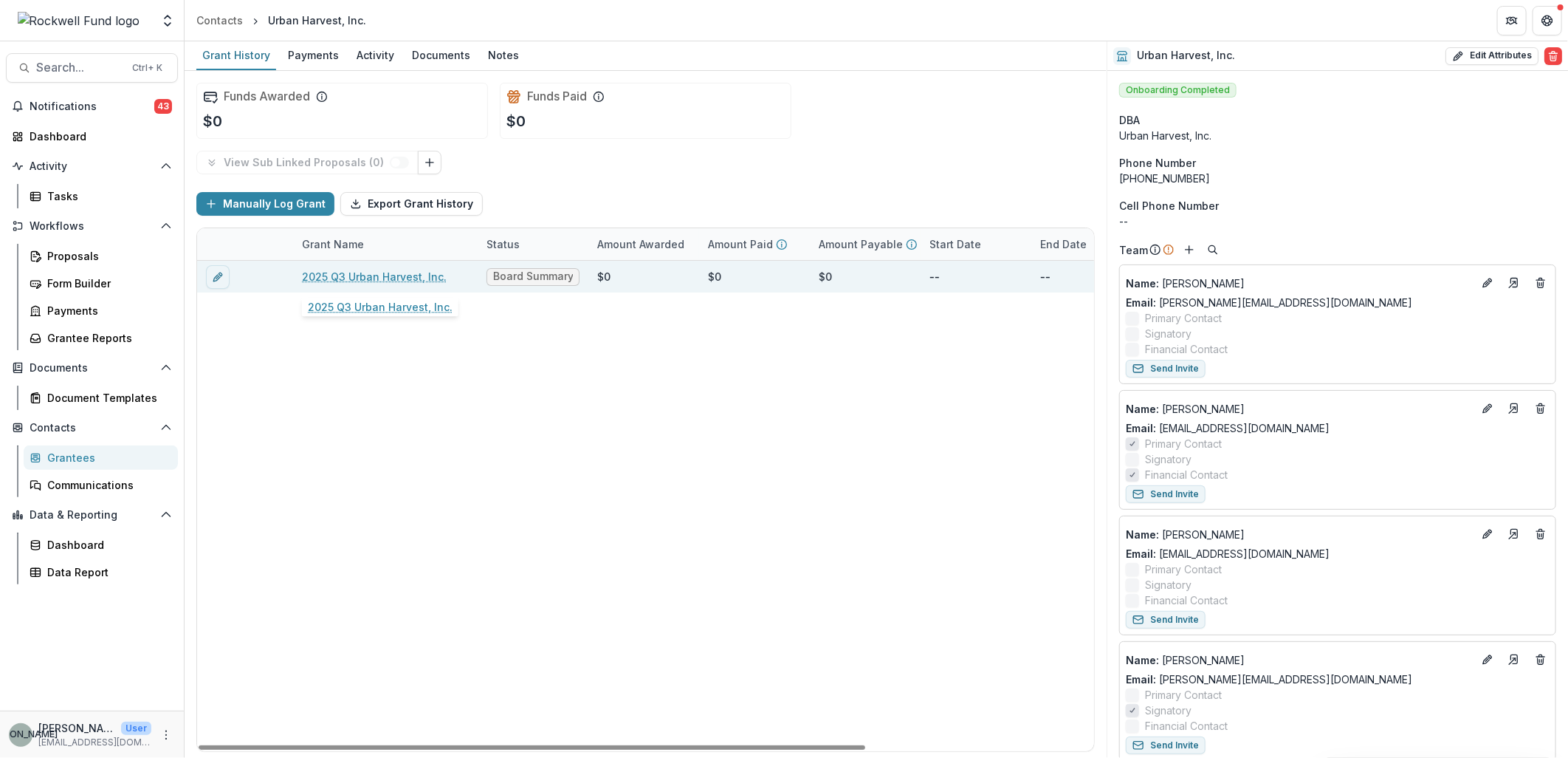
click at [409, 272] on link "2025 Q3 Urban Harvest, Inc." at bounding box center [374, 276] width 145 height 16
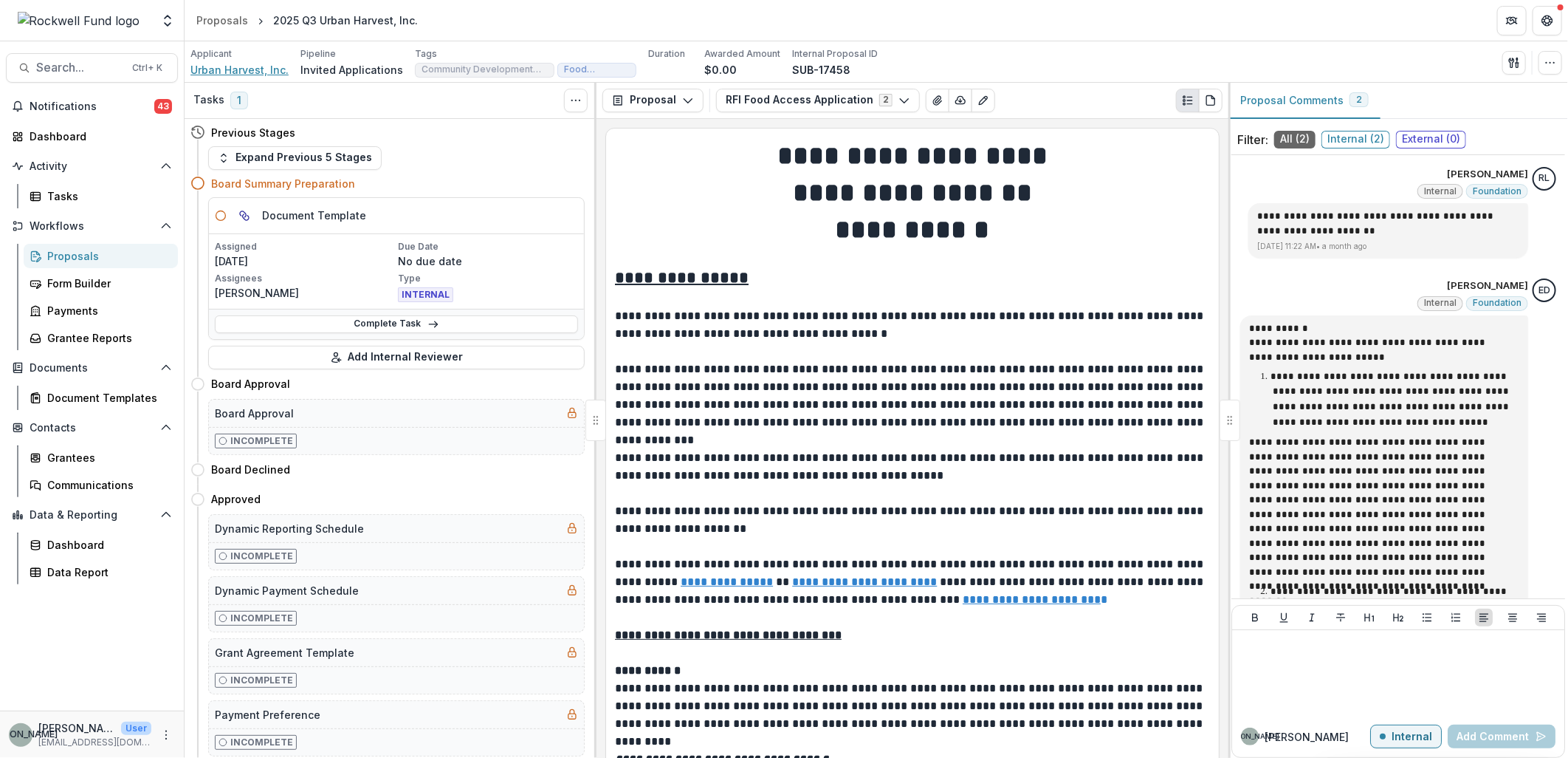
click at [236, 63] on span "Urban Harvest, Inc." at bounding box center [239, 70] width 98 height 16
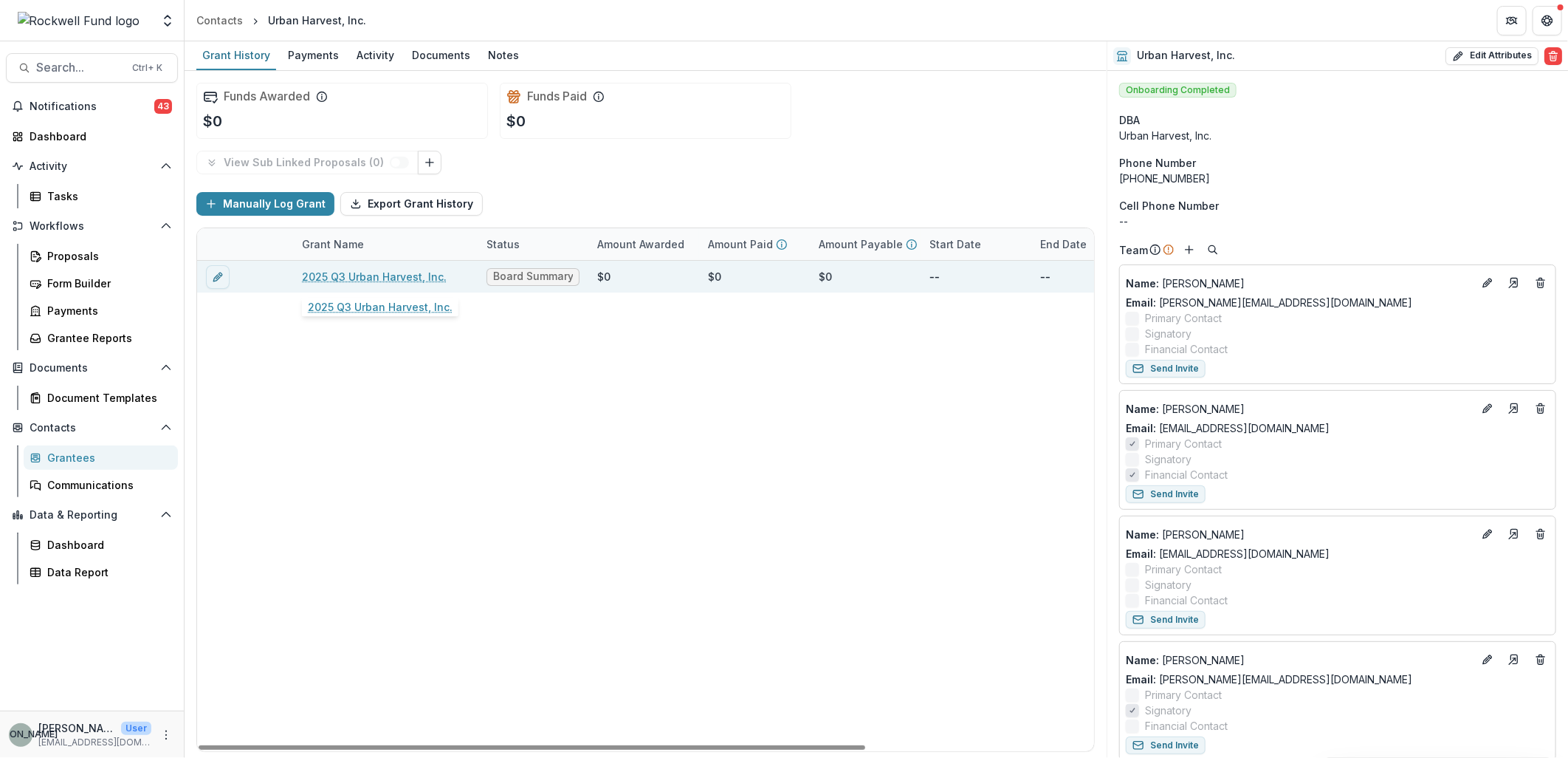
click at [396, 270] on link "2025 Q3 Urban Harvest, Inc." at bounding box center [374, 276] width 145 height 16
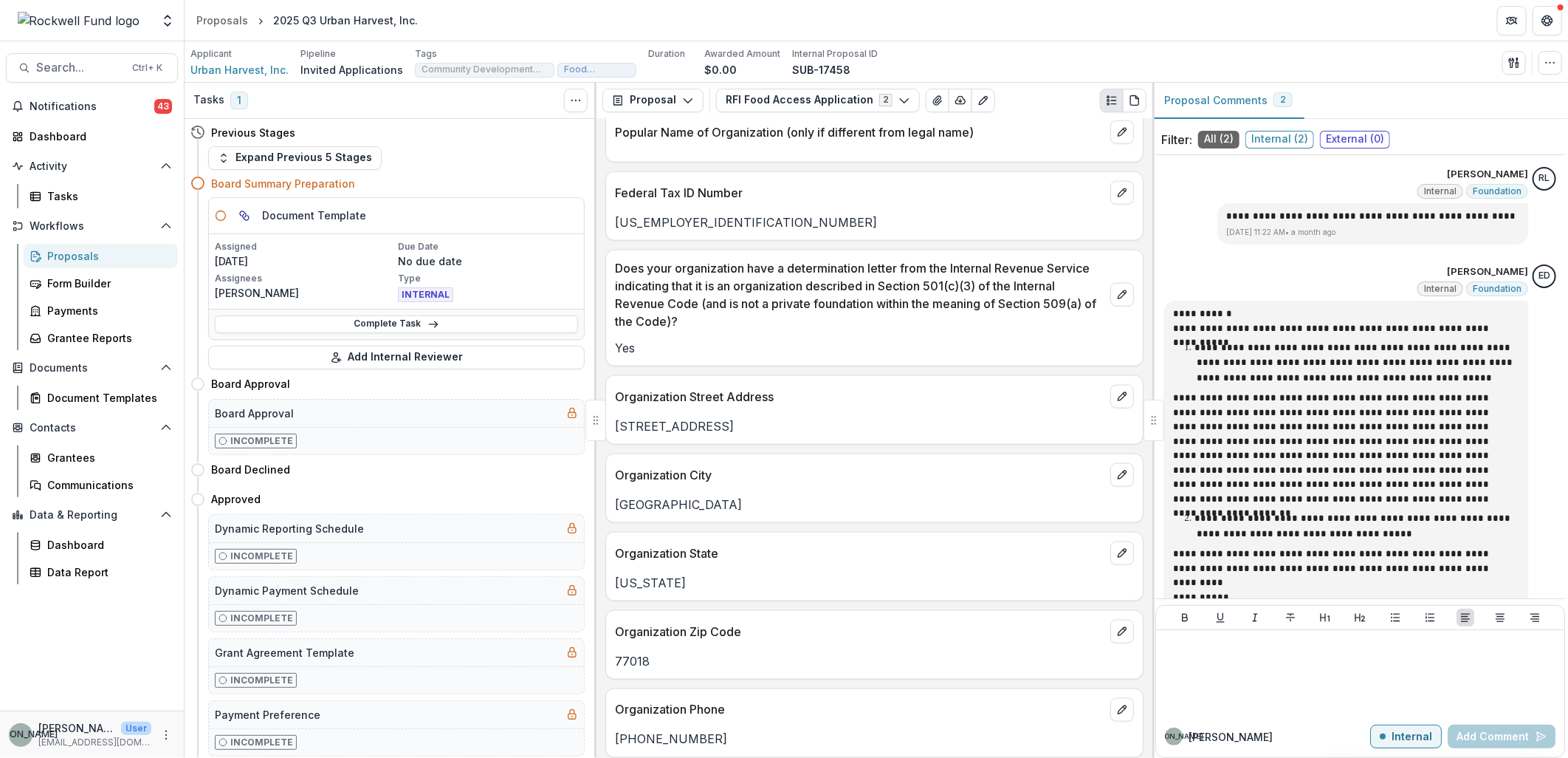
scroll to position [1230, 0]
